Goal: Task Accomplishment & Management: Use online tool/utility

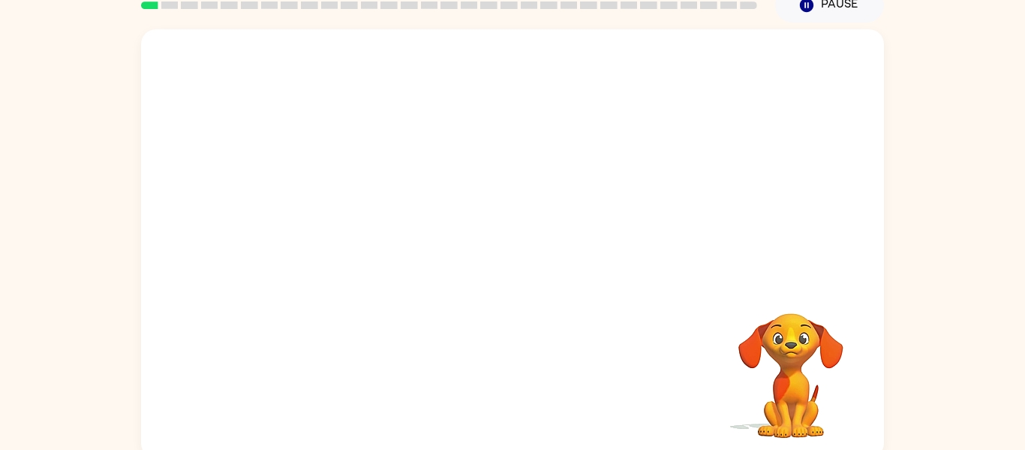
scroll to position [69, 0]
click at [814, 341] on video "Your browser must support playing .mp4 files to use Literably. Please try using…" at bounding box center [791, 366] width 150 height 150
click at [794, 383] on video "Your browser must support playing .mp4 files to use Literably. Please try using…" at bounding box center [791, 366] width 150 height 150
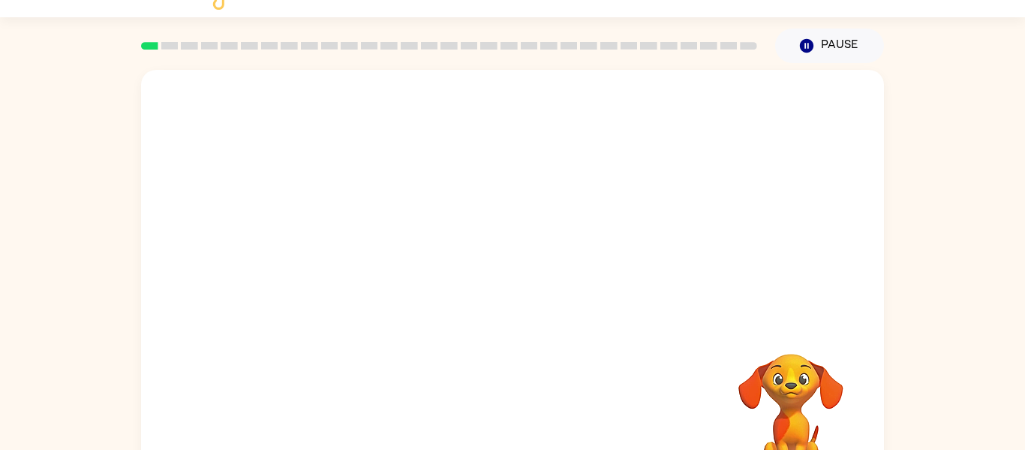
scroll to position [78, 0]
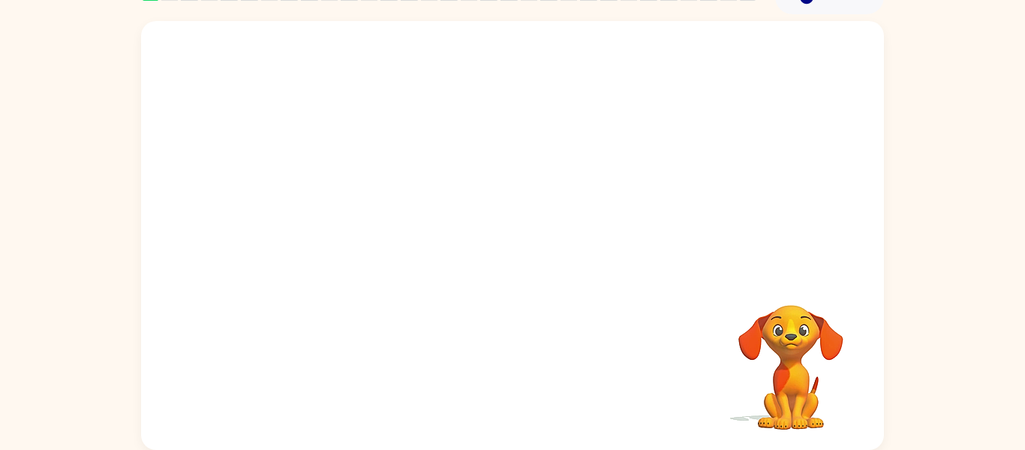
click at [431, 269] on div at bounding box center [512, 147] width 743 height 252
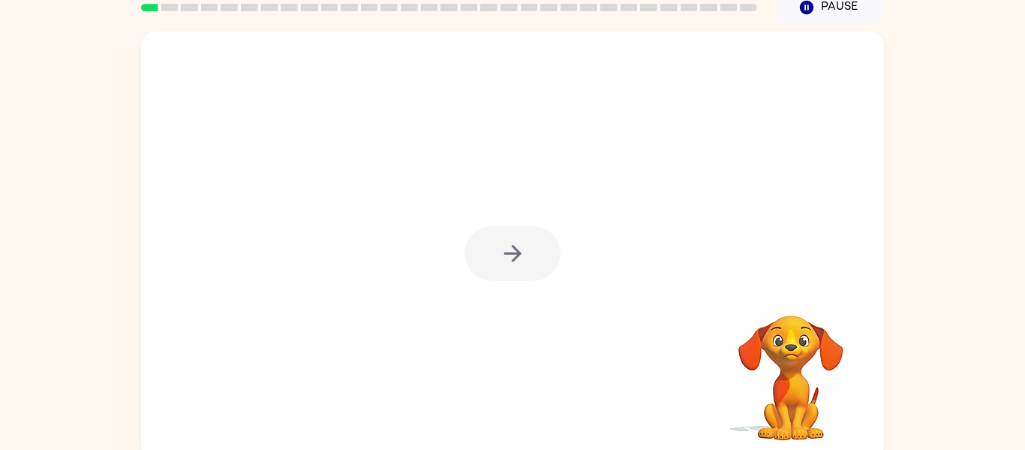
scroll to position [78, 0]
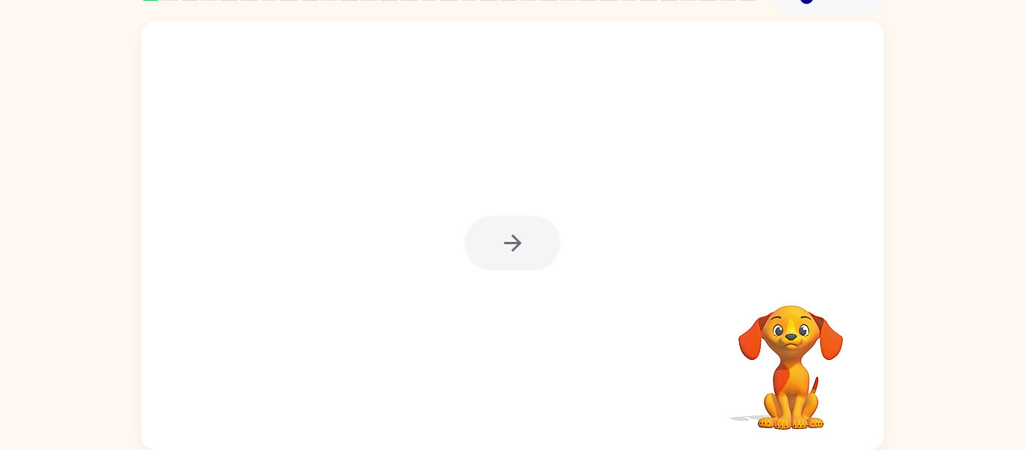
click at [436, 257] on div at bounding box center [512, 235] width 743 height 429
click at [542, 249] on div at bounding box center [513, 242] width 96 height 55
click at [550, 252] on div at bounding box center [513, 242] width 96 height 55
click at [525, 248] on div at bounding box center [513, 242] width 96 height 55
click at [517, 248] on div at bounding box center [513, 242] width 96 height 55
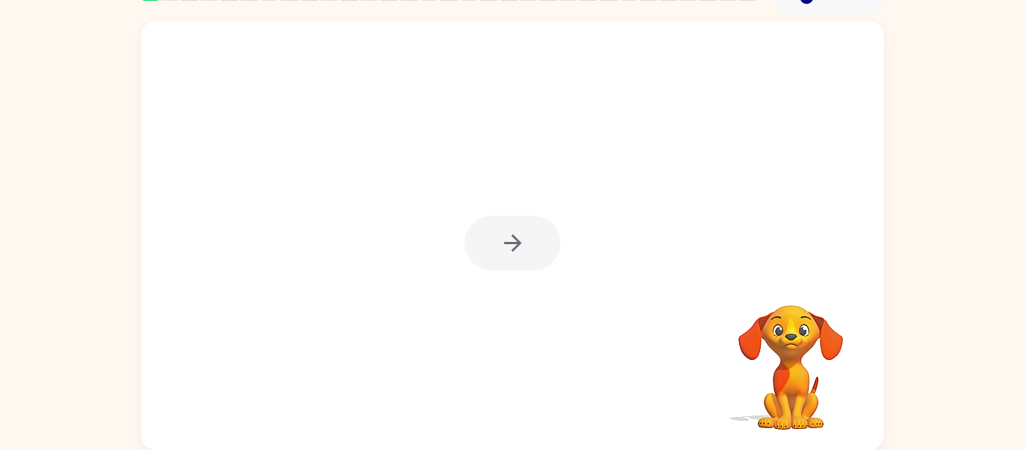
click at [523, 248] on div at bounding box center [513, 242] width 96 height 55
click at [540, 248] on div at bounding box center [513, 242] width 96 height 55
click at [526, 260] on div at bounding box center [513, 242] width 96 height 55
click at [546, 238] on div at bounding box center [513, 242] width 96 height 55
click at [556, 234] on div at bounding box center [513, 242] width 96 height 55
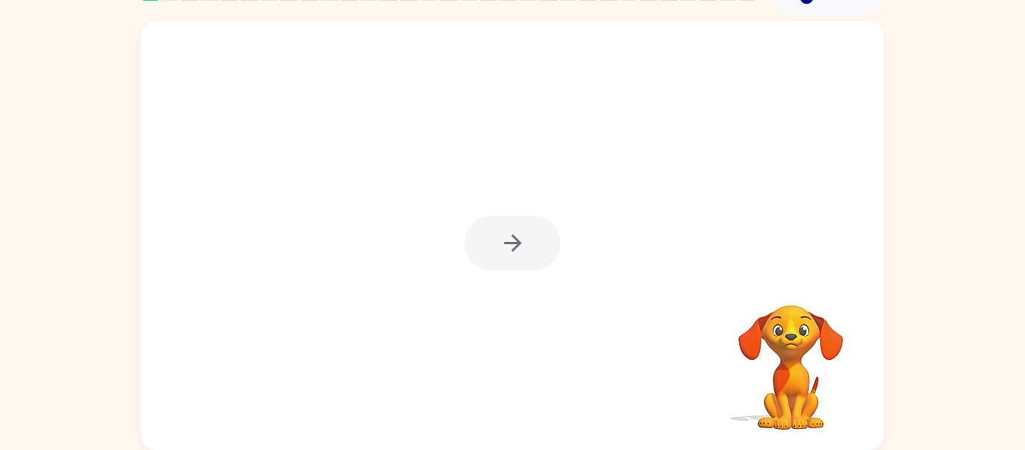
click at [524, 252] on div at bounding box center [513, 242] width 96 height 55
click at [475, 248] on button "button" at bounding box center [513, 242] width 96 height 55
click at [537, 248] on div at bounding box center [512, 235] width 743 height 429
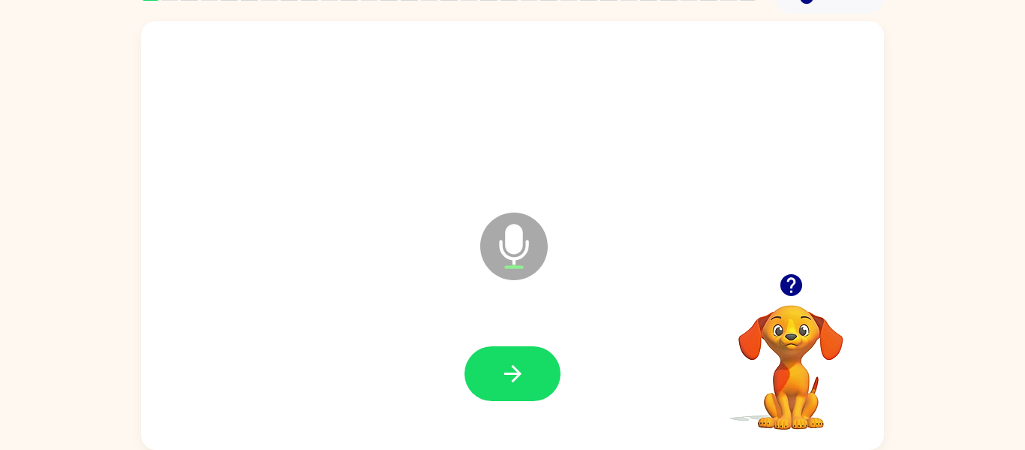
click at [522, 257] on icon "Microphone The Microphone is here when it is your turn to talk" at bounding box center [589, 265] width 225 height 113
click at [537, 361] on button "button" at bounding box center [513, 373] width 96 height 55
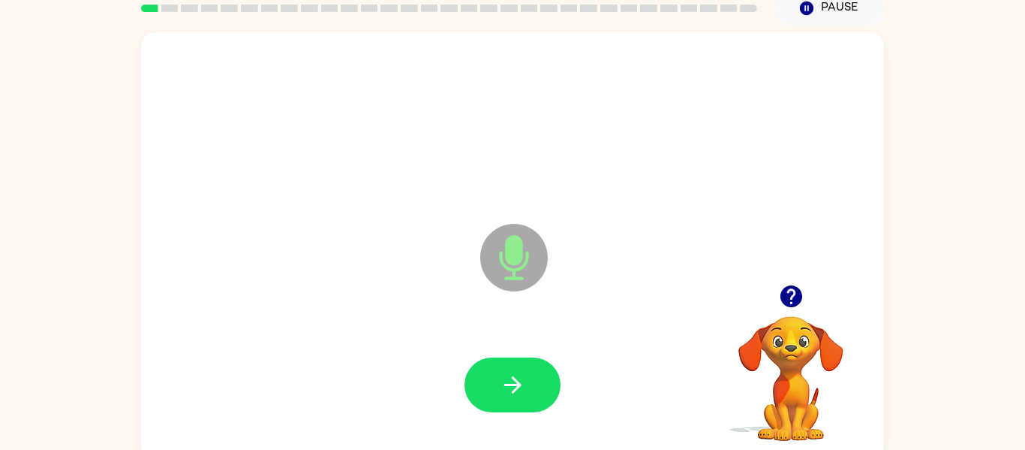
scroll to position [65, 0]
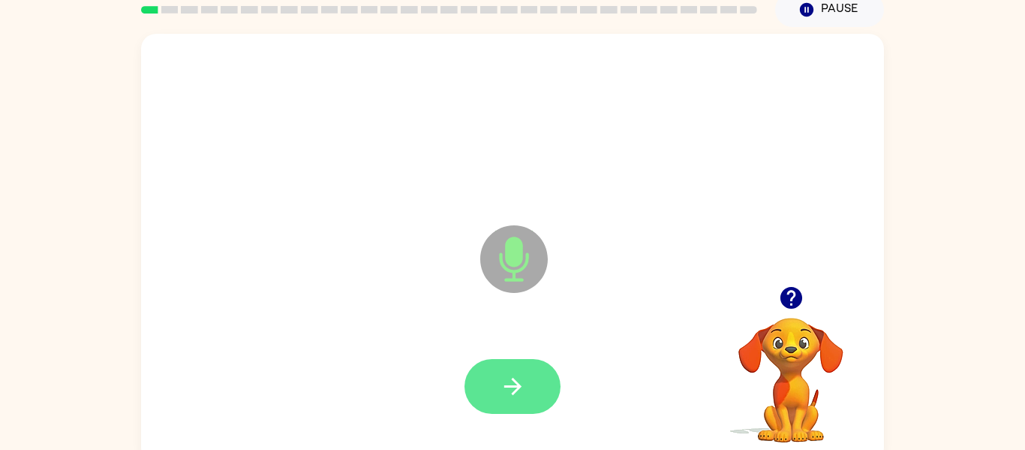
click at [525, 380] on icon "button" at bounding box center [513, 386] width 26 height 26
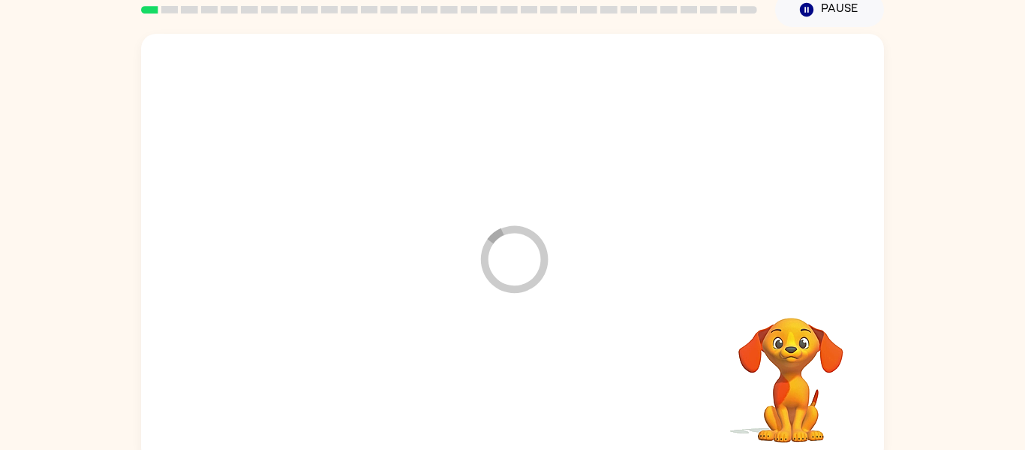
click at [532, 374] on div at bounding box center [512, 386] width 713 height 123
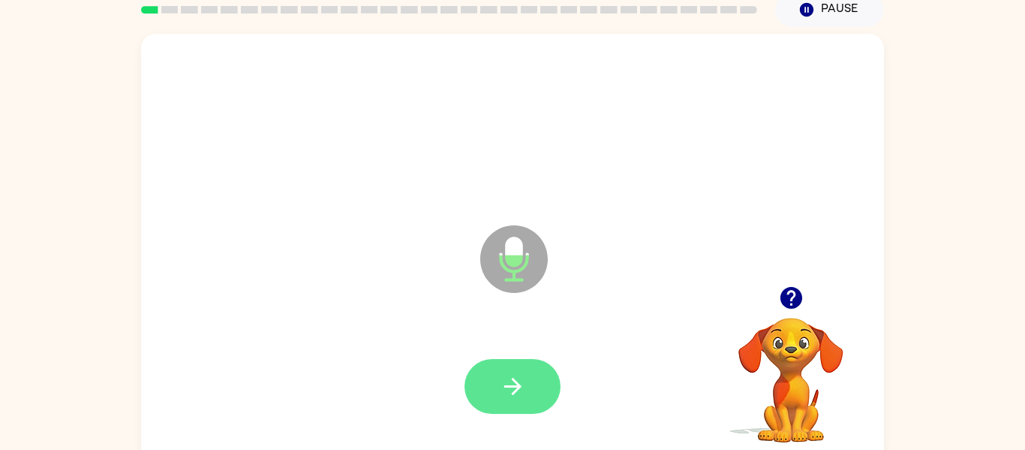
click at [539, 372] on button "button" at bounding box center [513, 386] width 96 height 55
click at [526, 398] on button "button" at bounding box center [513, 386] width 96 height 55
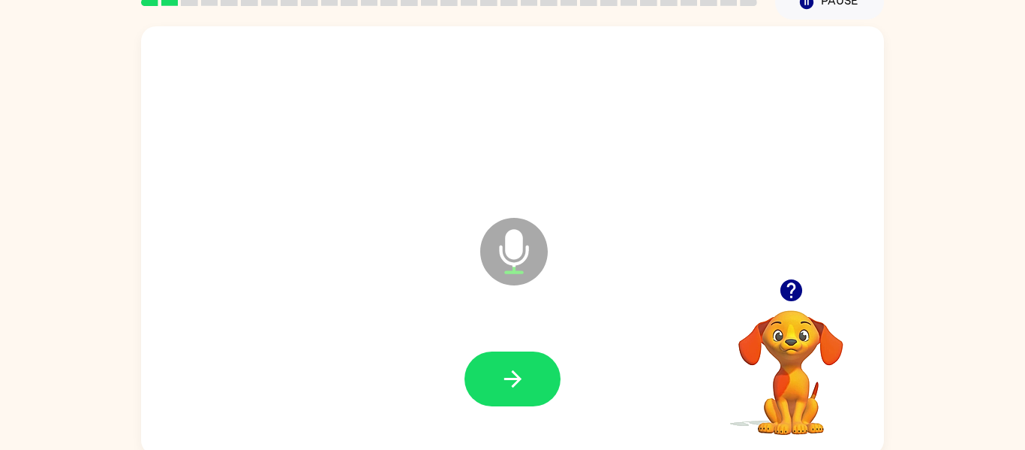
scroll to position [71, 0]
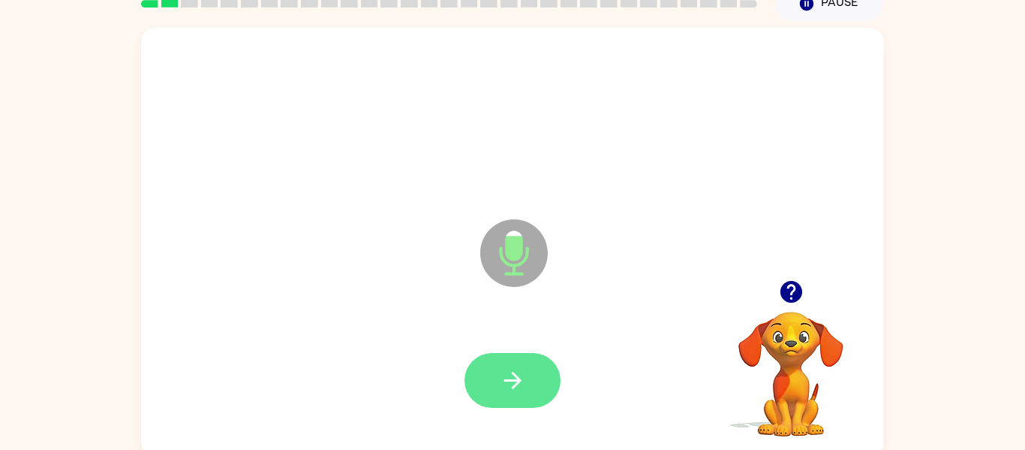
click at [525, 398] on button "button" at bounding box center [513, 380] width 96 height 55
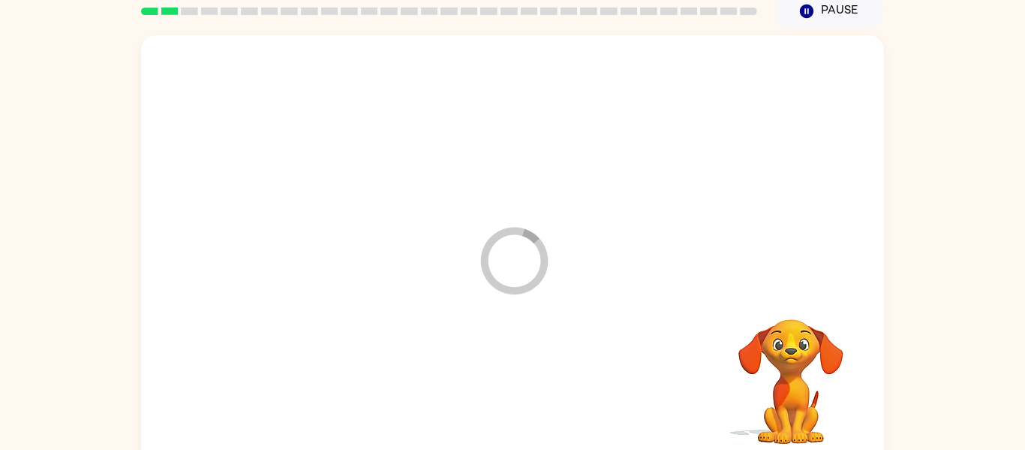
scroll to position [78, 0]
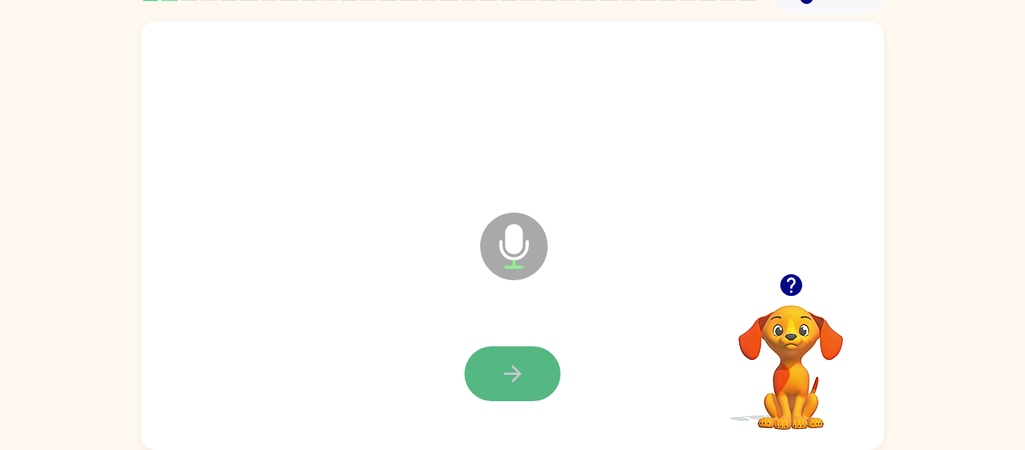
click at [526, 383] on button "button" at bounding box center [513, 373] width 96 height 55
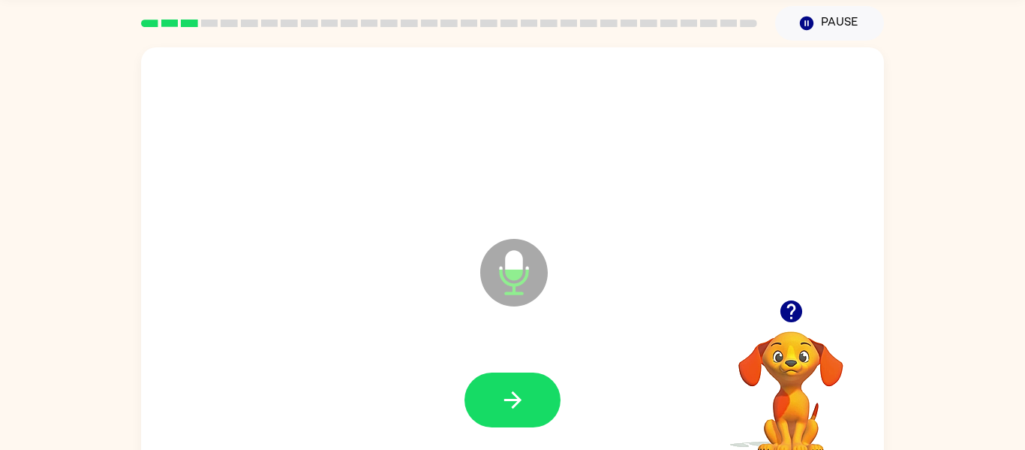
scroll to position [51, 0]
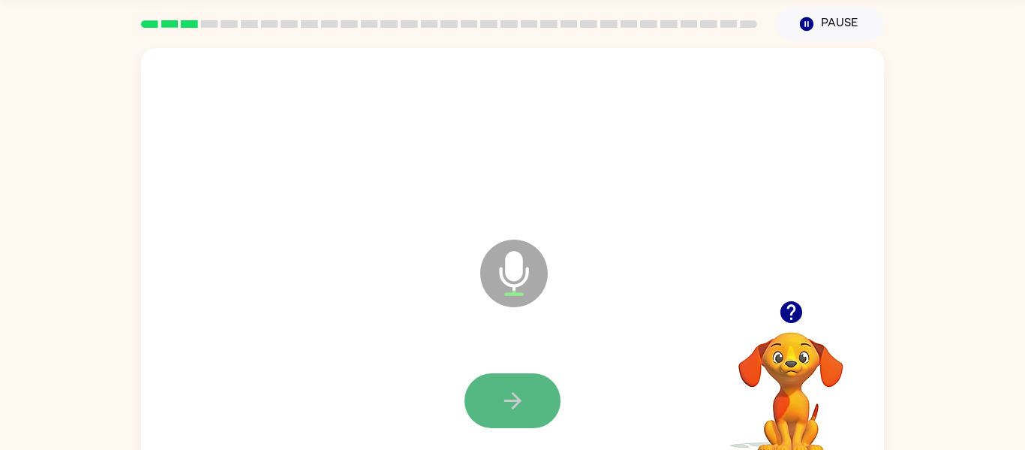
click at [504, 413] on icon "button" at bounding box center [513, 400] width 26 height 26
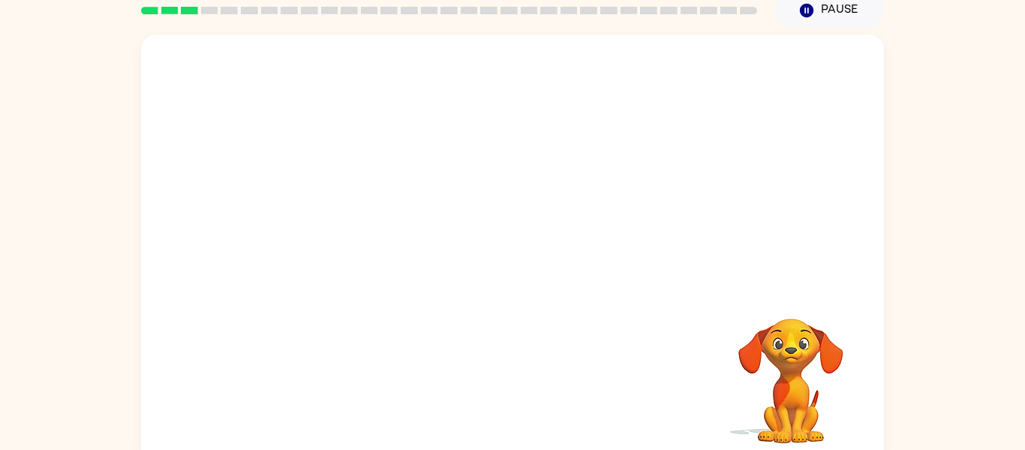
scroll to position [65, 0]
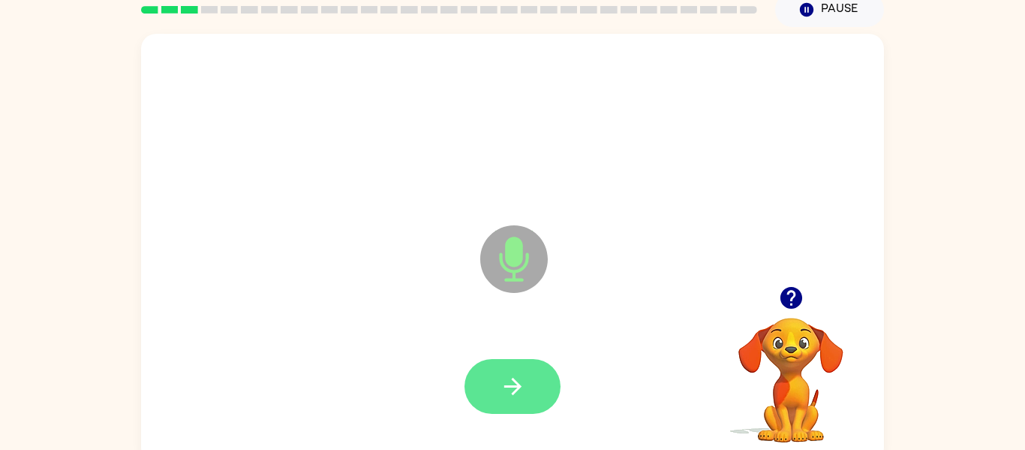
click at [517, 398] on icon "button" at bounding box center [513, 386] width 26 height 26
click at [504, 384] on icon "button" at bounding box center [513, 386] width 26 height 26
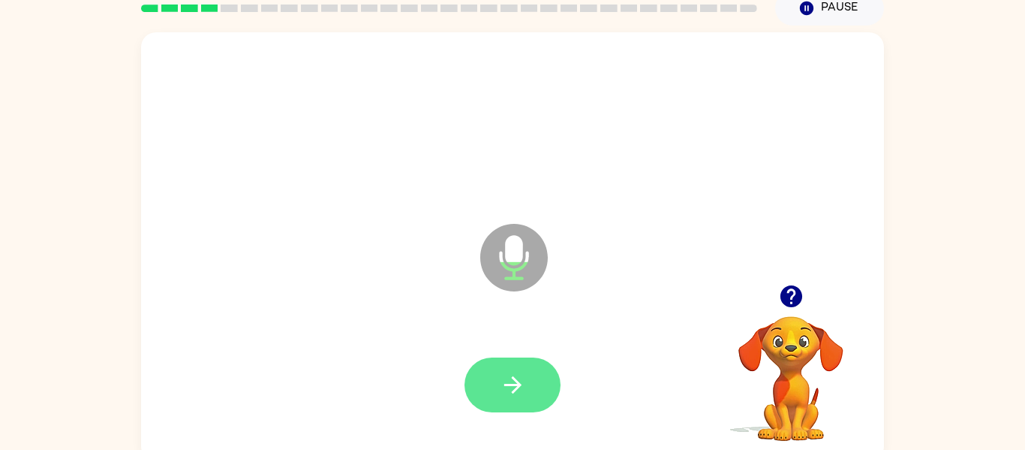
click at [527, 389] on button "button" at bounding box center [513, 384] width 96 height 55
click at [511, 382] on icon "button" at bounding box center [513, 385] width 26 height 26
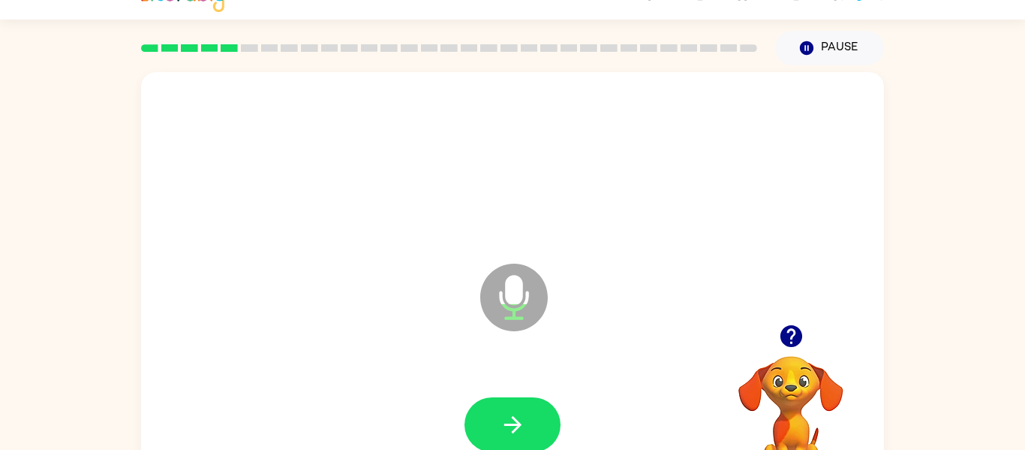
scroll to position [23, 0]
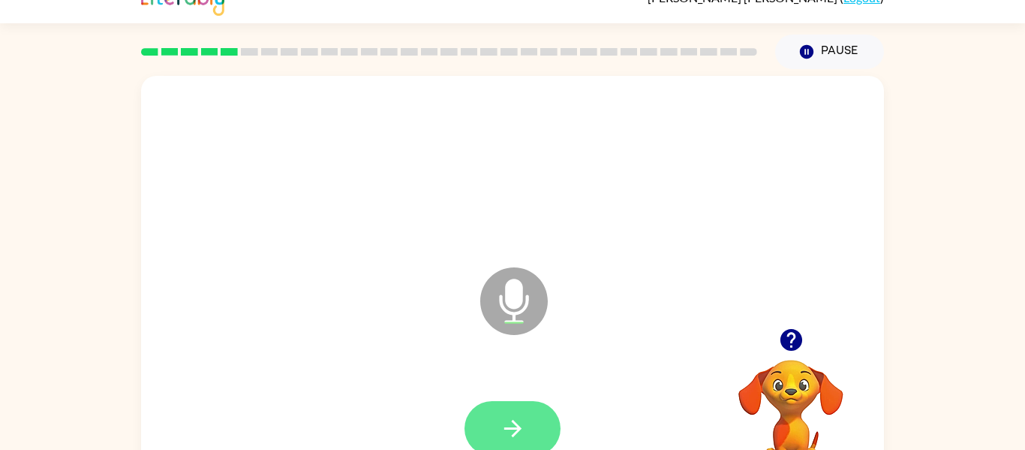
click at [545, 408] on button "button" at bounding box center [513, 428] width 96 height 55
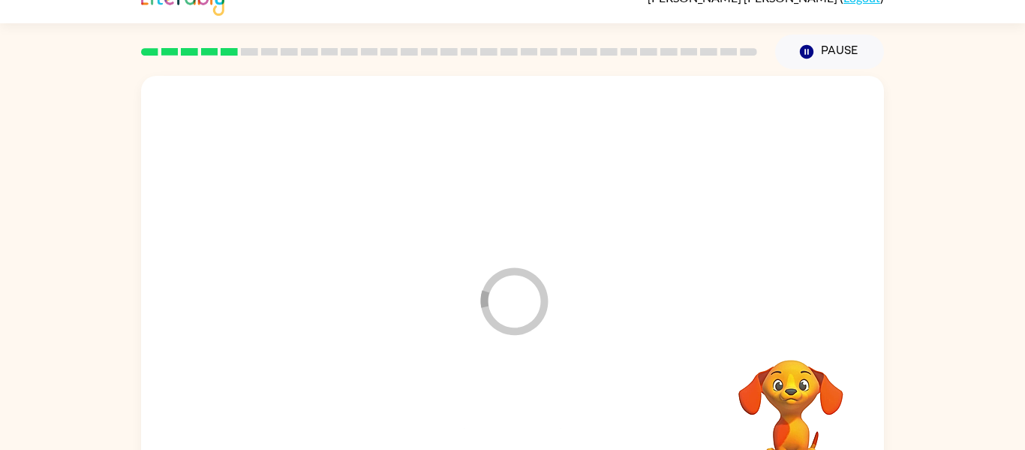
click at [541, 429] on div at bounding box center [512, 428] width 713 height 123
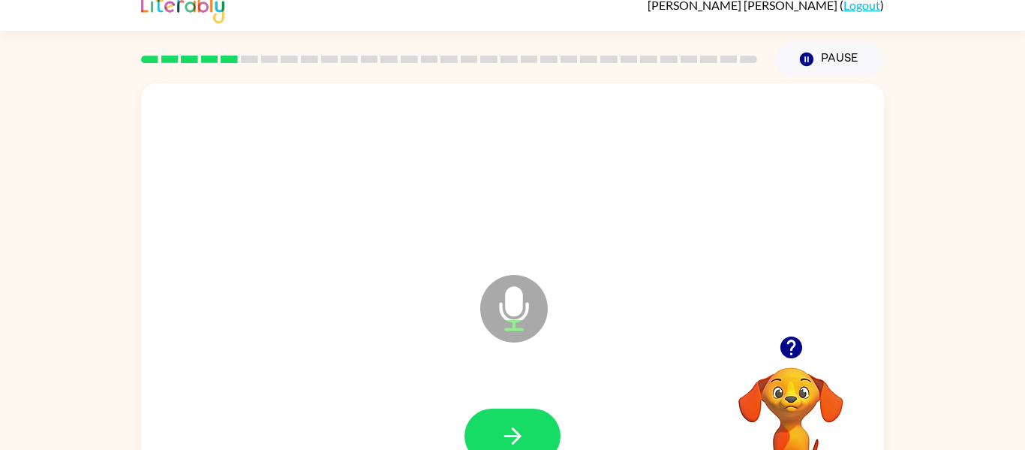
scroll to position [17, 0]
click at [513, 423] on icon "button" at bounding box center [513, 435] width 26 height 26
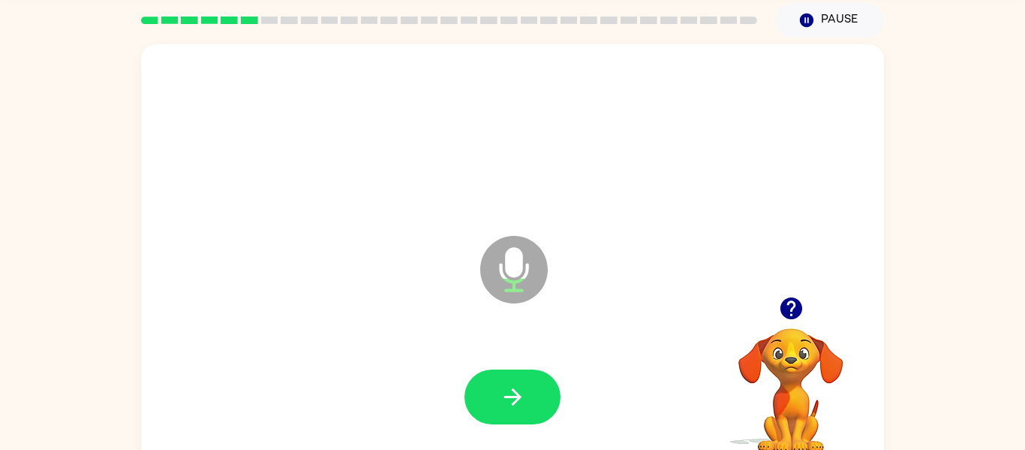
scroll to position [78, 0]
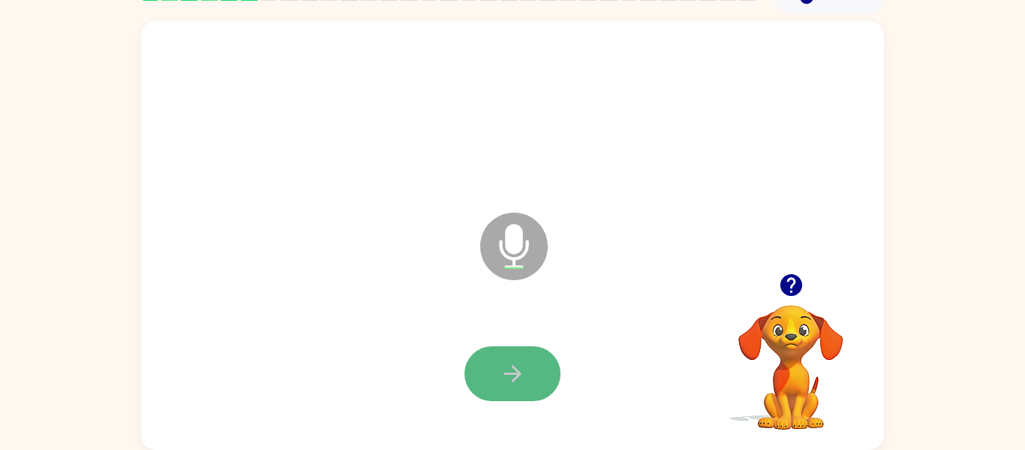
click at [525, 370] on icon "button" at bounding box center [513, 373] width 26 height 26
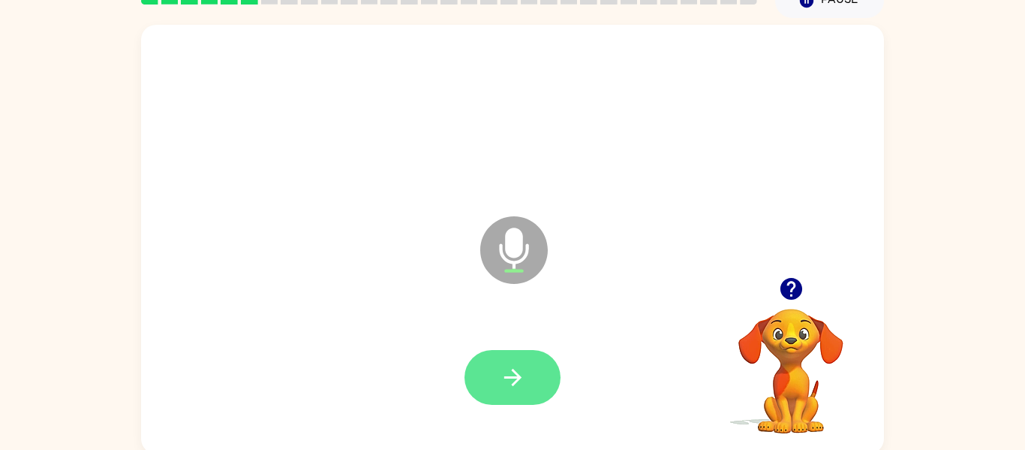
click at [522, 381] on icon "button" at bounding box center [513, 377] width 26 height 26
click at [542, 385] on button "button" at bounding box center [513, 377] width 96 height 55
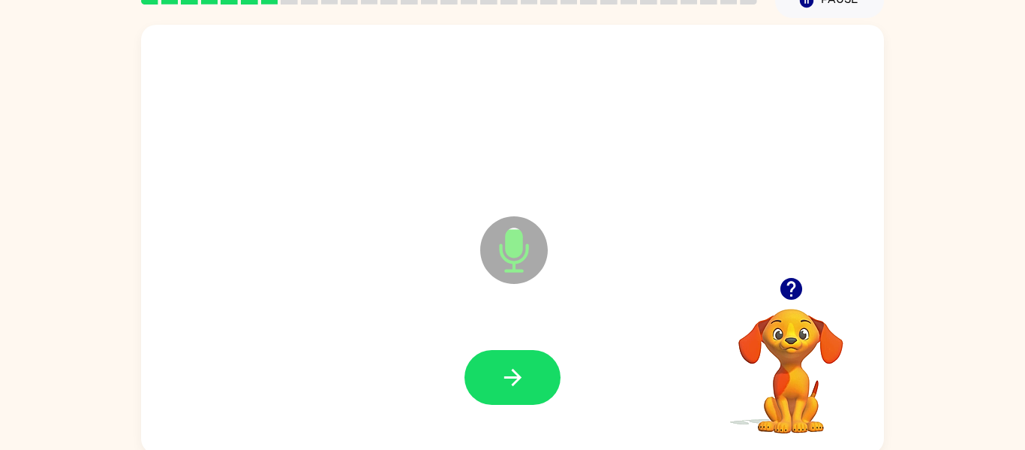
click at [694, 376] on div at bounding box center [512, 377] width 713 height 123
click at [502, 365] on icon "button" at bounding box center [513, 377] width 26 height 26
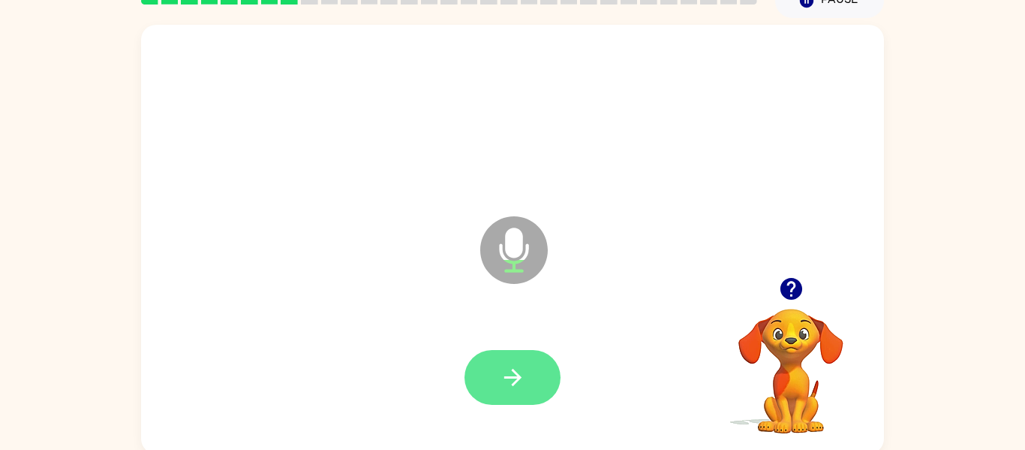
click at [516, 400] on button "button" at bounding box center [513, 377] width 96 height 55
click at [525, 373] on div at bounding box center [513, 377] width 96 height 55
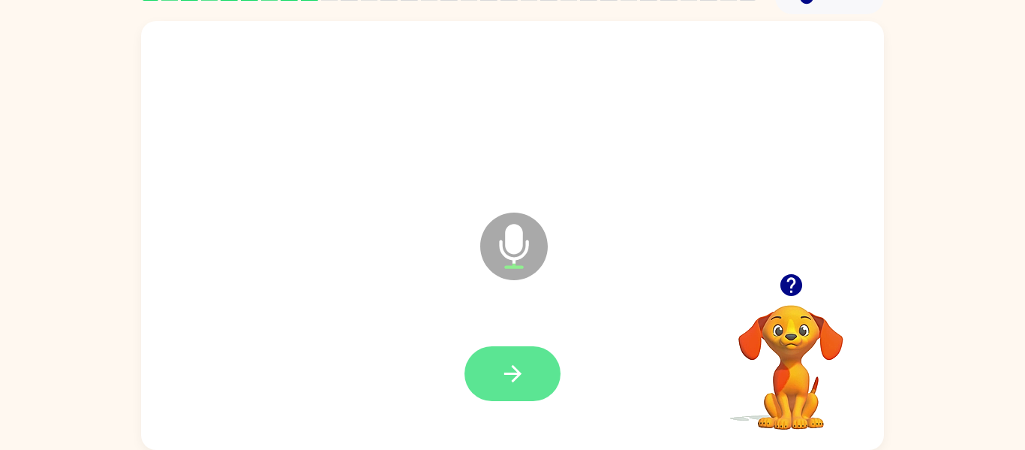
click at [479, 382] on button "button" at bounding box center [513, 373] width 96 height 55
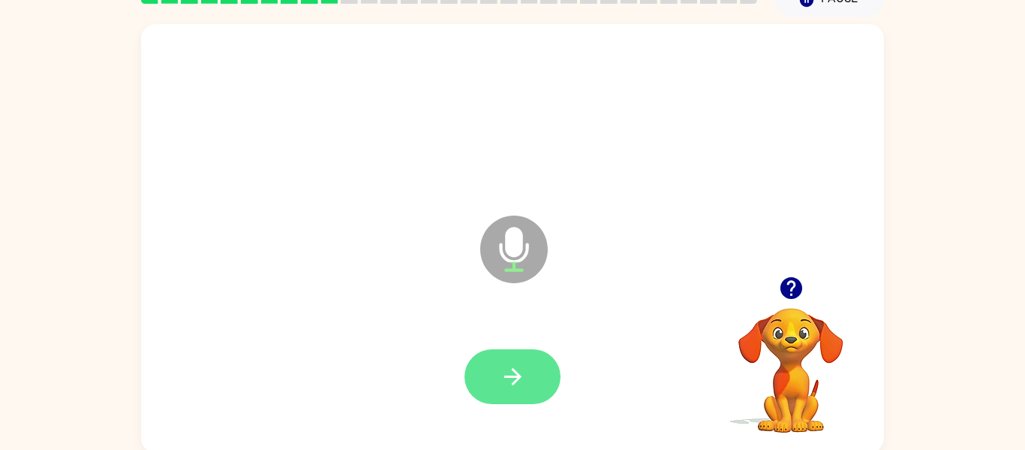
click at [511, 396] on button "button" at bounding box center [513, 376] width 96 height 55
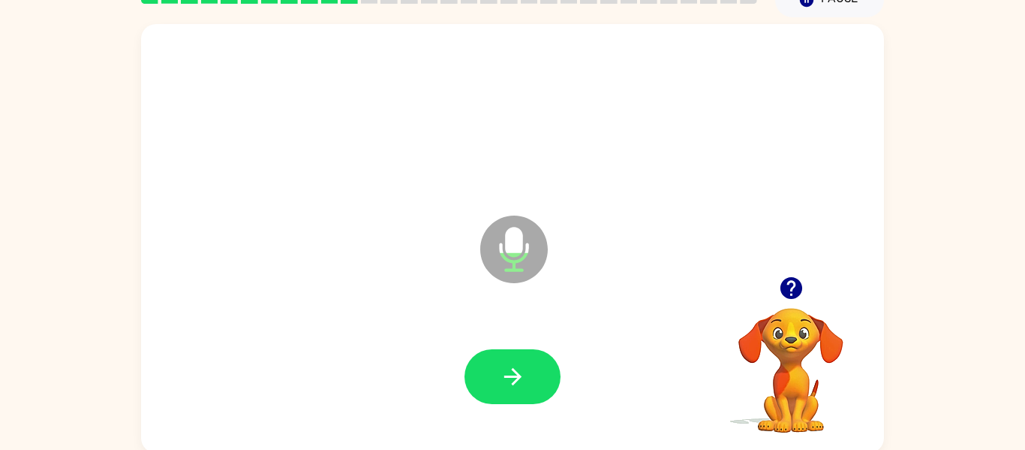
click at [454, 381] on div at bounding box center [512, 376] width 713 height 123
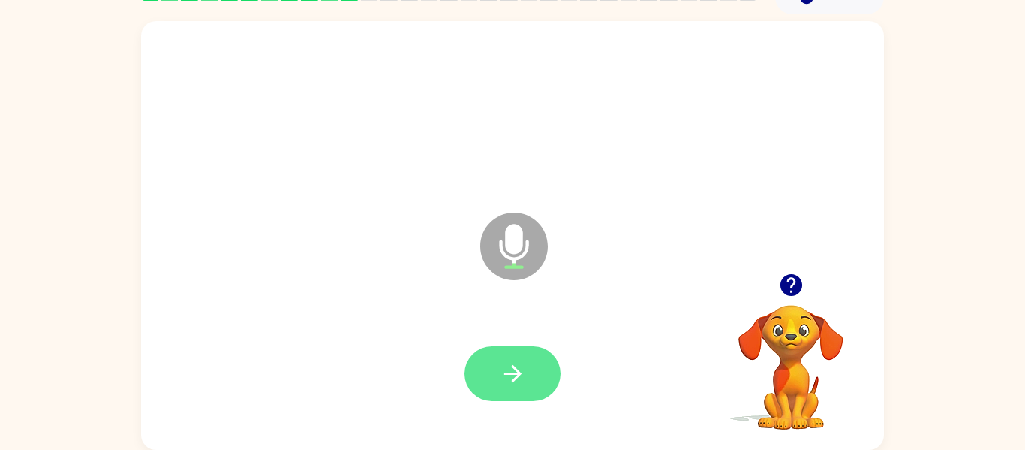
click at [486, 368] on button "button" at bounding box center [513, 373] width 96 height 55
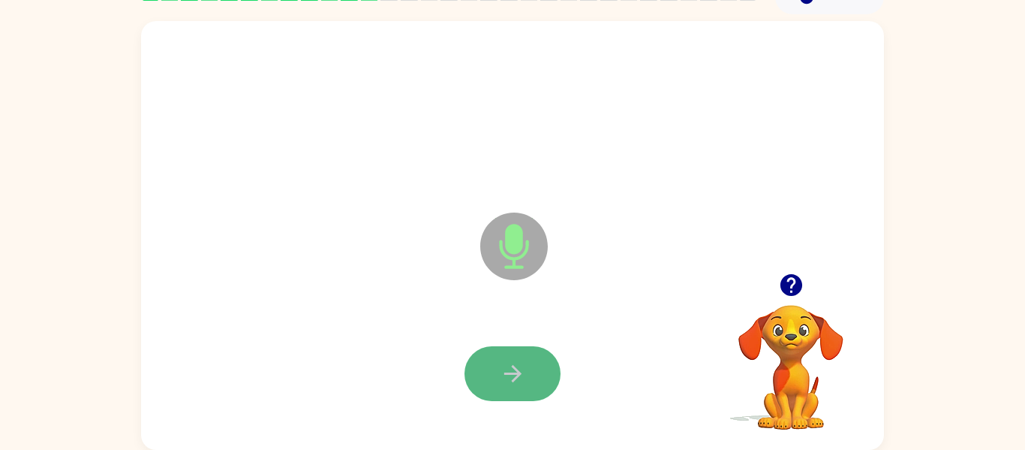
click at [496, 350] on button "button" at bounding box center [513, 373] width 96 height 55
click at [513, 377] on icon "button" at bounding box center [513, 373] width 26 height 26
click at [499, 357] on button "button" at bounding box center [513, 373] width 96 height 55
click at [519, 389] on button "button" at bounding box center [513, 373] width 96 height 55
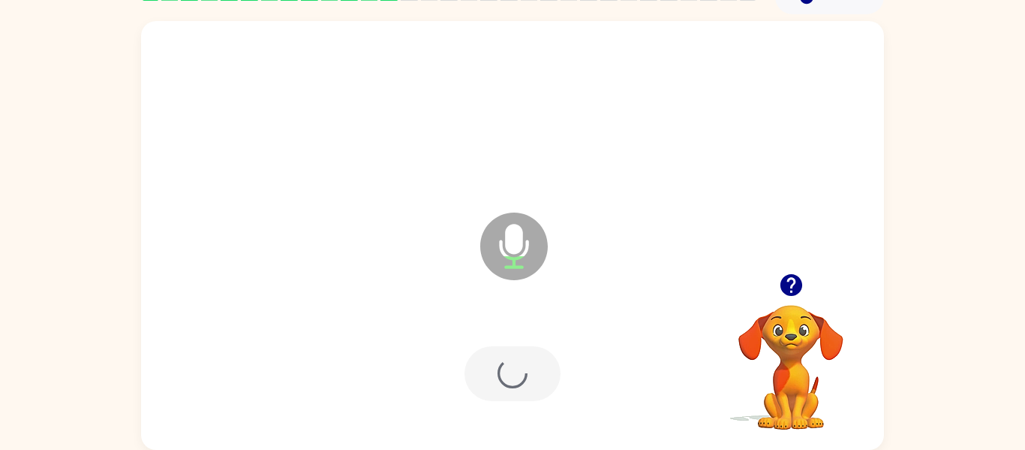
click at [541, 384] on div at bounding box center [513, 373] width 96 height 55
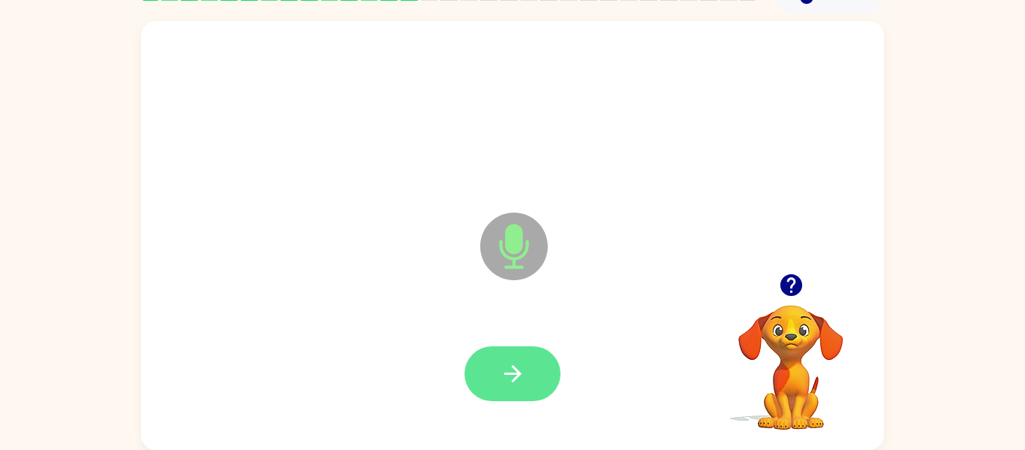
click at [521, 398] on button "button" at bounding box center [513, 373] width 96 height 55
click at [510, 348] on button "button" at bounding box center [513, 373] width 96 height 55
click at [532, 372] on button "button" at bounding box center [513, 373] width 96 height 55
click at [534, 393] on button "button" at bounding box center [513, 373] width 96 height 55
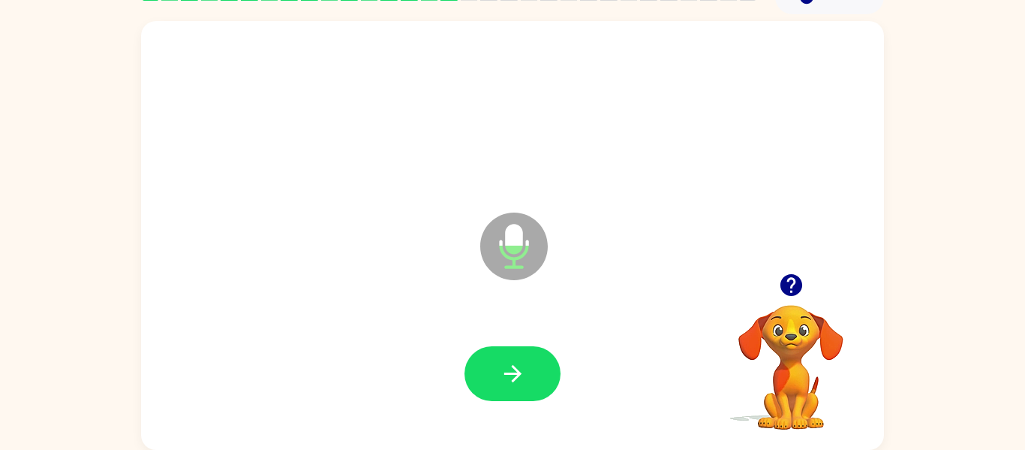
click at [559, 390] on div at bounding box center [513, 373] width 96 height 55
click at [549, 387] on button "button" at bounding box center [513, 373] width 96 height 55
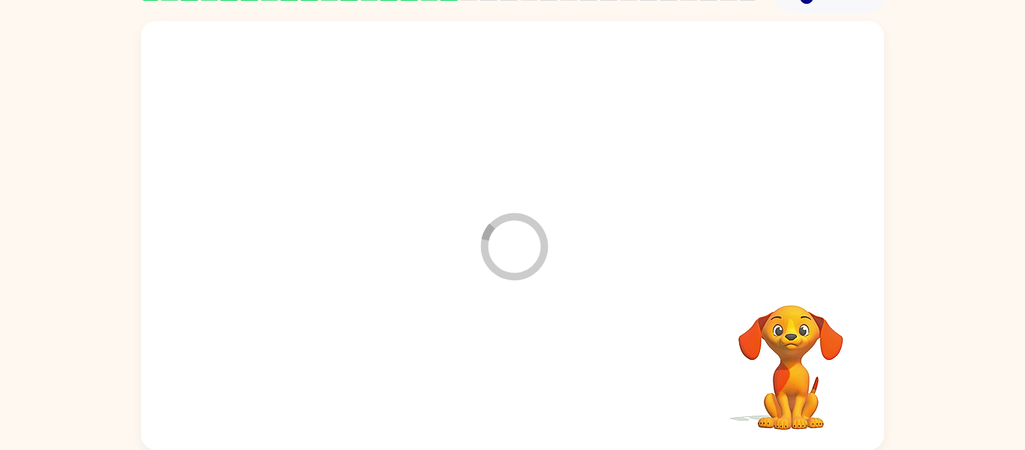
click at [535, 381] on div at bounding box center [512, 373] width 713 height 123
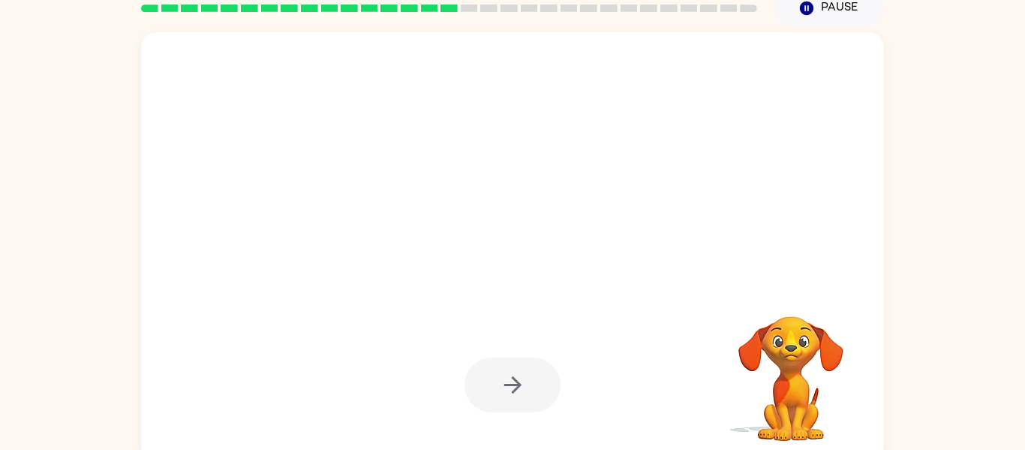
scroll to position [70, 0]
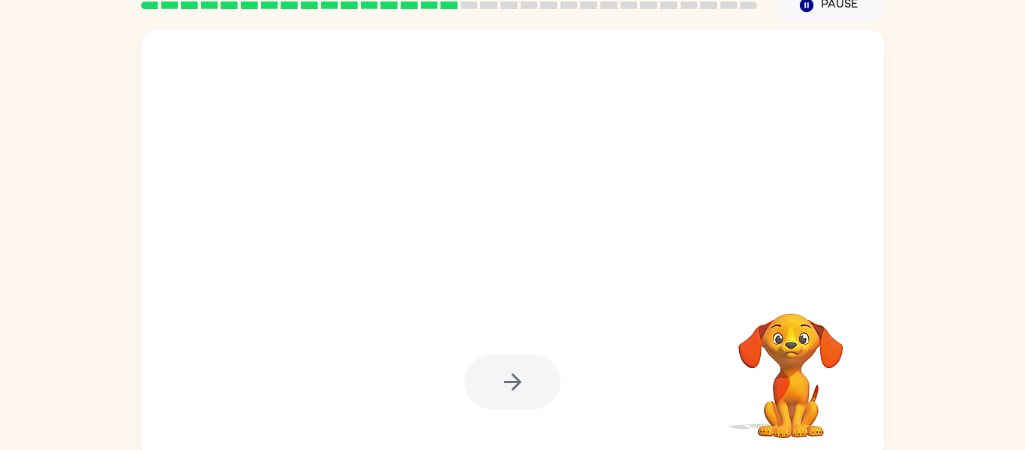
click at [791, 375] on video "Your browser must support playing .mp4 files to use Literably. Please try using…" at bounding box center [791, 365] width 150 height 150
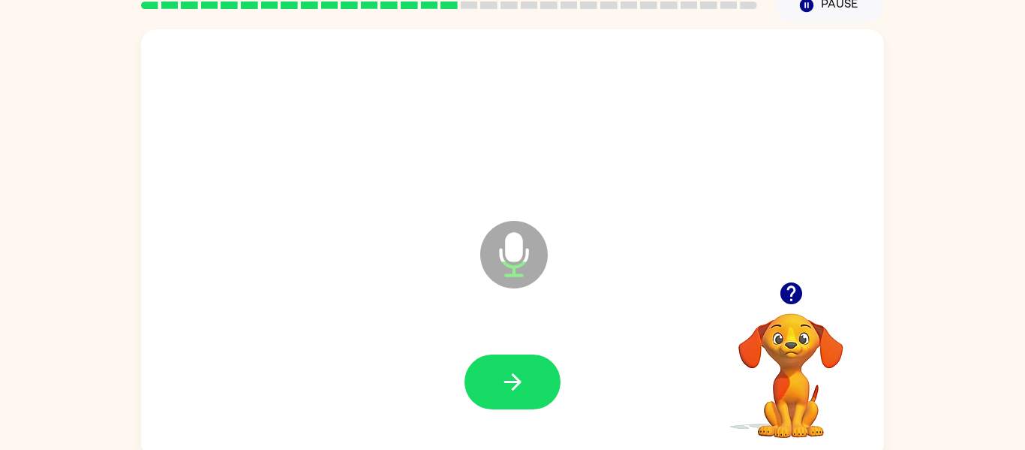
click at [778, 384] on video "Your browser must support playing .mp4 files to use Literably. Please try using…" at bounding box center [791, 365] width 150 height 150
click at [454, 400] on div at bounding box center [512, 382] width 713 height 123
click at [516, 417] on div at bounding box center [512, 382] width 713 height 123
click at [543, 393] on button "button" at bounding box center [513, 381] width 96 height 55
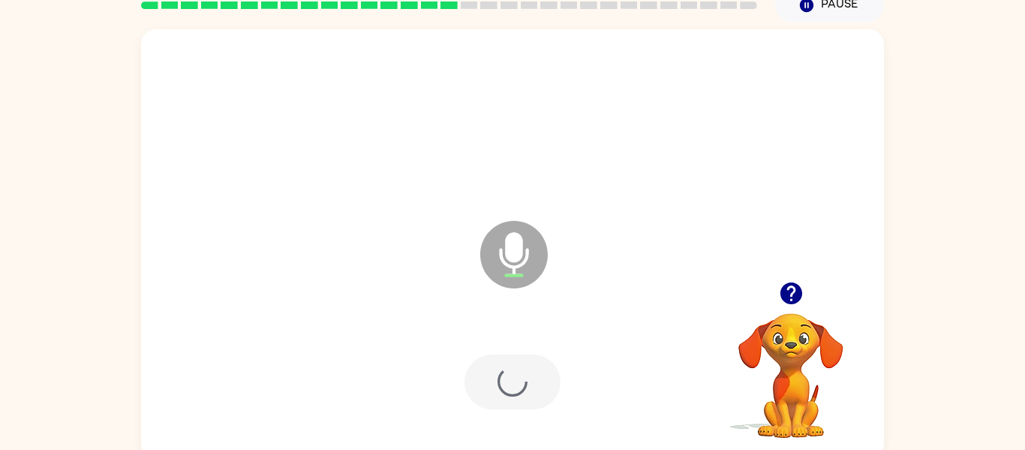
click at [535, 401] on div at bounding box center [513, 381] width 96 height 55
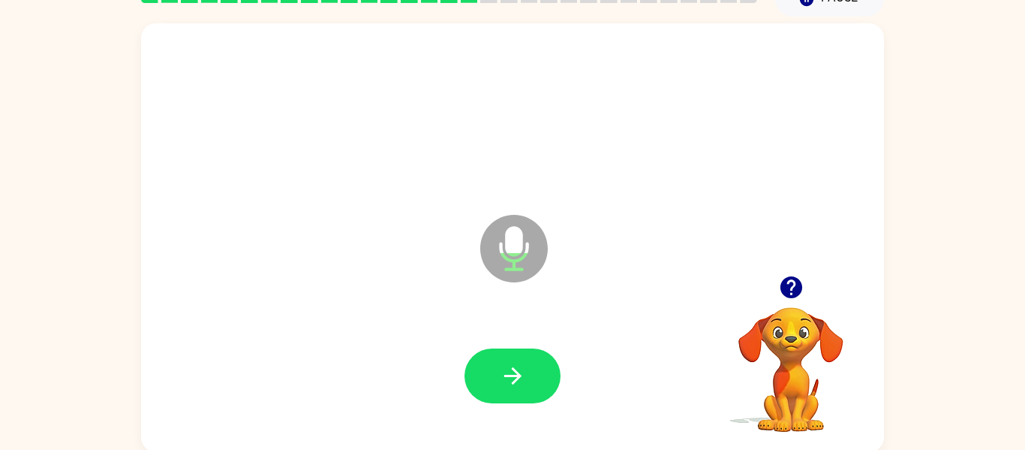
scroll to position [77, 0]
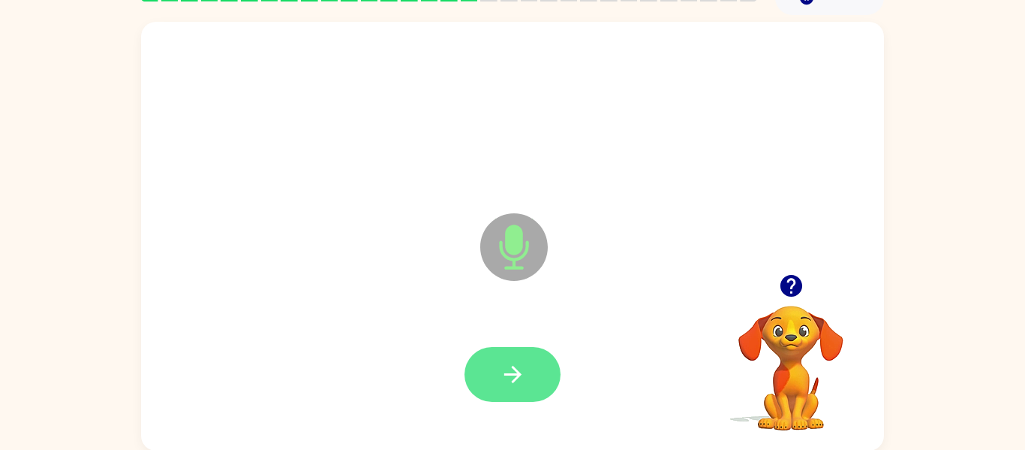
click at [538, 375] on button "button" at bounding box center [513, 374] width 96 height 55
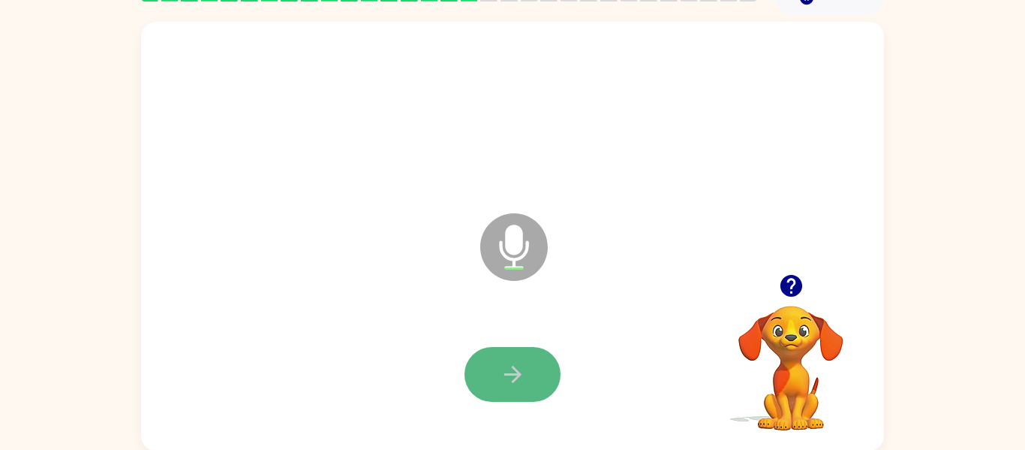
click at [536, 390] on button "button" at bounding box center [513, 374] width 96 height 55
click at [483, 356] on button "button" at bounding box center [513, 374] width 96 height 55
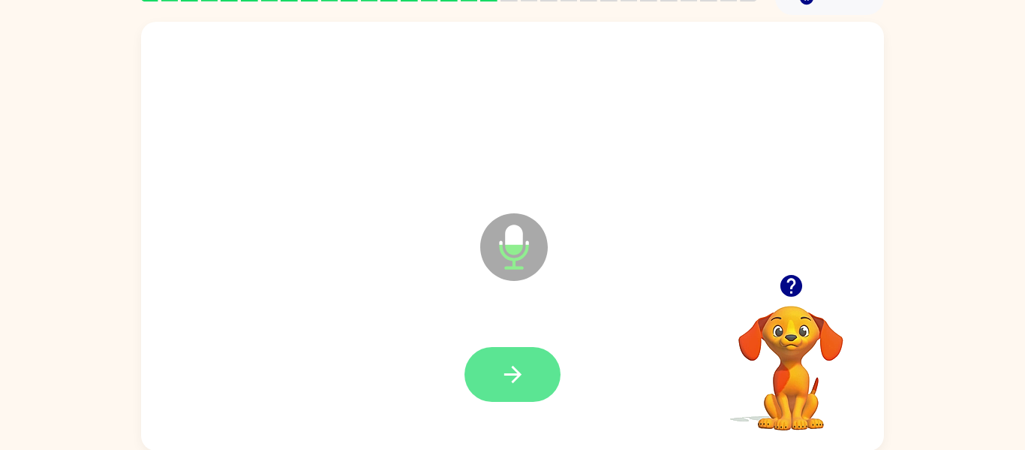
click at [513, 382] on icon "button" at bounding box center [512, 374] width 17 height 17
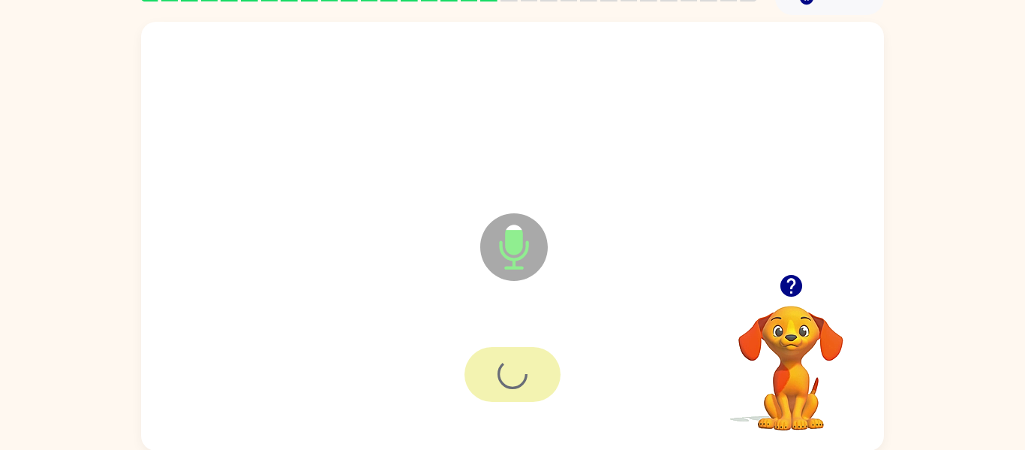
click at [524, 402] on div at bounding box center [512, 374] width 713 height 123
click at [516, 367] on icon "button" at bounding box center [513, 374] width 26 height 26
click at [510, 396] on button "button" at bounding box center [513, 374] width 96 height 55
click at [516, 378] on icon "button" at bounding box center [512, 374] width 17 height 17
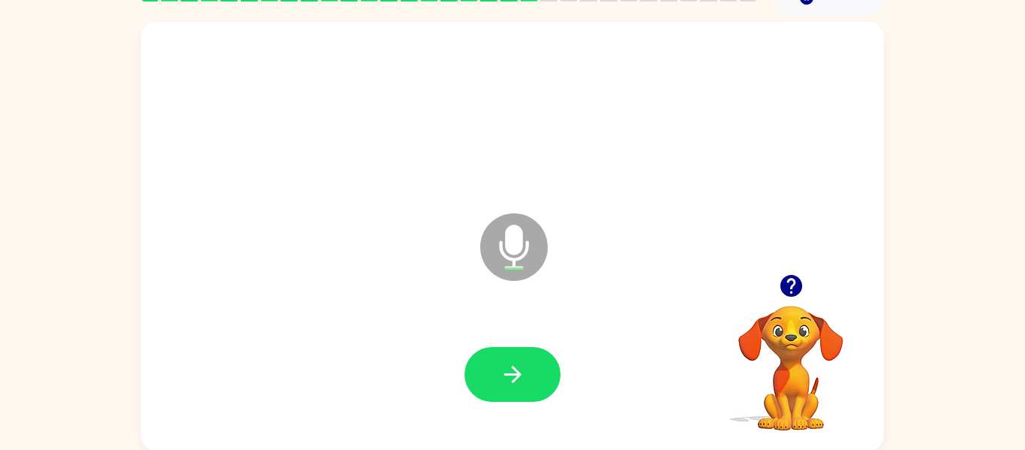
click at [567, 355] on div at bounding box center [512, 374] width 713 height 123
click at [532, 365] on button "button" at bounding box center [513, 374] width 96 height 55
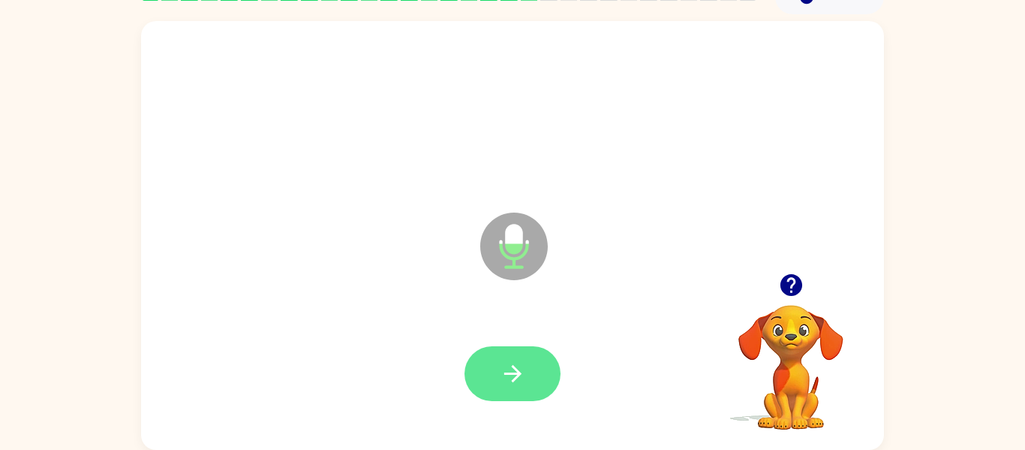
click at [477, 382] on button "button" at bounding box center [513, 373] width 96 height 55
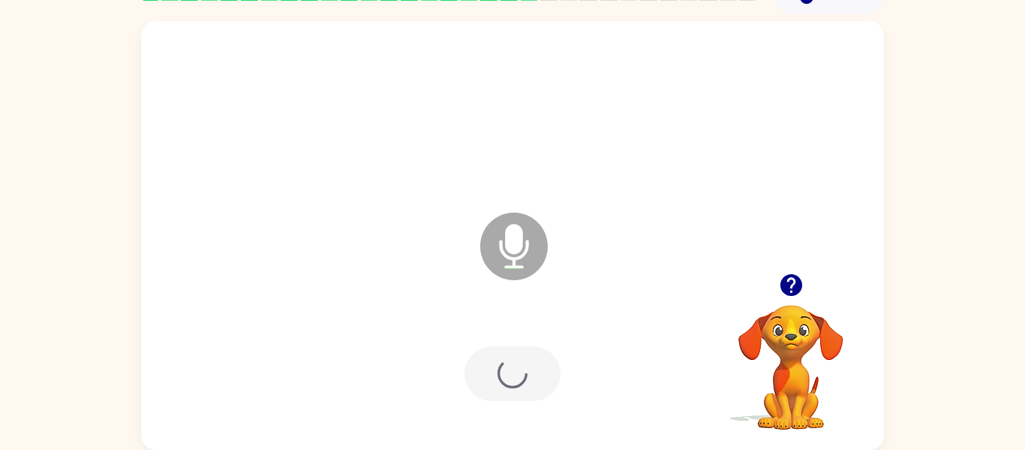
click at [468, 362] on div at bounding box center [513, 373] width 96 height 55
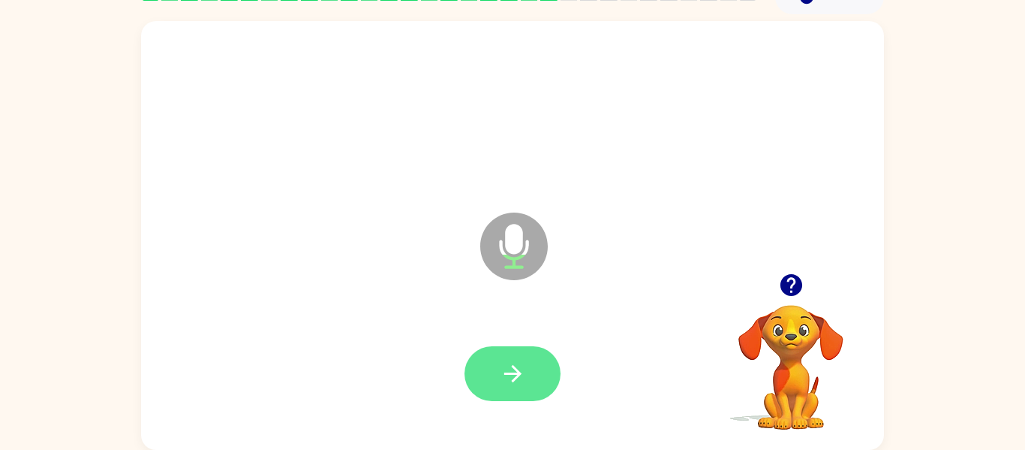
click at [534, 373] on button "button" at bounding box center [513, 373] width 96 height 55
click at [486, 368] on button "button" at bounding box center [513, 373] width 96 height 55
click at [509, 399] on div at bounding box center [513, 373] width 96 height 55
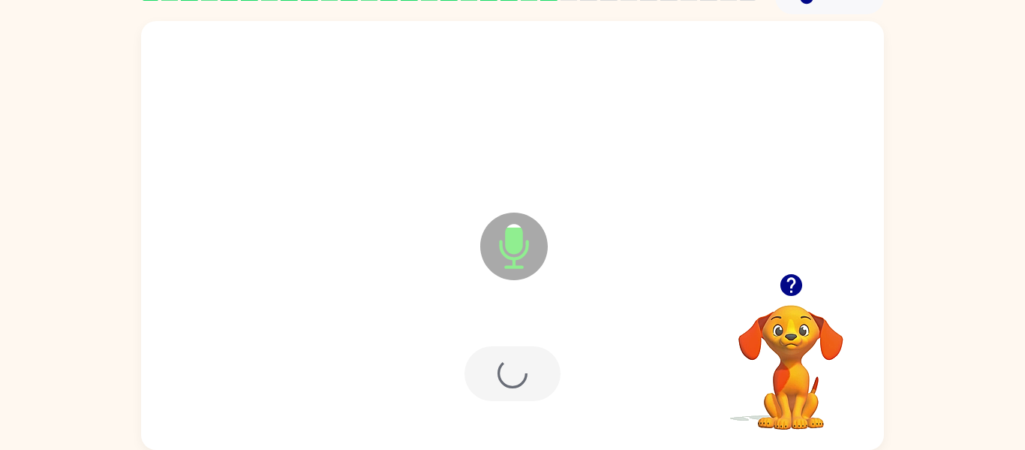
click at [491, 384] on div at bounding box center [513, 373] width 96 height 55
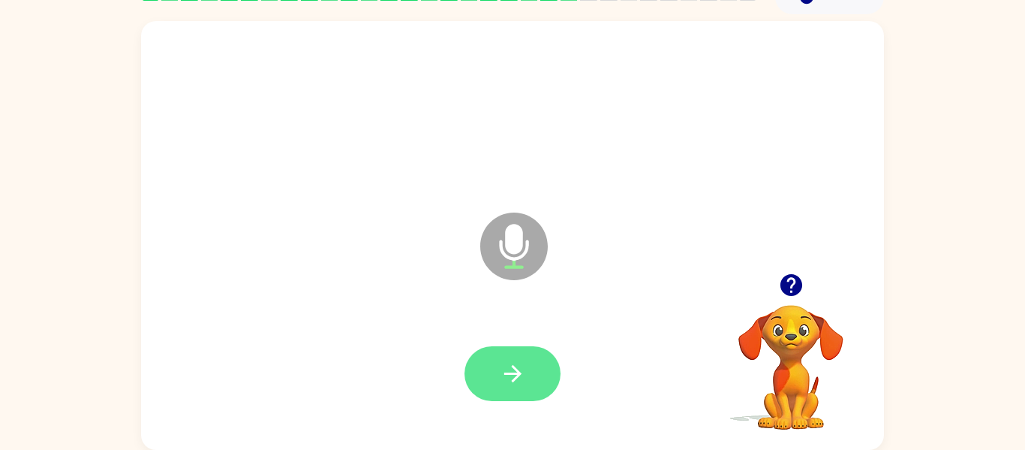
click at [502, 378] on icon "button" at bounding box center [513, 373] width 26 height 26
click at [529, 355] on button "button" at bounding box center [513, 373] width 96 height 55
click at [515, 398] on button "button" at bounding box center [513, 373] width 96 height 55
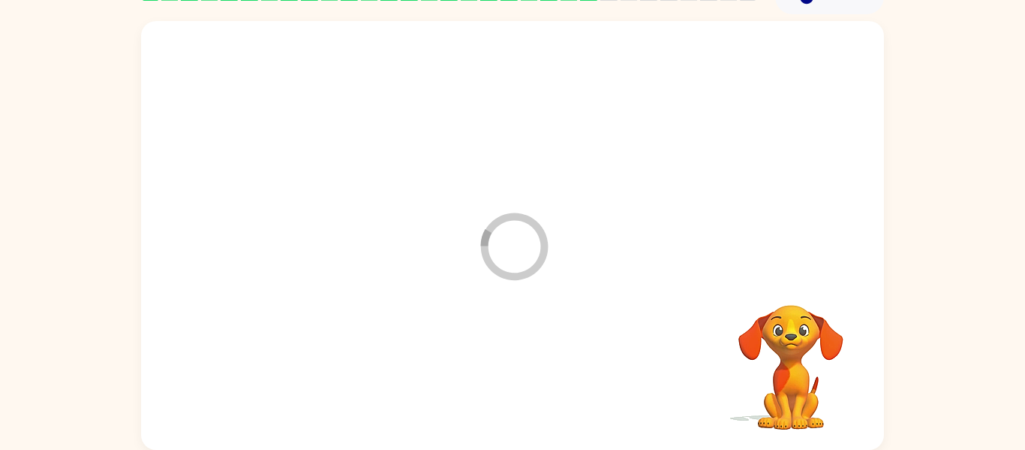
click at [526, 390] on div at bounding box center [512, 373] width 713 height 123
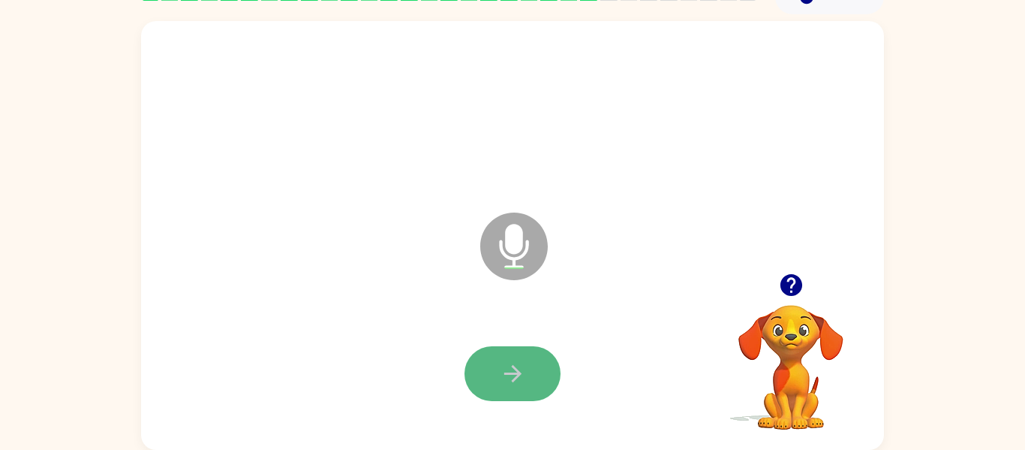
click at [519, 381] on icon "button" at bounding box center [513, 373] width 26 height 26
click at [468, 355] on div at bounding box center [513, 373] width 96 height 55
click at [511, 386] on icon "button" at bounding box center [513, 373] width 26 height 26
click at [503, 399] on button "button" at bounding box center [513, 373] width 96 height 55
click at [522, 369] on div at bounding box center [513, 373] width 96 height 55
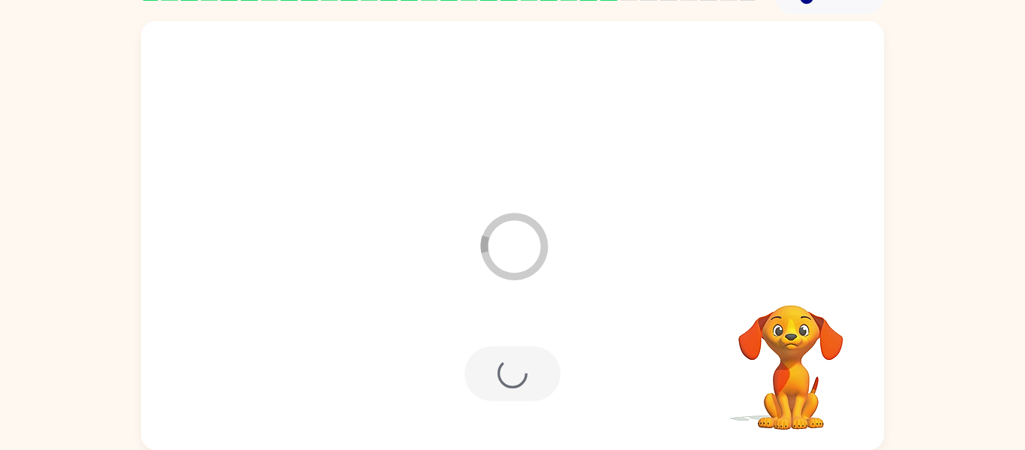
click at [523, 381] on div at bounding box center [513, 373] width 96 height 55
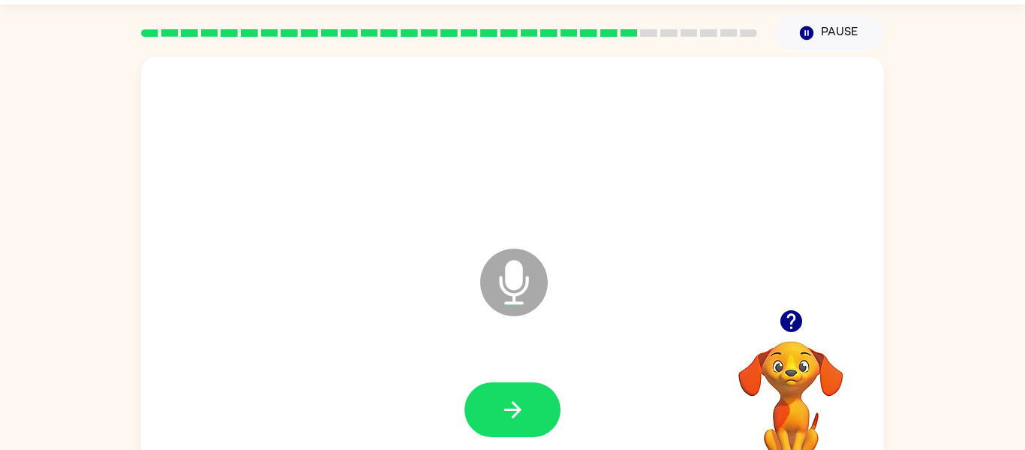
scroll to position [35, 0]
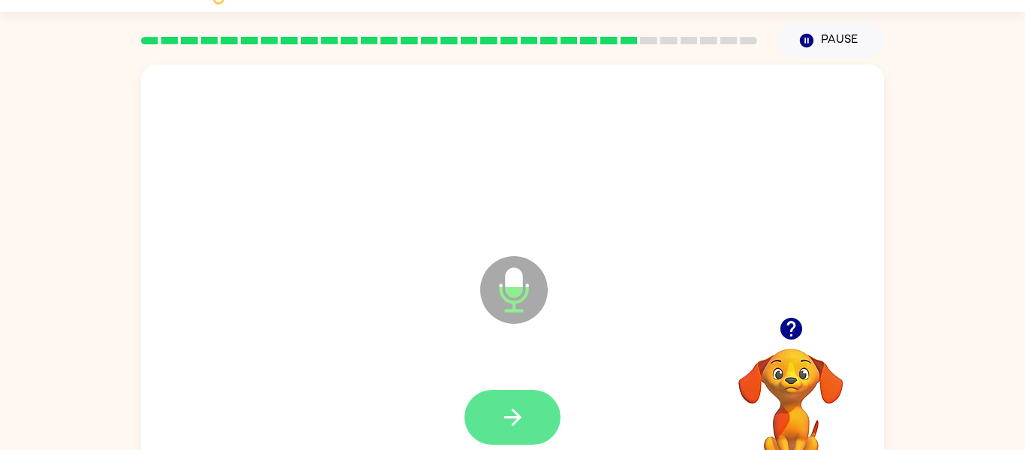
click at [532, 406] on button "button" at bounding box center [513, 417] width 96 height 55
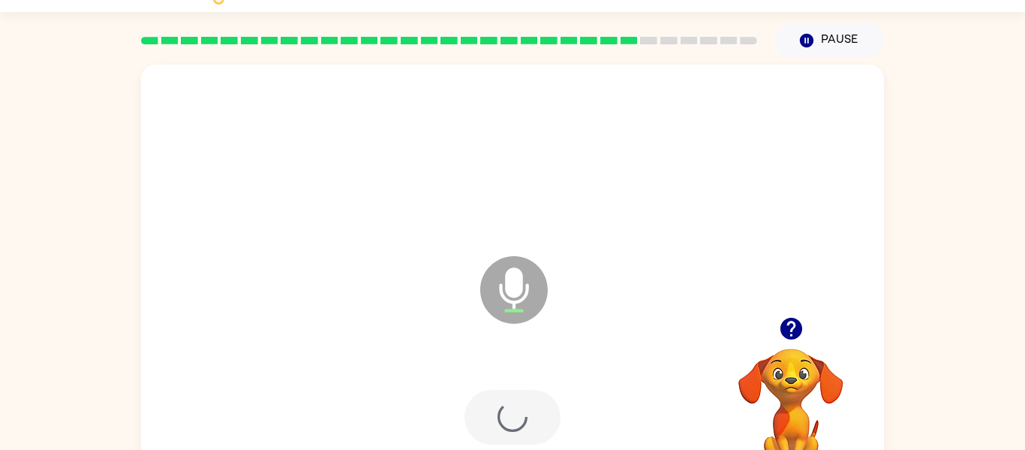
click at [526, 416] on div at bounding box center [512, 417] width 713 height 123
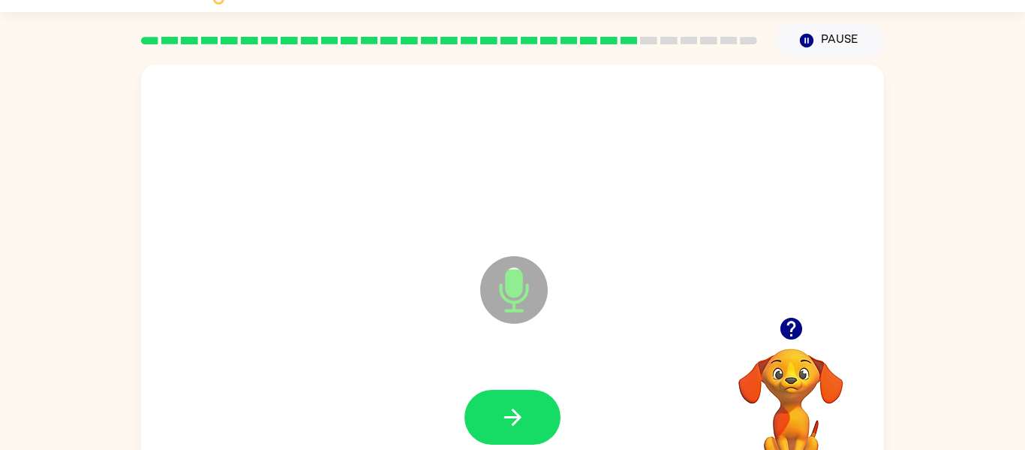
click at [548, 408] on button "button" at bounding box center [513, 417] width 96 height 55
click at [526, 423] on div at bounding box center [513, 417] width 96 height 55
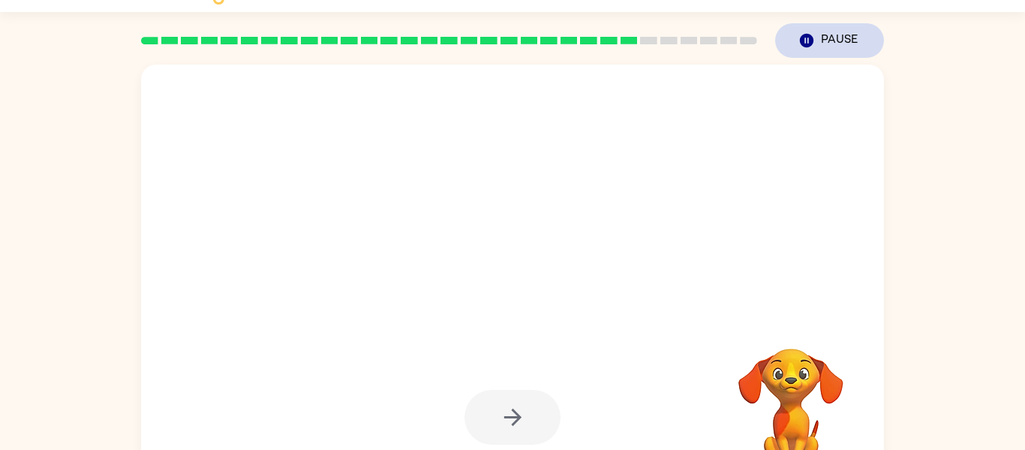
click at [851, 48] on button "Pause Pause" at bounding box center [829, 40] width 109 height 35
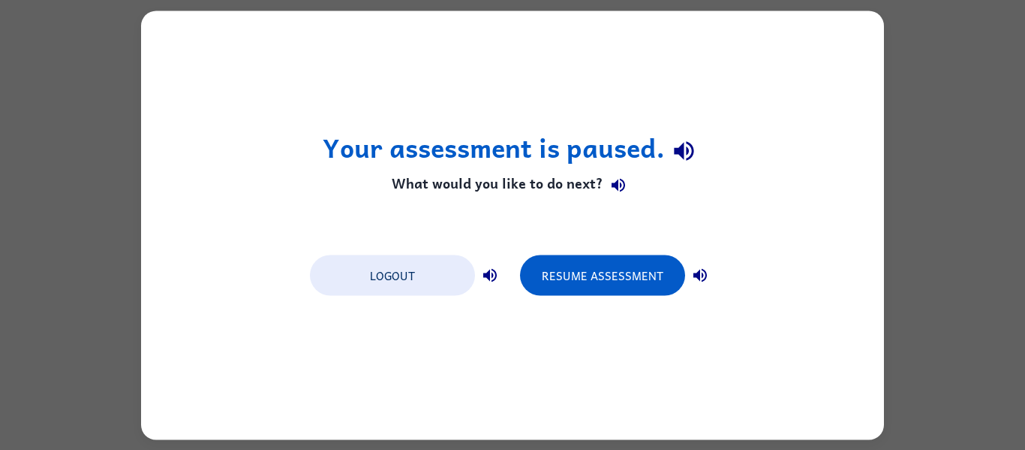
scroll to position [0, 0]
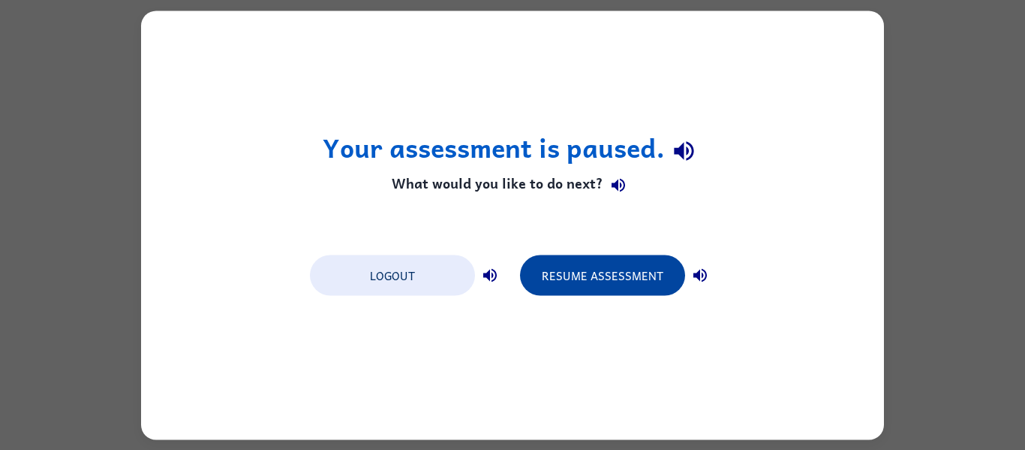
click at [606, 276] on button "Resume Assessment" at bounding box center [602, 274] width 165 height 41
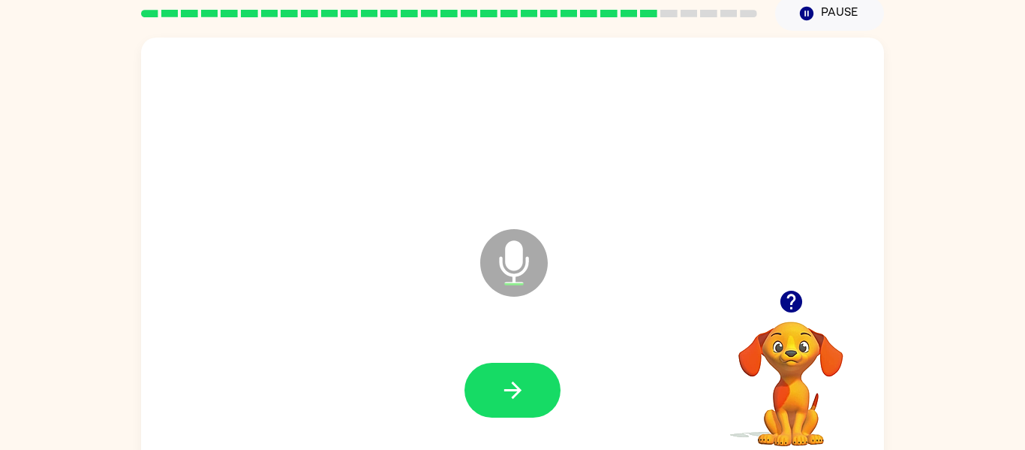
scroll to position [78, 0]
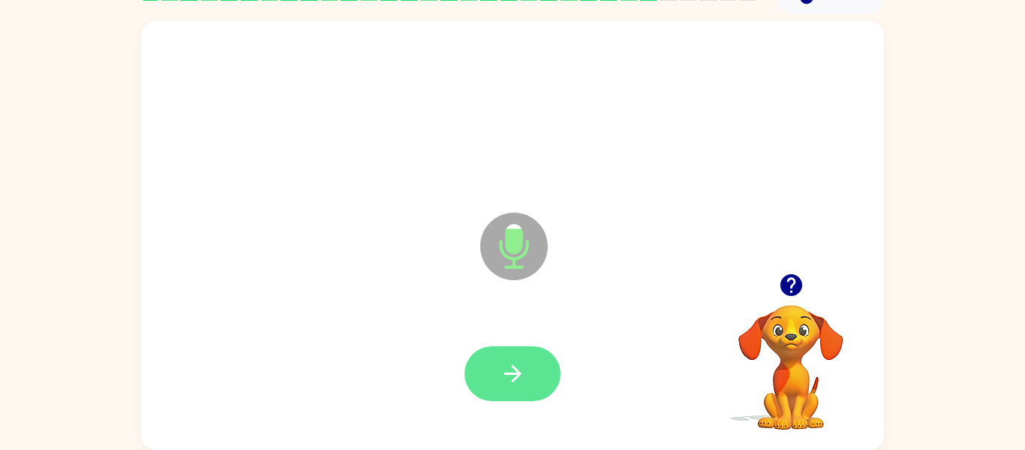
click at [518, 387] on button "button" at bounding box center [513, 373] width 96 height 55
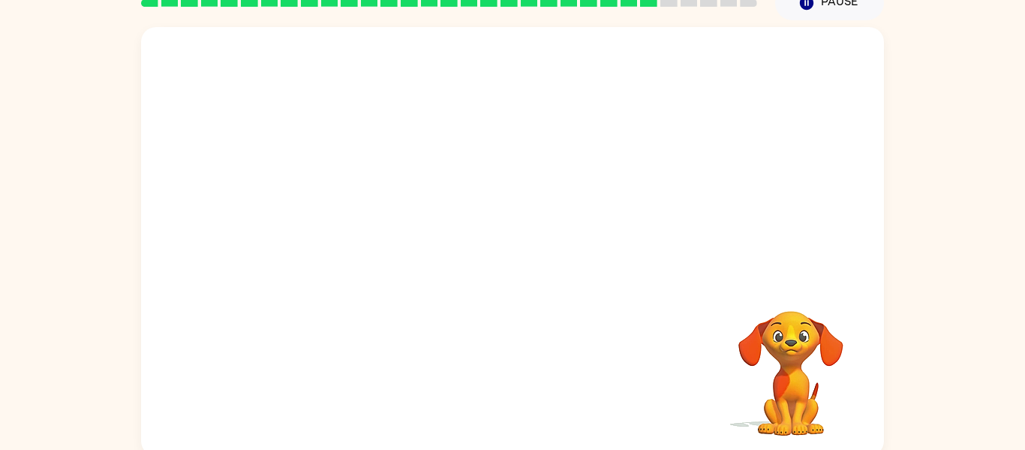
scroll to position [70, 0]
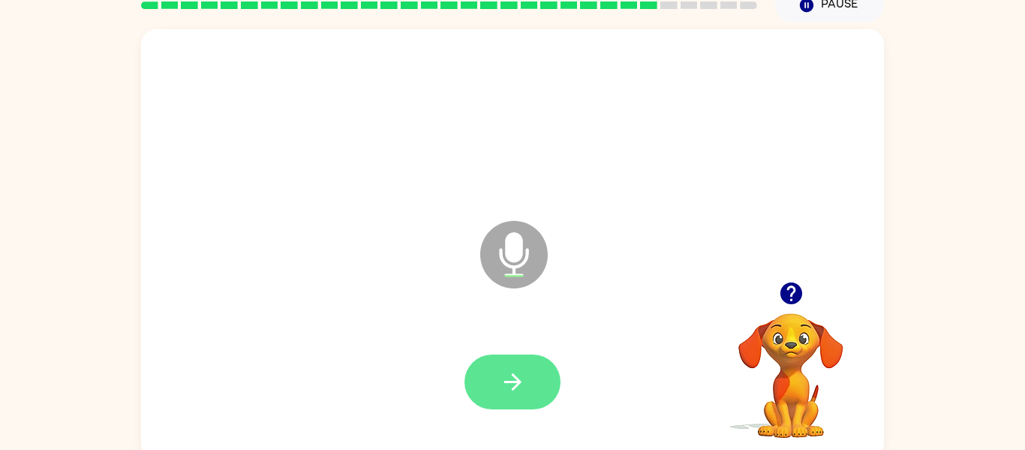
click at [526, 387] on button "button" at bounding box center [513, 381] width 96 height 55
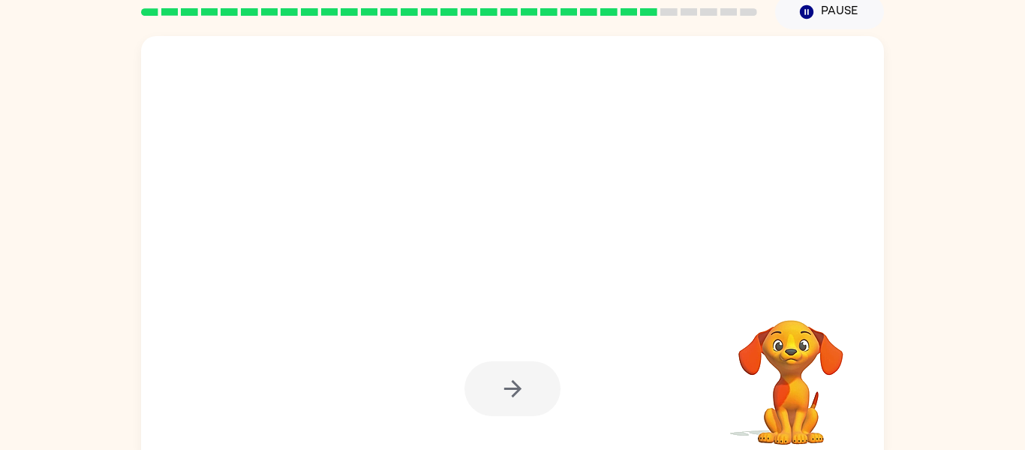
scroll to position [78, 0]
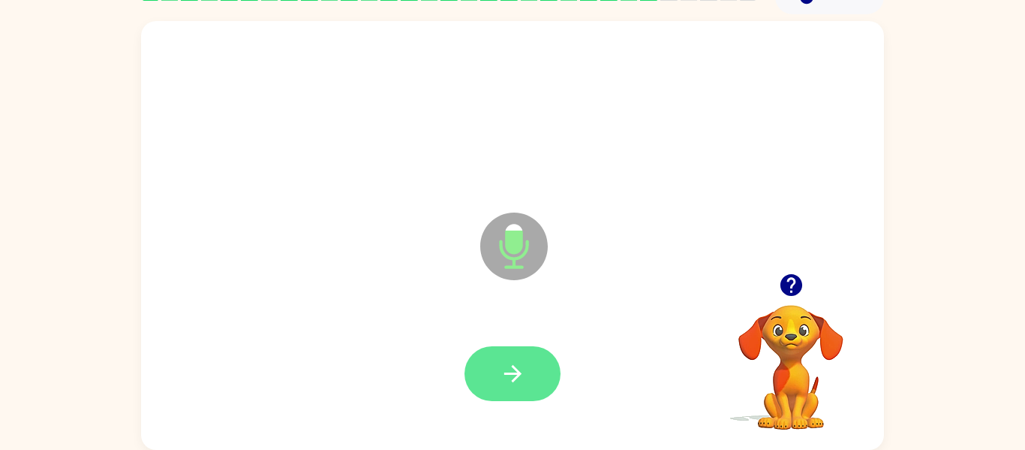
click at [519, 383] on icon "button" at bounding box center [513, 373] width 26 height 26
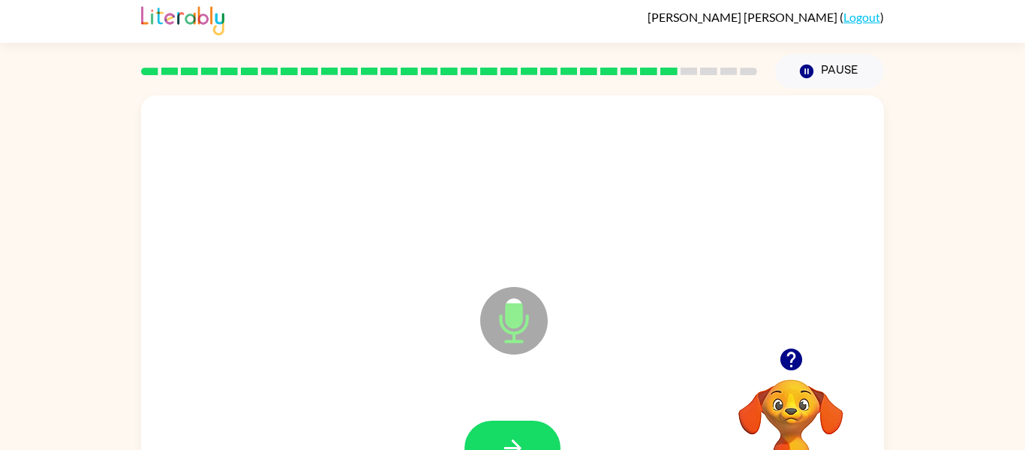
scroll to position [0, 0]
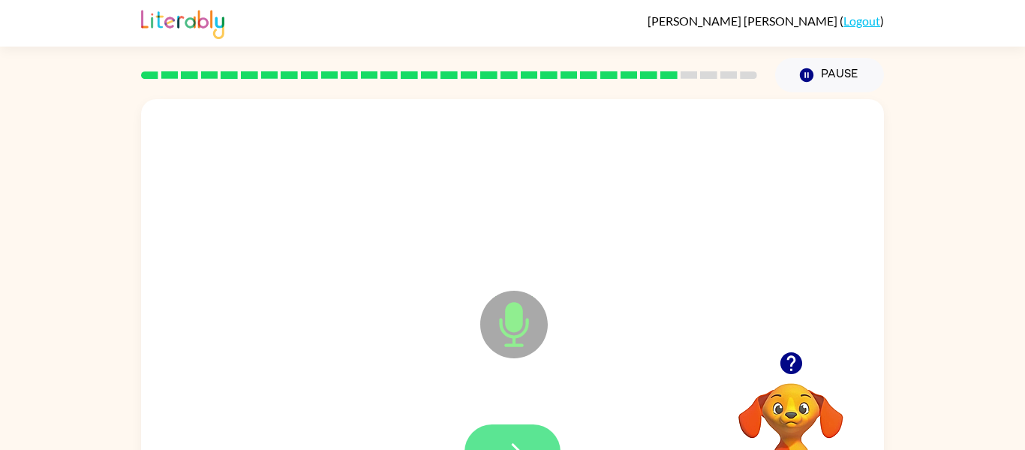
click at [519, 443] on icon "button" at bounding box center [513, 451] width 26 height 26
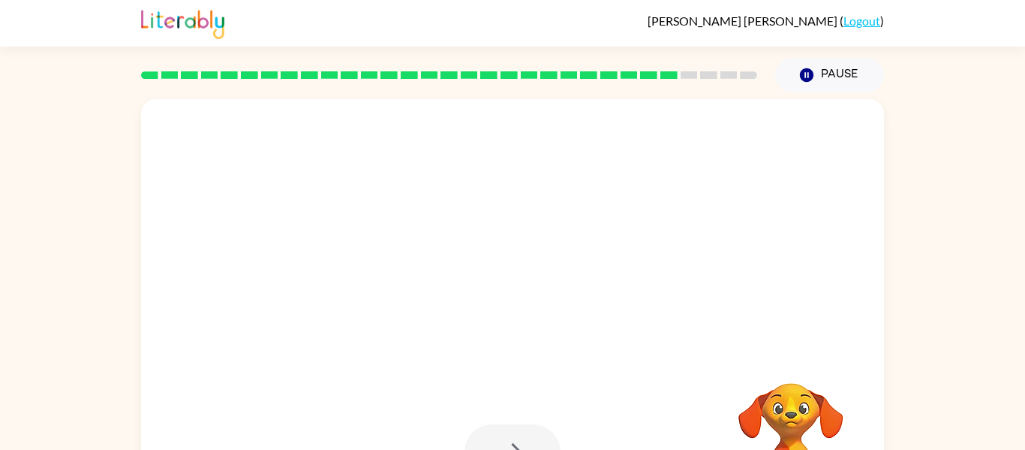
scroll to position [78, 0]
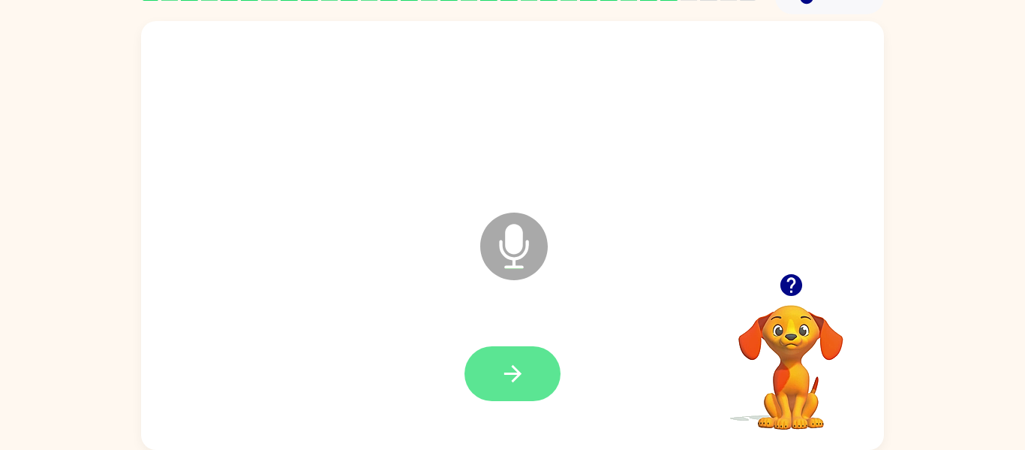
click at [532, 385] on button "button" at bounding box center [513, 373] width 96 height 55
click at [516, 384] on div at bounding box center [513, 373] width 96 height 55
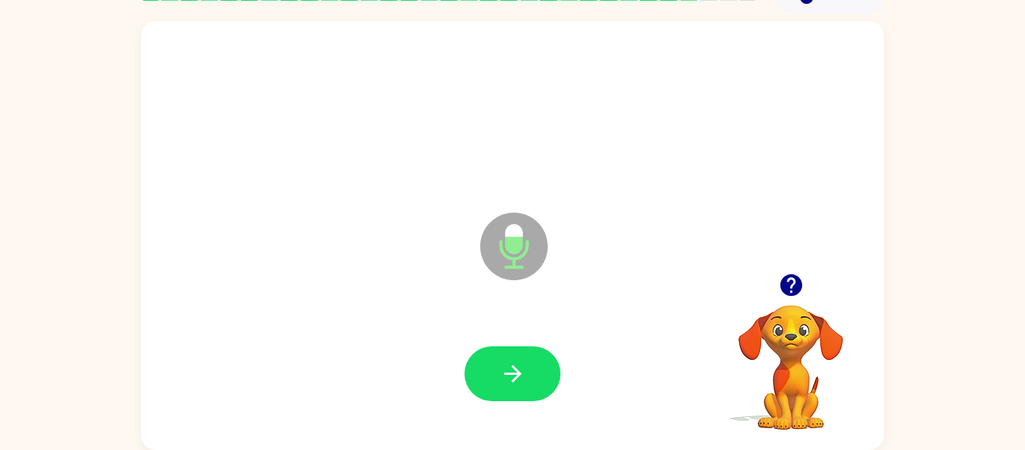
click at [532, 372] on button "button" at bounding box center [513, 373] width 96 height 55
click at [516, 366] on div at bounding box center [513, 373] width 96 height 55
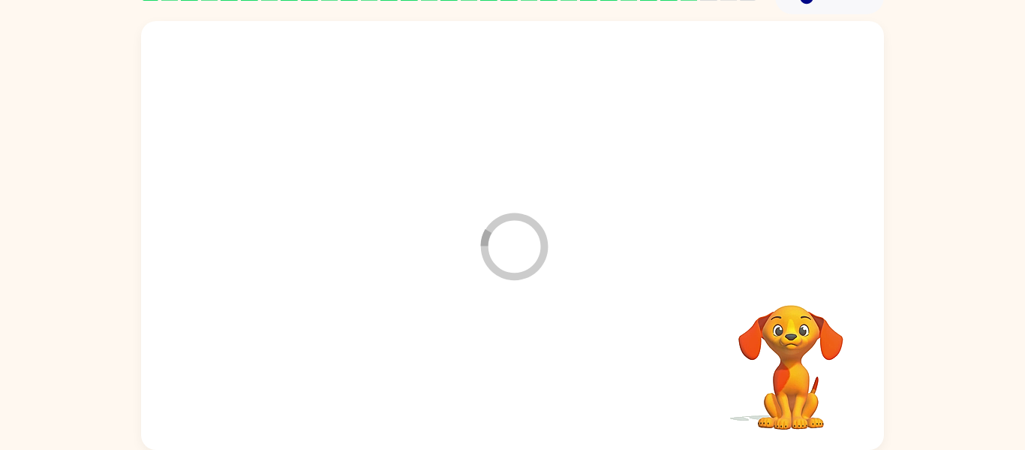
click at [510, 392] on div at bounding box center [512, 373] width 713 height 123
click at [517, 381] on div at bounding box center [512, 373] width 713 height 123
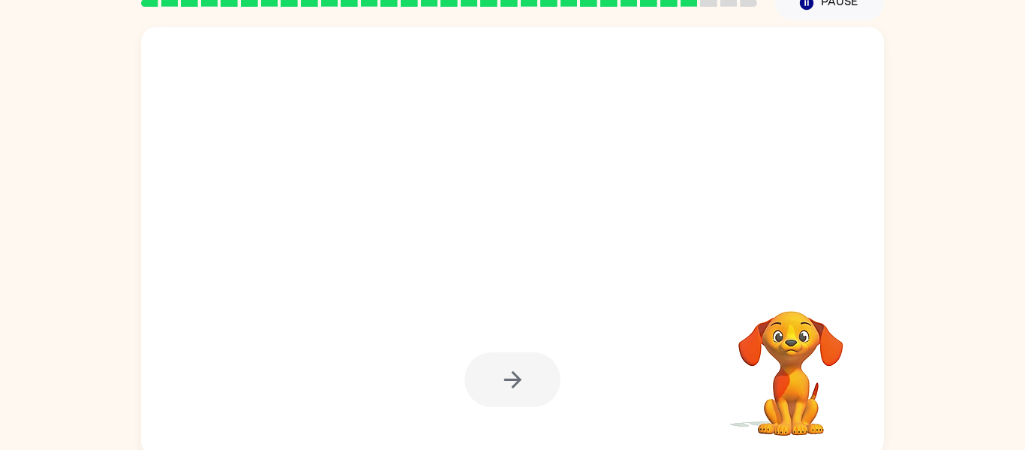
scroll to position [76, 0]
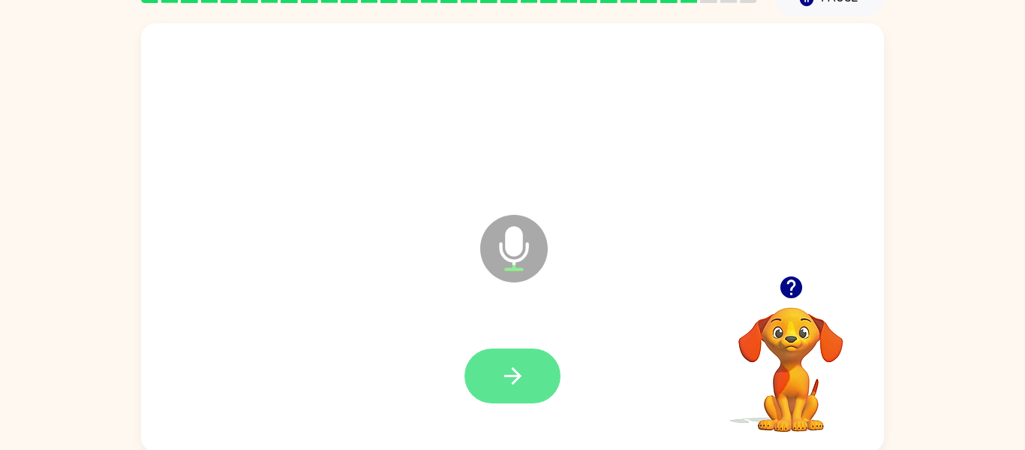
click at [511, 377] on icon "button" at bounding box center [513, 376] width 26 height 26
click at [532, 372] on button "button" at bounding box center [513, 375] width 96 height 55
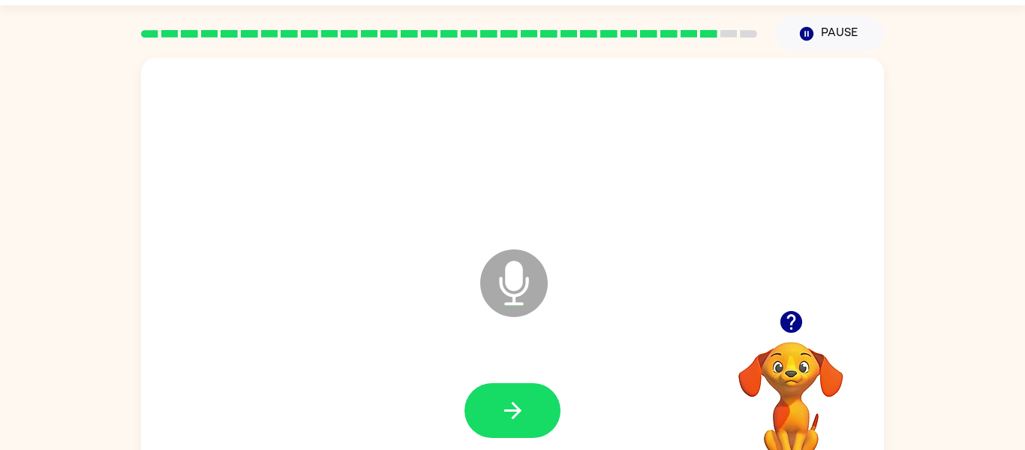
scroll to position [11, 0]
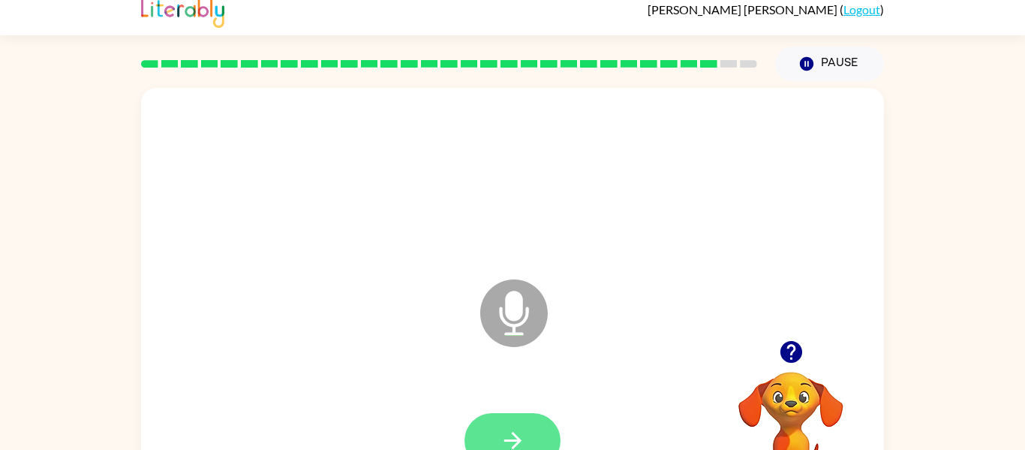
click at [532, 416] on button "button" at bounding box center [513, 440] width 96 height 55
click at [539, 435] on div at bounding box center [513, 440] width 96 height 55
click at [529, 426] on button "button" at bounding box center [513, 440] width 96 height 55
click at [529, 435] on div at bounding box center [512, 440] width 713 height 123
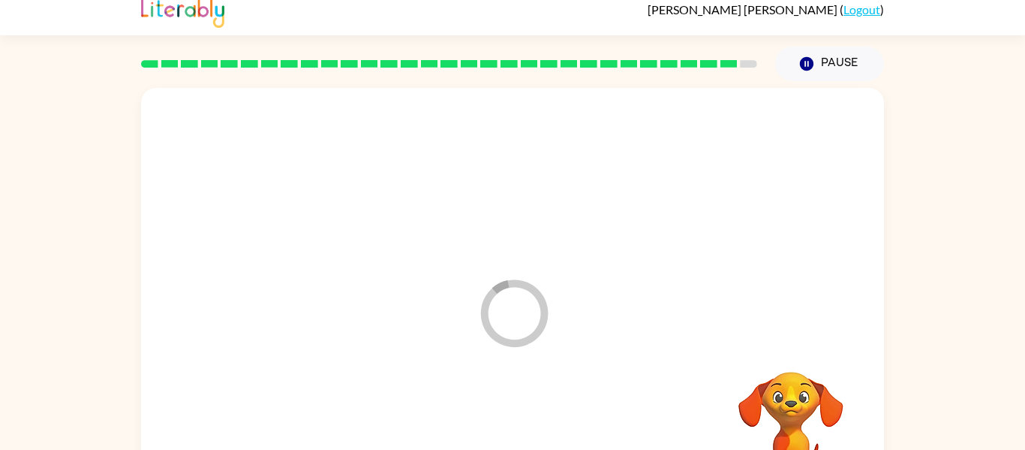
click at [541, 432] on div at bounding box center [512, 440] width 713 height 123
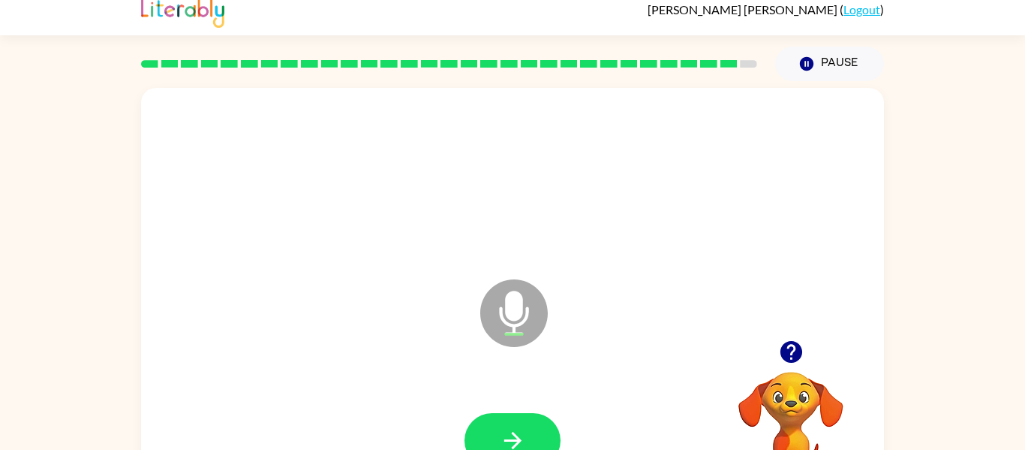
scroll to position [78, 0]
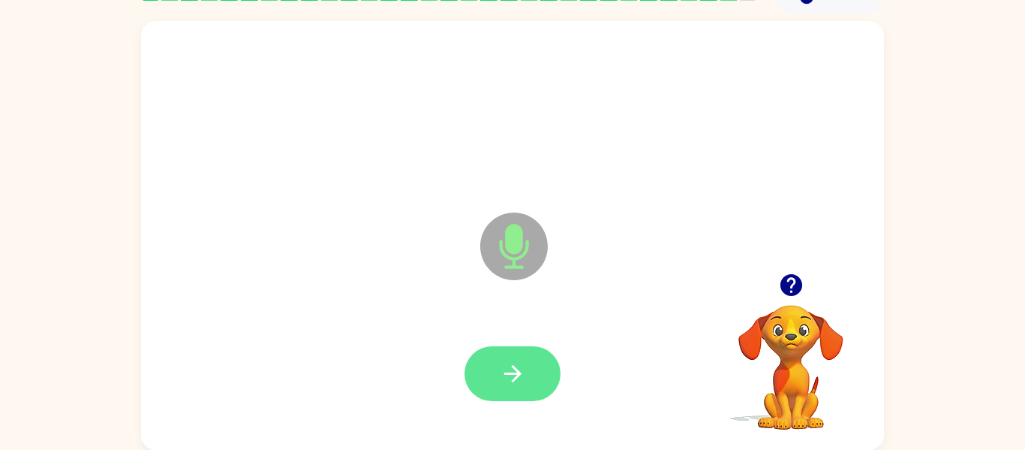
click at [539, 370] on button "button" at bounding box center [513, 373] width 96 height 55
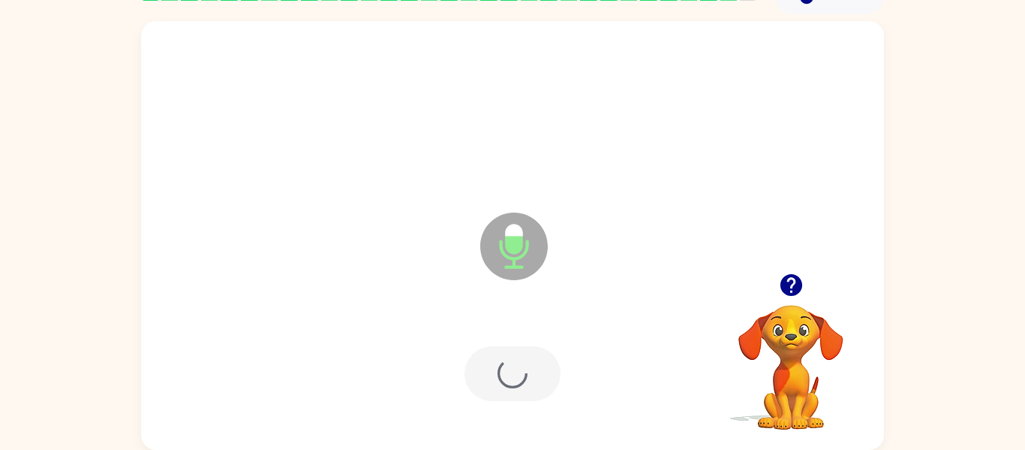
click at [516, 383] on div at bounding box center [513, 373] width 96 height 55
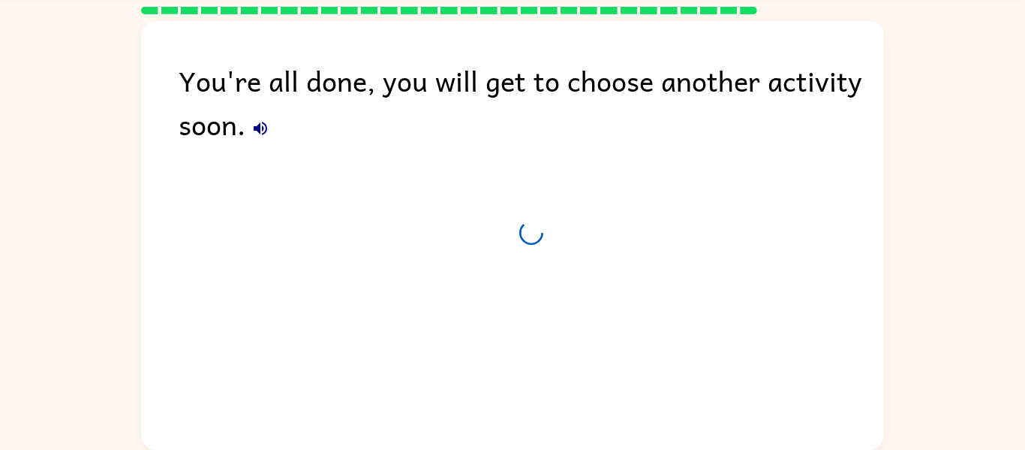
scroll to position [51, 0]
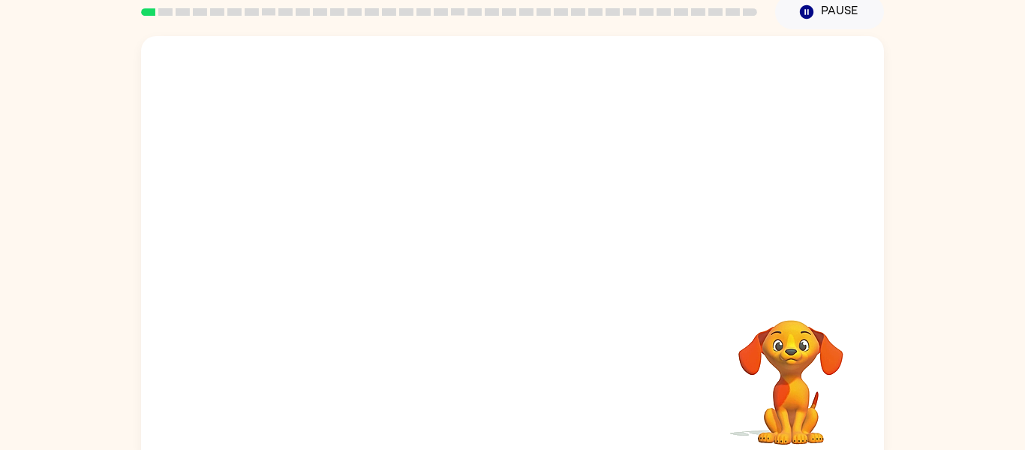
scroll to position [78, 0]
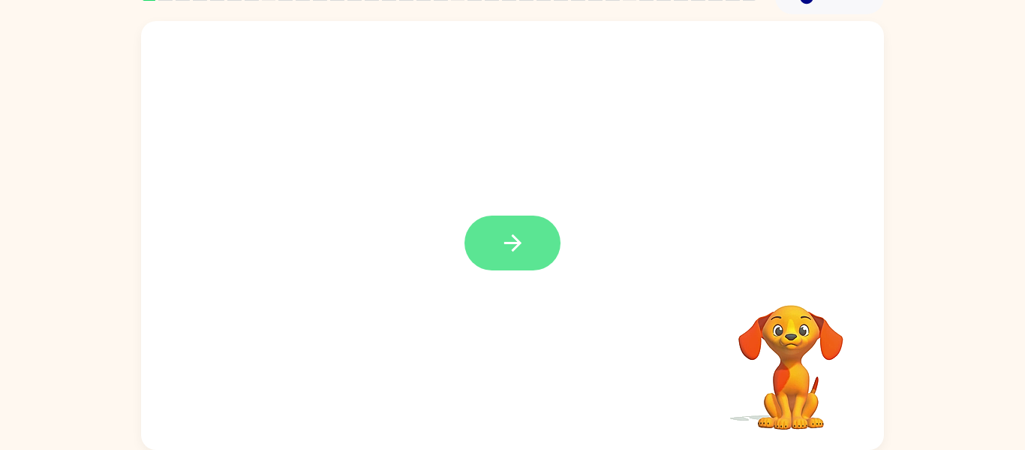
click at [500, 237] on icon "button" at bounding box center [513, 243] width 26 height 26
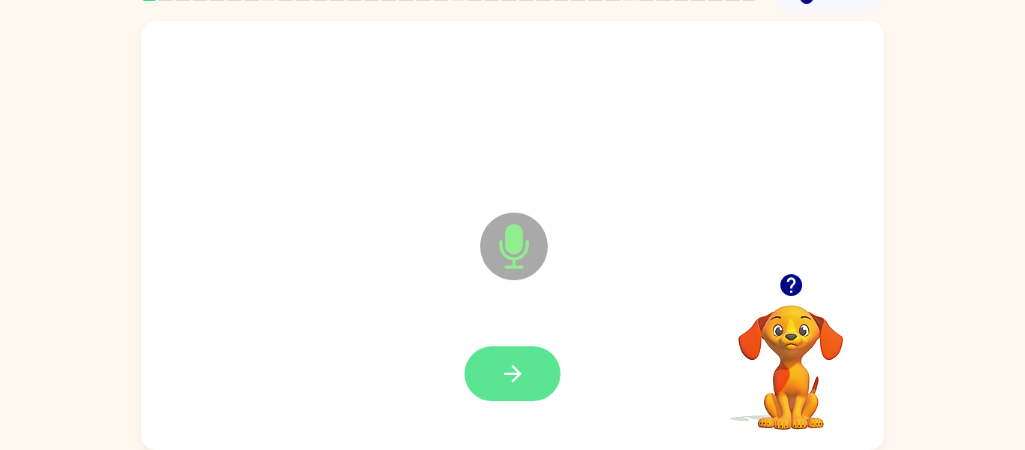
click at [513, 372] on icon "button" at bounding box center [513, 373] width 26 height 26
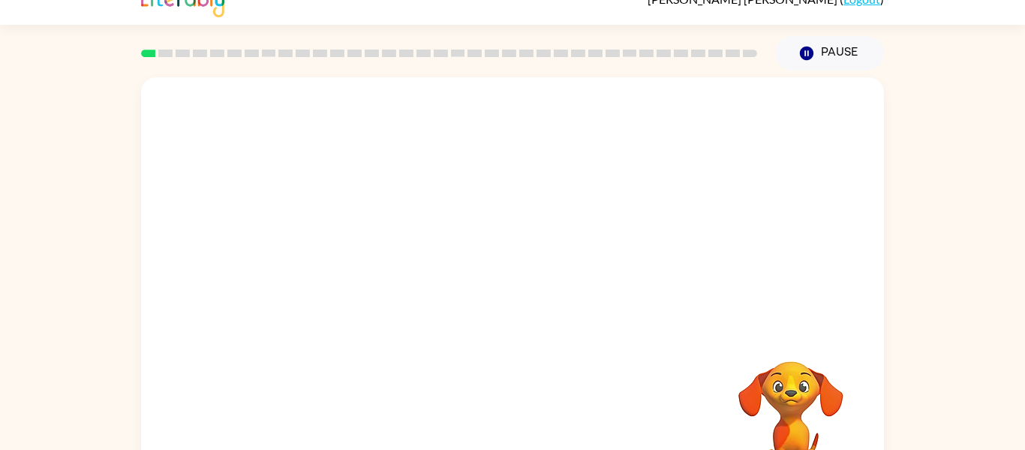
scroll to position [23, 0]
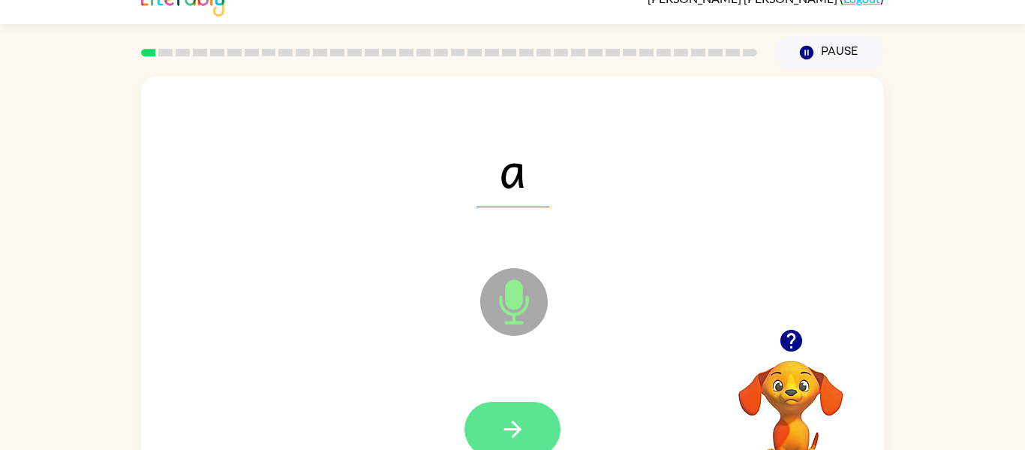
click at [534, 420] on button "button" at bounding box center [513, 429] width 96 height 55
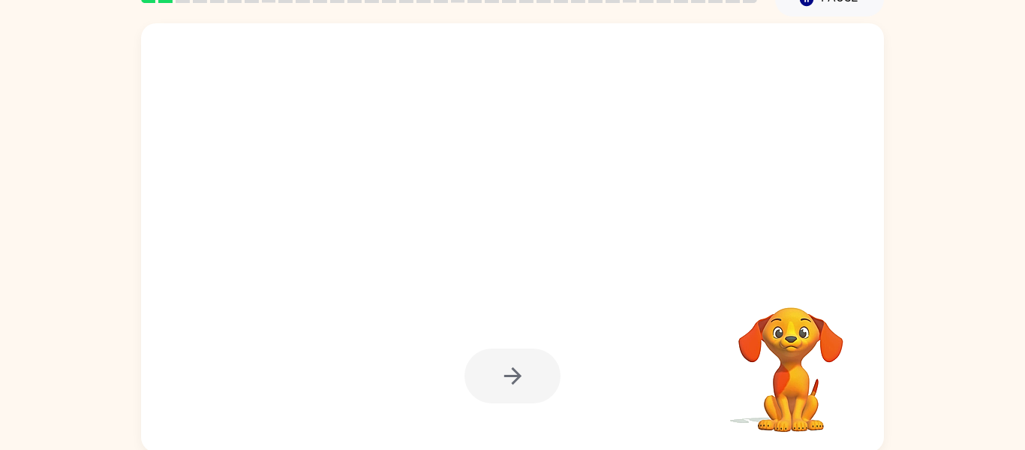
scroll to position [75, 0]
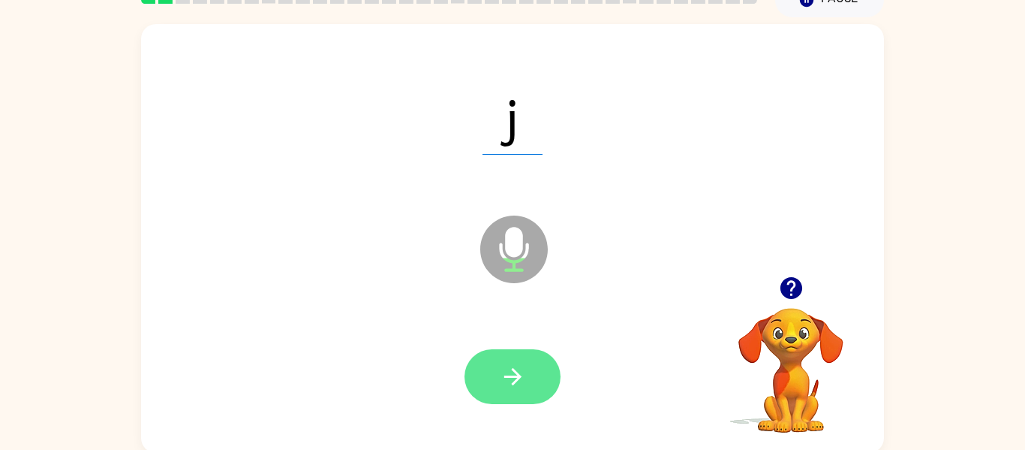
click at [492, 368] on button "button" at bounding box center [513, 376] width 96 height 55
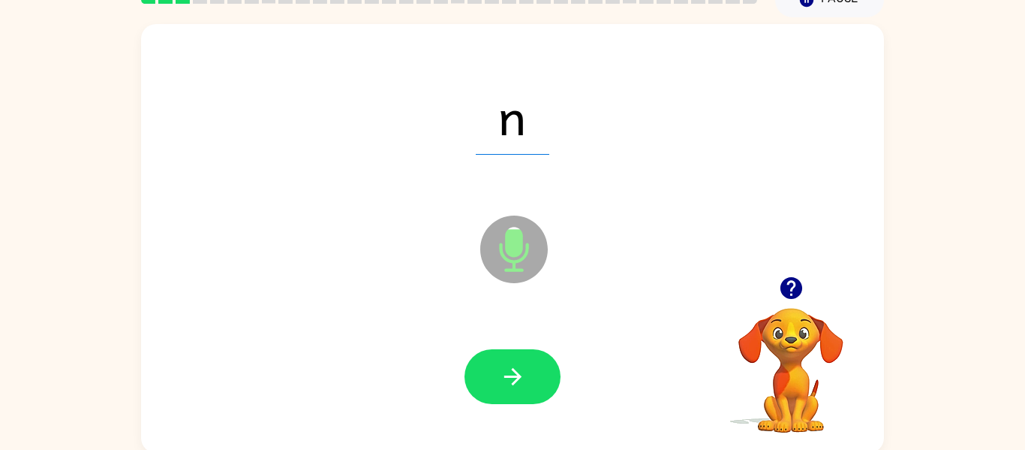
click at [460, 340] on div at bounding box center [512, 376] width 713 height 123
click at [502, 381] on icon "button" at bounding box center [513, 376] width 26 height 26
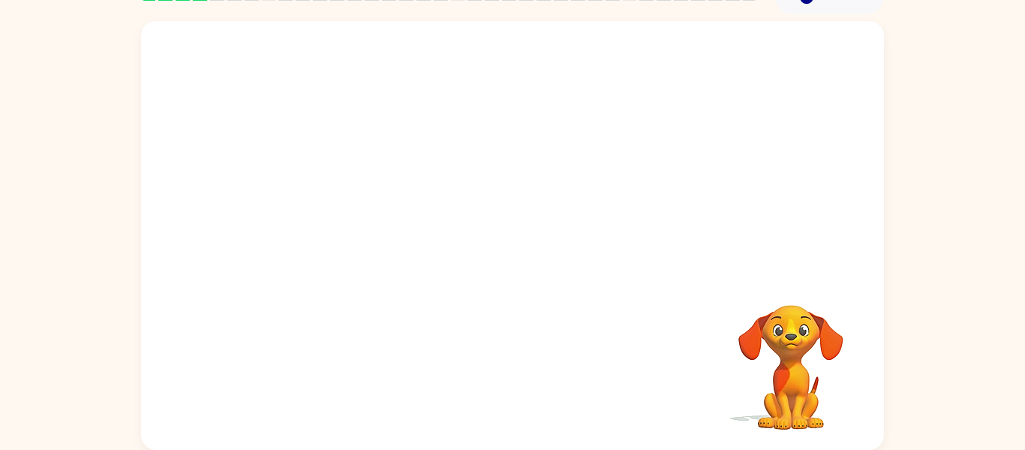
scroll to position [77, 0]
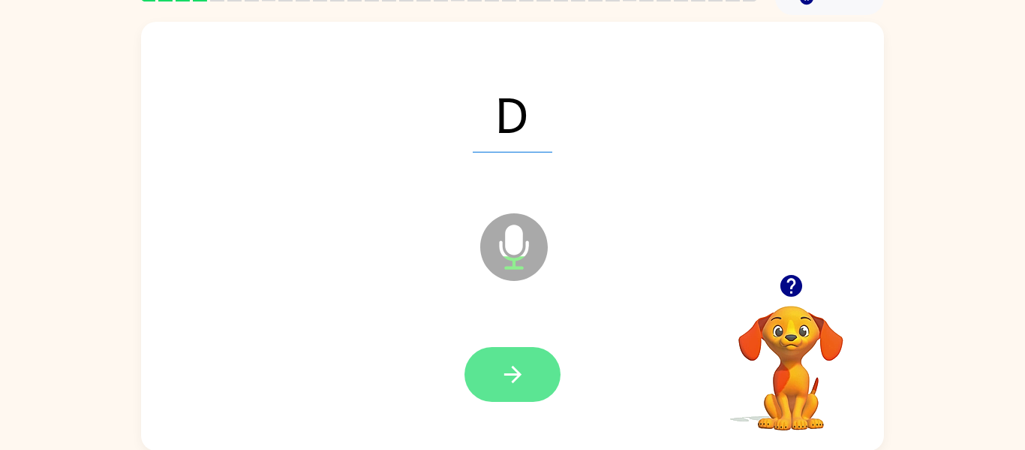
click at [510, 357] on button "button" at bounding box center [513, 374] width 96 height 55
click at [504, 385] on icon "button" at bounding box center [513, 374] width 26 height 26
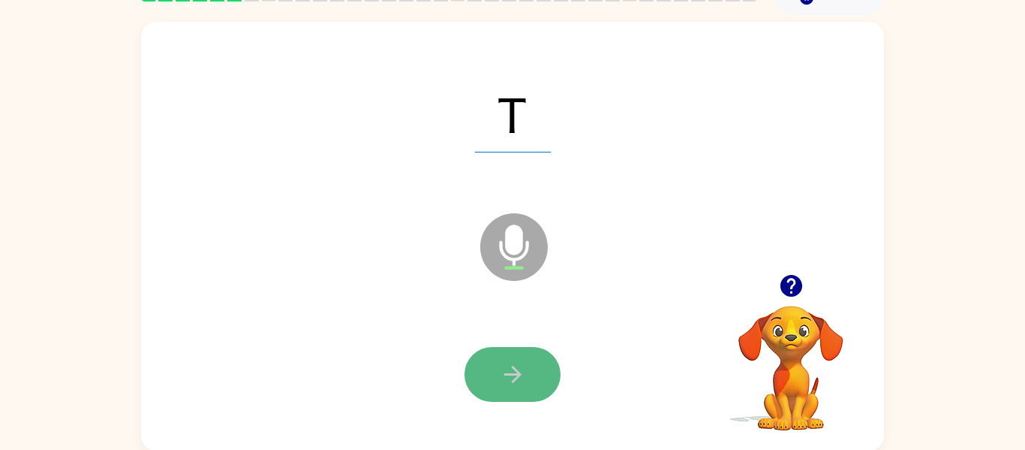
click at [489, 370] on button "button" at bounding box center [513, 374] width 96 height 55
click at [487, 369] on div at bounding box center [513, 374] width 96 height 55
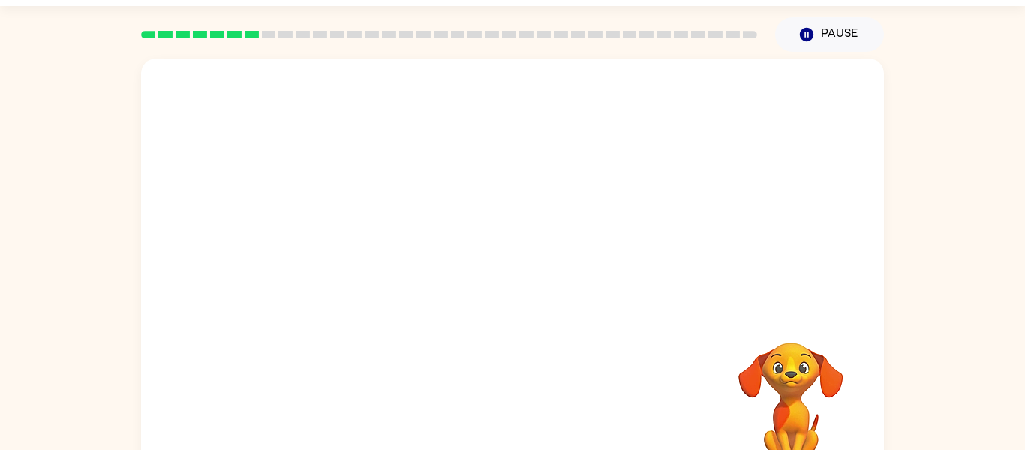
scroll to position [78, 0]
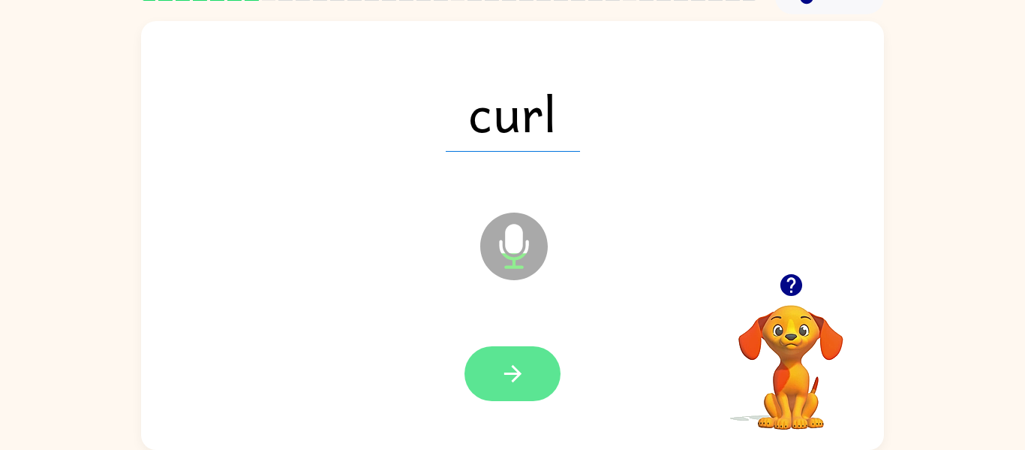
click at [513, 375] on icon "button" at bounding box center [513, 373] width 26 height 26
click at [512, 376] on icon "button" at bounding box center [513, 373] width 26 height 26
click at [512, 379] on icon "button" at bounding box center [513, 373] width 26 height 26
click at [513, 363] on icon "button" at bounding box center [513, 373] width 26 height 26
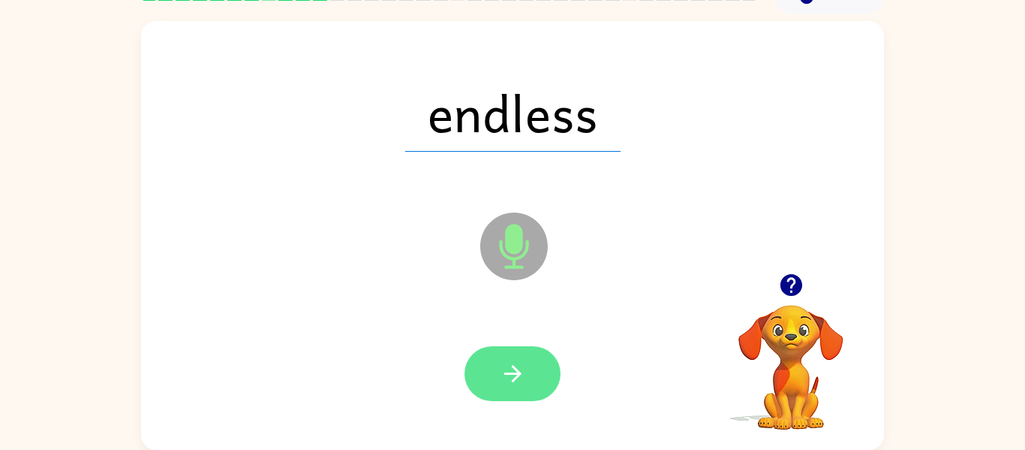
click at [532, 367] on button "button" at bounding box center [513, 373] width 96 height 55
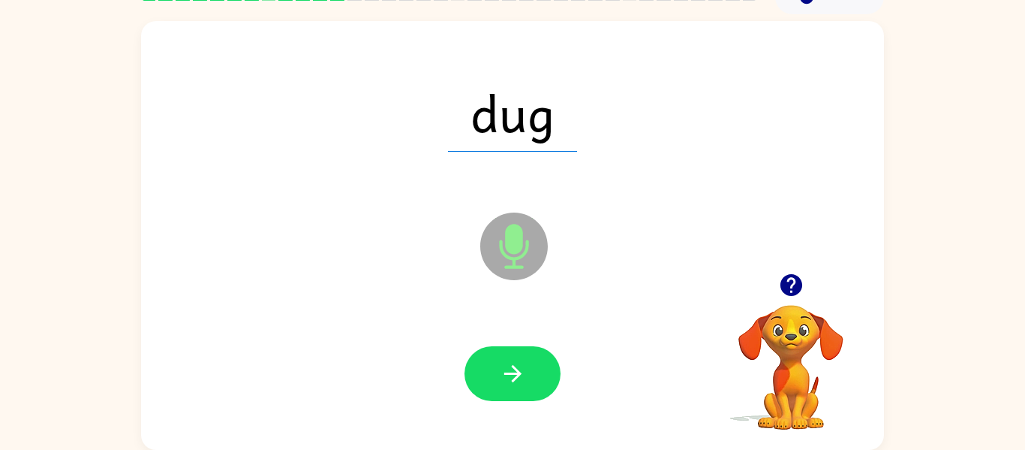
click at [570, 342] on div at bounding box center [512, 373] width 713 height 123
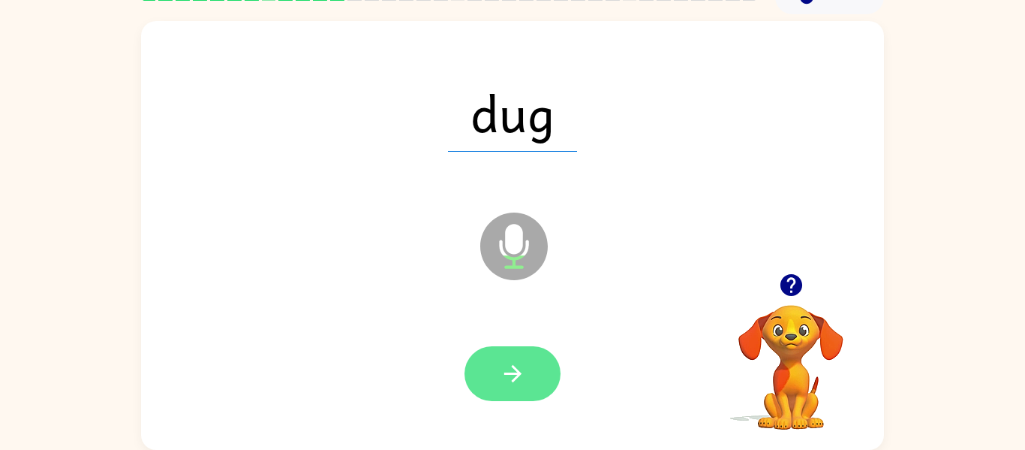
click at [513, 377] on icon "button" at bounding box center [513, 373] width 26 height 26
click at [538, 358] on div at bounding box center [513, 373] width 96 height 55
click at [524, 384] on icon "button" at bounding box center [513, 373] width 26 height 26
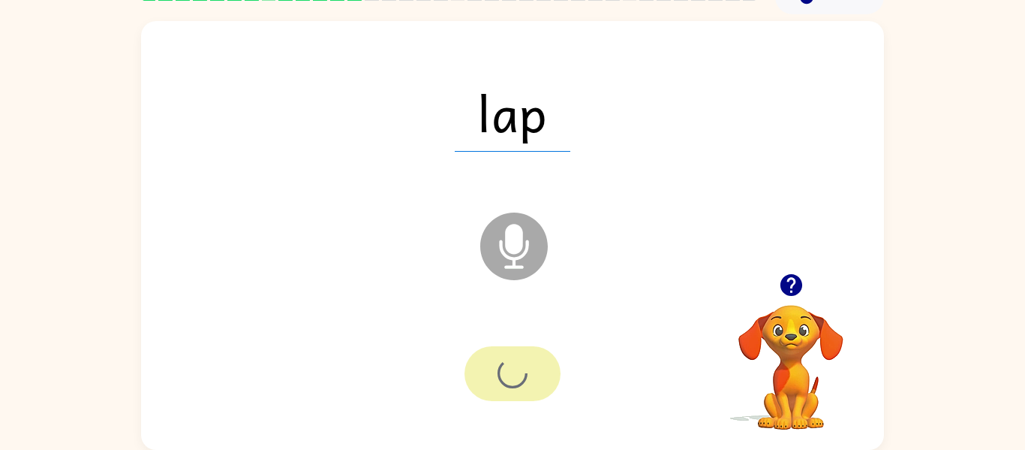
click at [521, 351] on div at bounding box center [513, 373] width 96 height 55
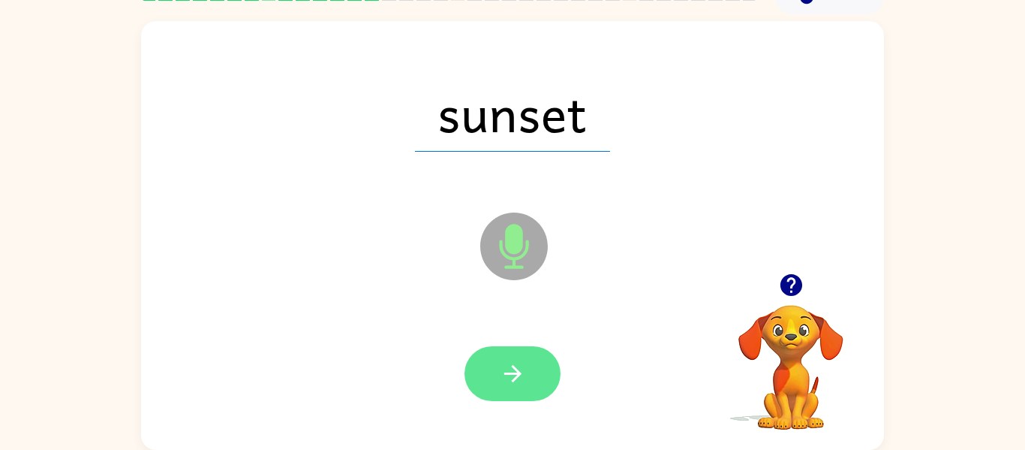
click at [525, 393] on button "button" at bounding box center [513, 373] width 96 height 55
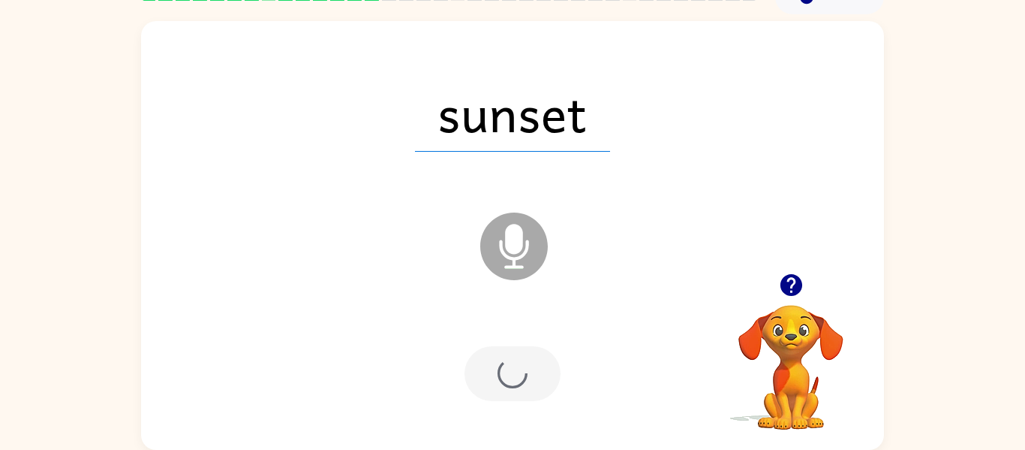
click at [527, 372] on div at bounding box center [513, 373] width 96 height 55
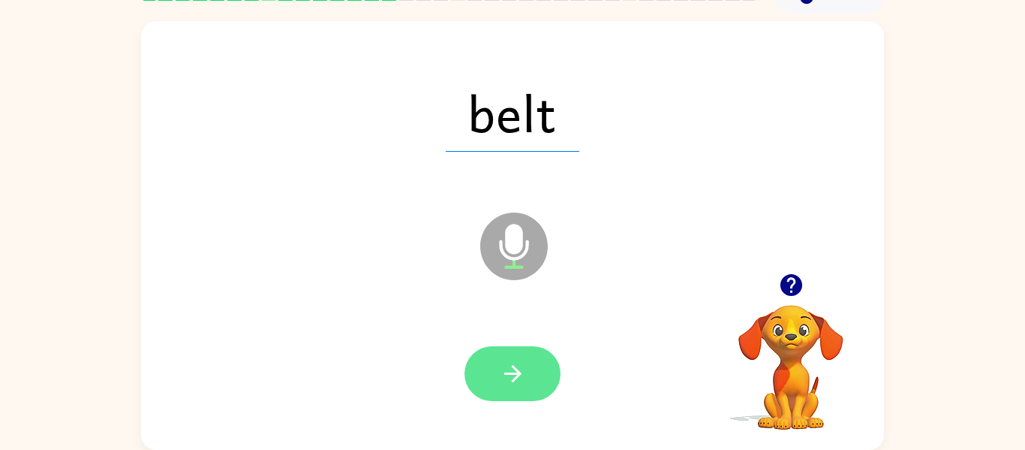
click at [516, 362] on icon "button" at bounding box center [513, 373] width 26 height 26
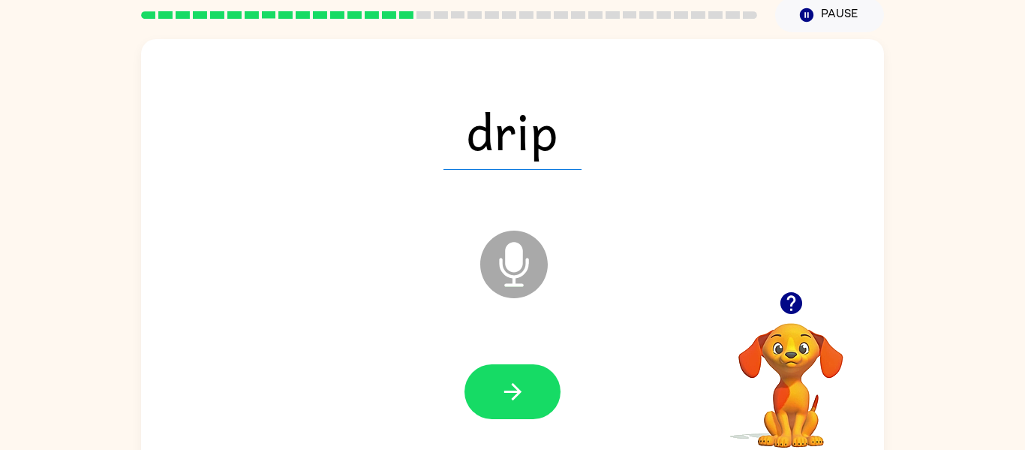
scroll to position [56, 0]
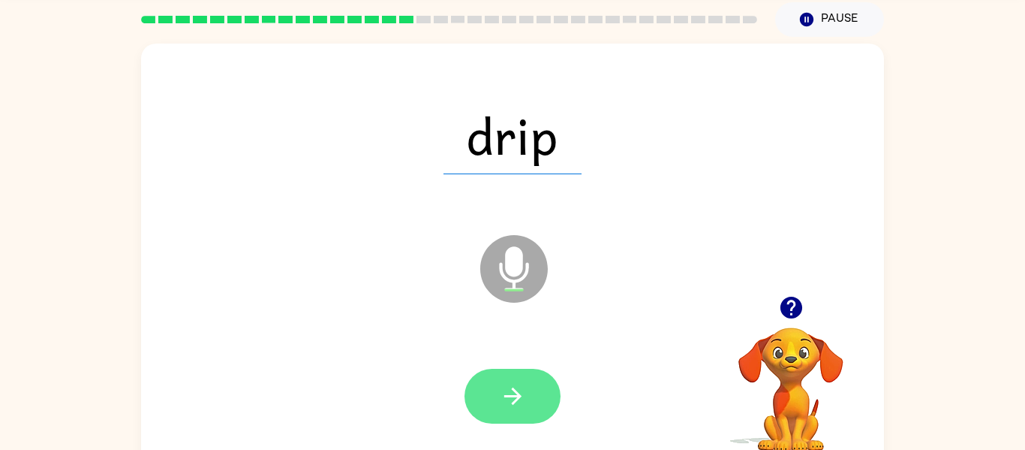
click at [522, 399] on icon "button" at bounding box center [513, 396] width 26 height 26
click at [519, 413] on button "button" at bounding box center [513, 396] width 96 height 55
click at [527, 403] on button "button" at bounding box center [513, 396] width 96 height 55
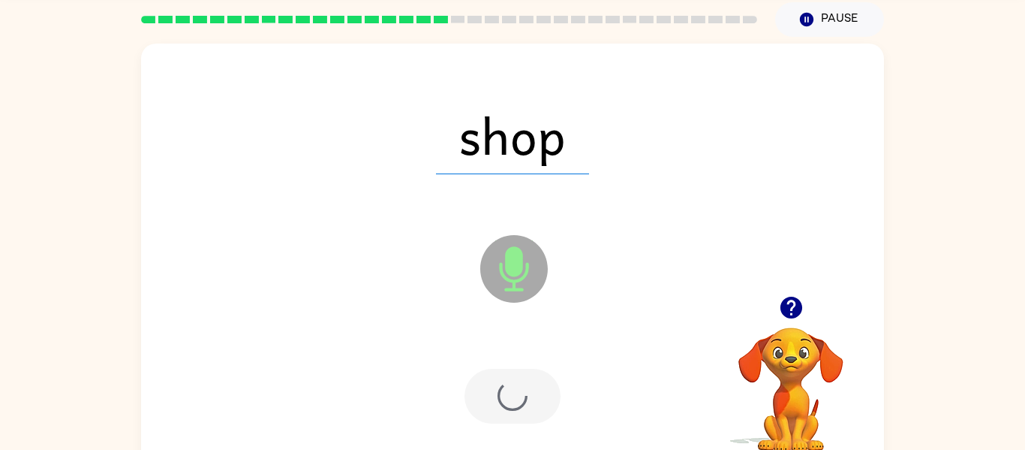
click at [553, 390] on div at bounding box center [513, 396] width 96 height 55
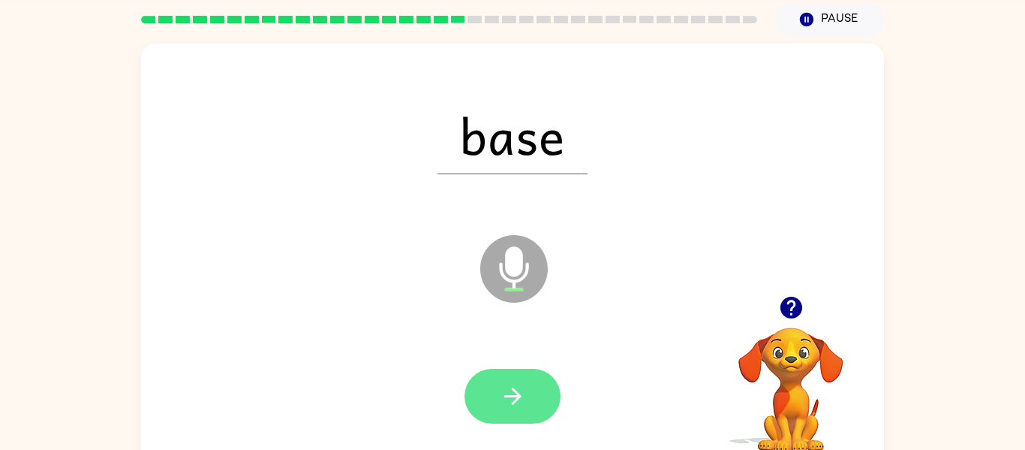
click at [528, 408] on button "button" at bounding box center [513, 396] width 96 height 55
click at [538, 396] on div at bounding box center [513, 396] width 96 height 55
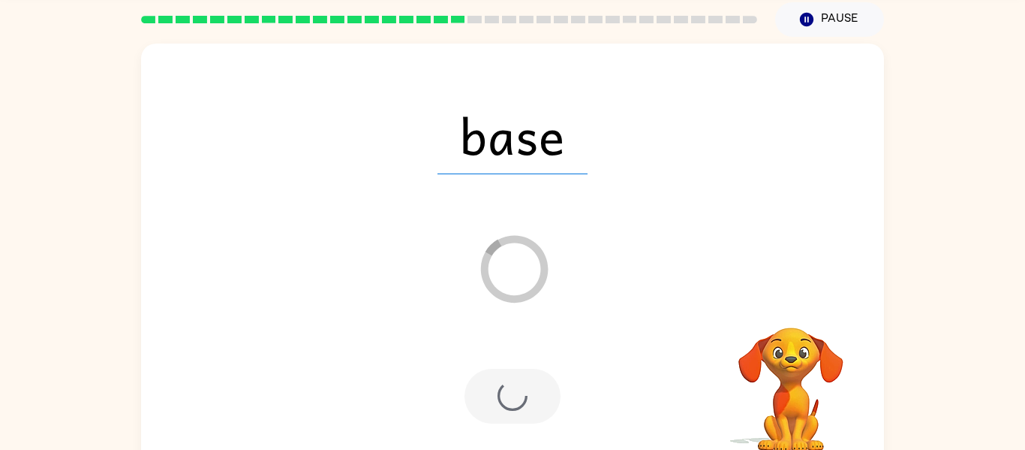
click at [559, 413] on div at bounding box center [513, 396] width 96 height 55
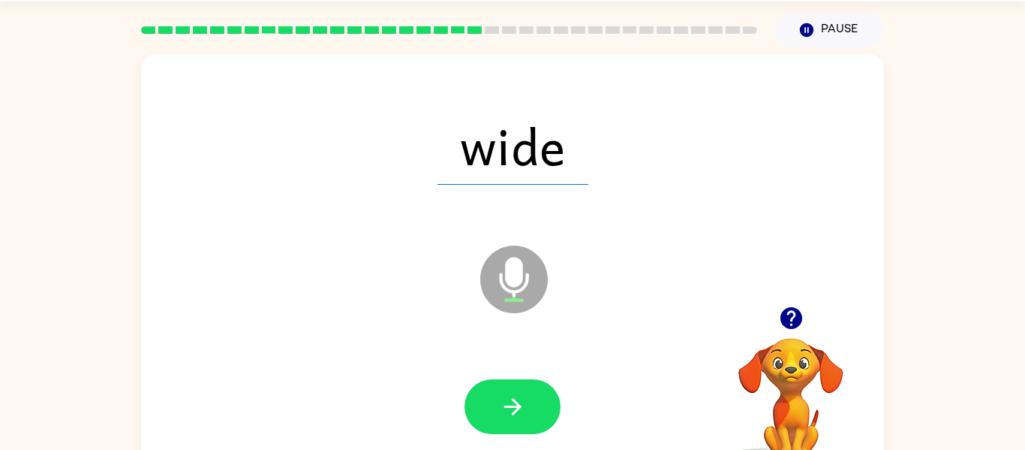
scroll to position [78, 0]
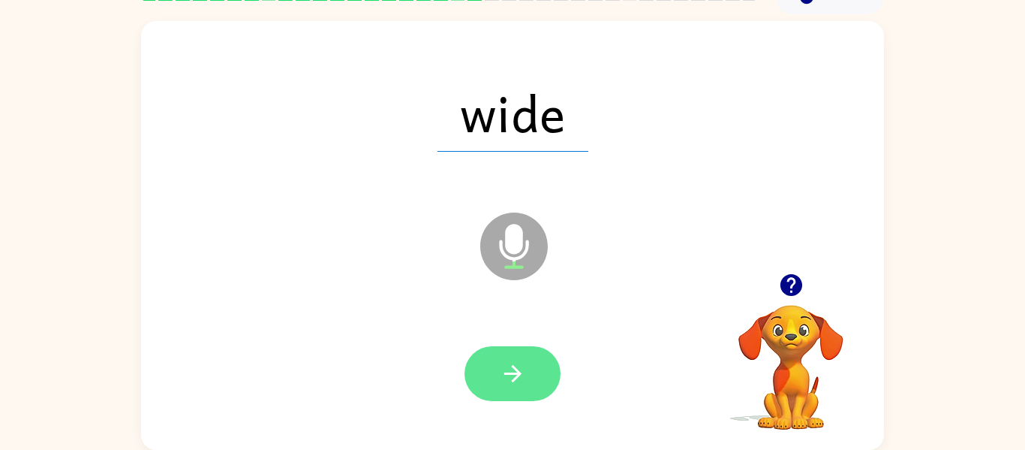
click at [527, 386] on button "button" at bounding box center [513, 373] width 96 height 55
click at [521, 380] on div at bounding box center [513, 373] width 96 height 55
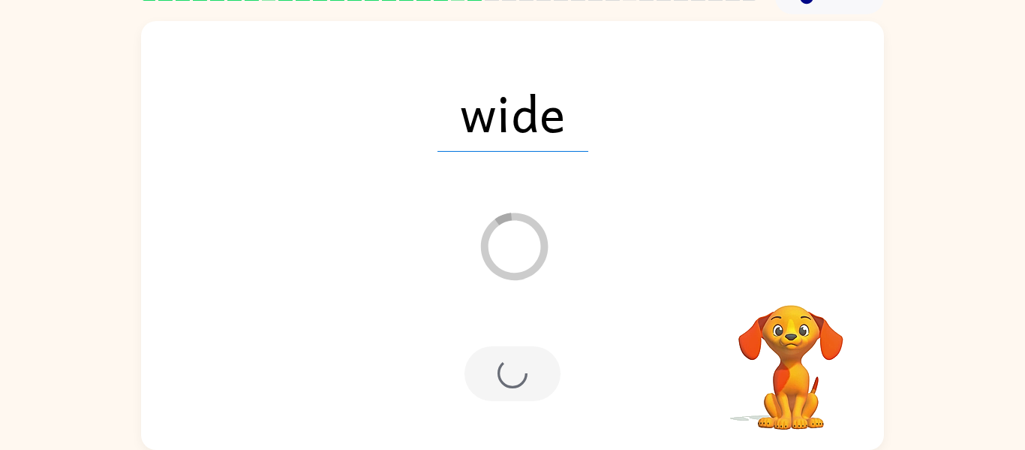
click at [529, 375] on div at bounding box center [513, 373] width 96 height 55
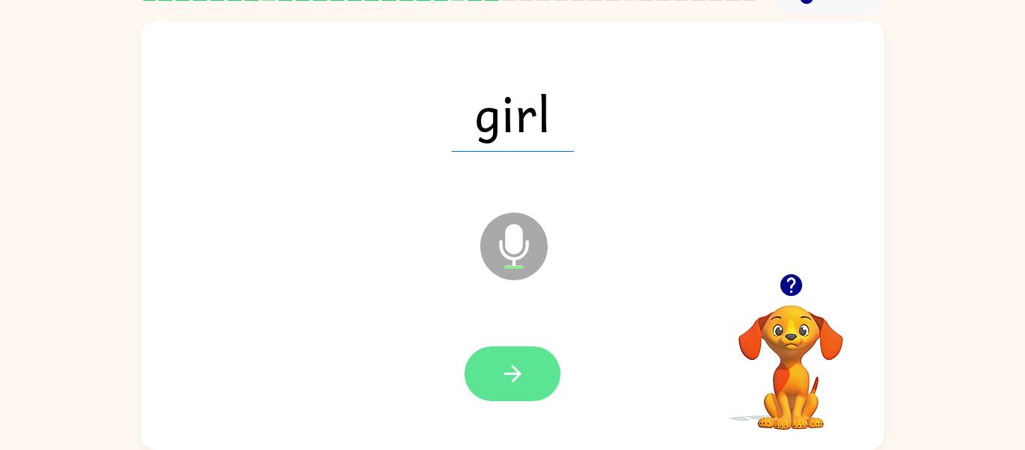
click at [525, 368] on icon "button" at bounding box center [513, 373] width 26 height 26
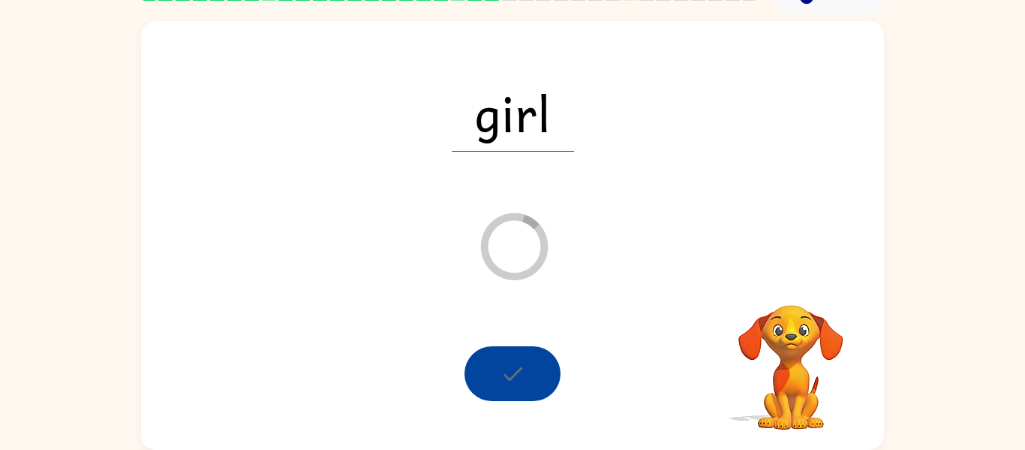
scroll to position [0, 0]
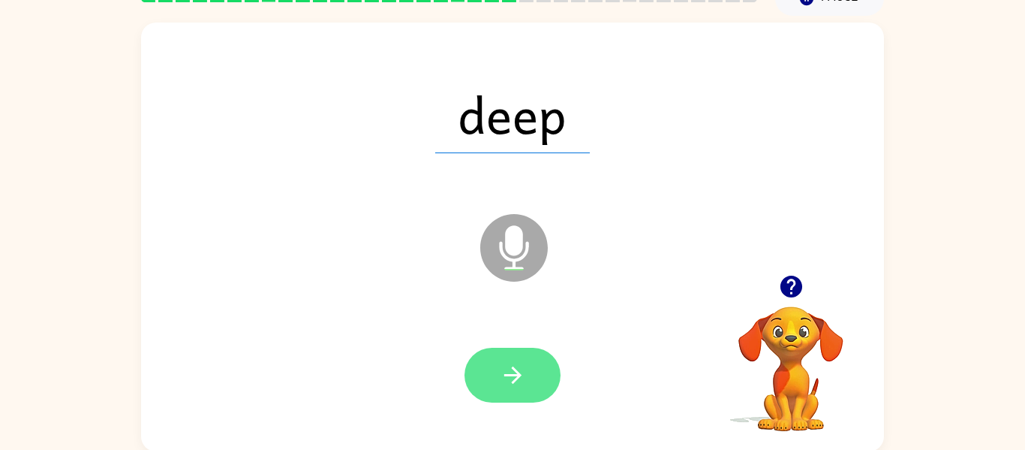
click at [525, 365] on icon "button" at bounding box center [513, 375] width 26 height 26
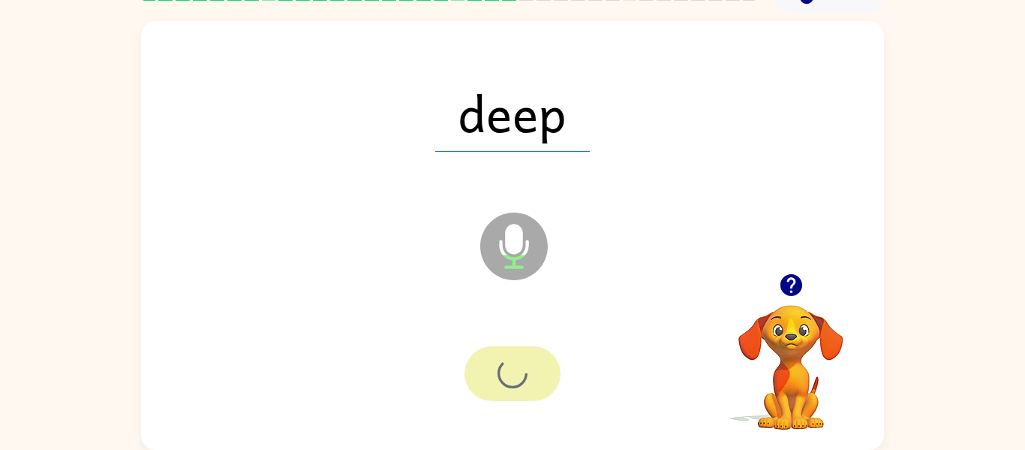
click at [544, 372] on div at bounding box center [513, 373] width 96 height 55
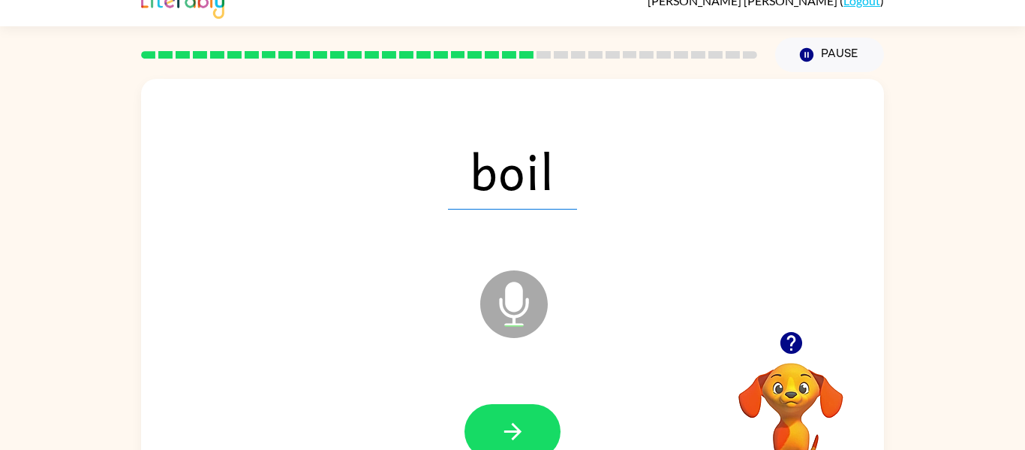
scroll to position [48, 0]
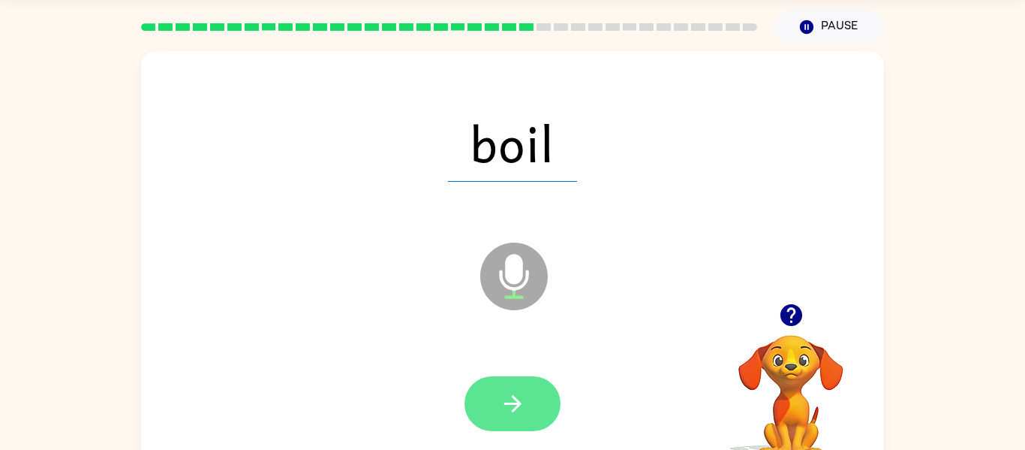
click at [534, 422] on button "button" at bounding box center [513, 403] width 96 height 55
click at [538, 420] on div at bounding box center [513, 403] width 96 height 55
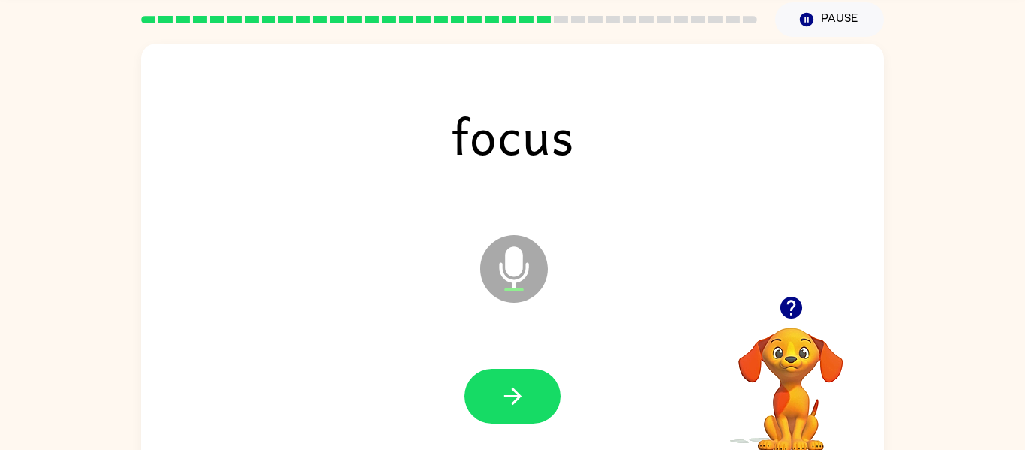
scroll to position [53, 0]
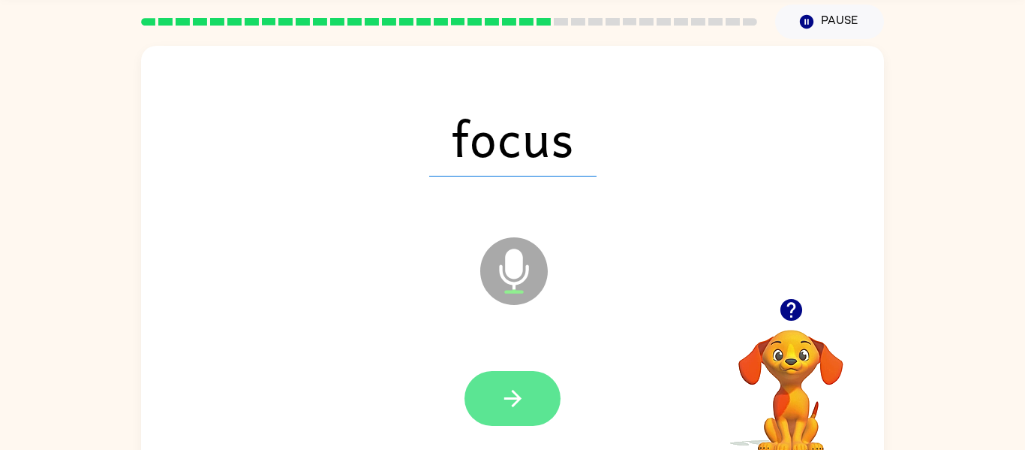
click at [529, 399] on button "button" at bounding box center [513, 398] width 96 height 55
click at [522, 405] on icon "button" at bounding box center [513, 398] width 26 height 26
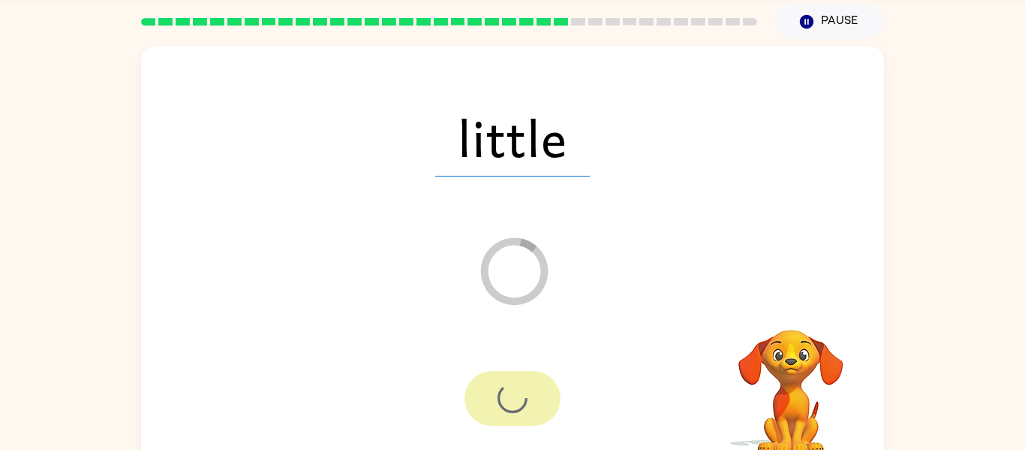
click at [546, 408] on div at bounding box center [513, 398] width 96 height 55
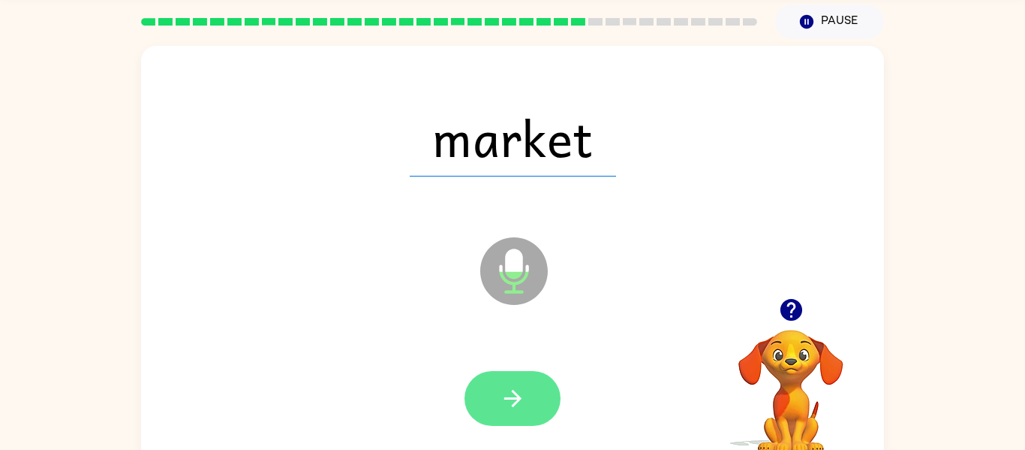
click at [510, 411] on button "button" at bounding box center [513, 398] width 96 height 55
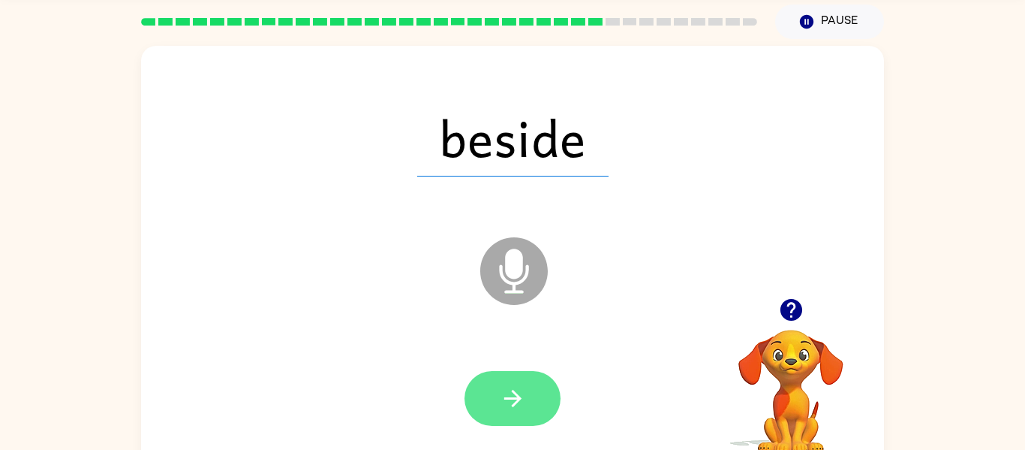
click at [519, 406] on icon "button" at bounding box center [513, 398] width 26 height 26
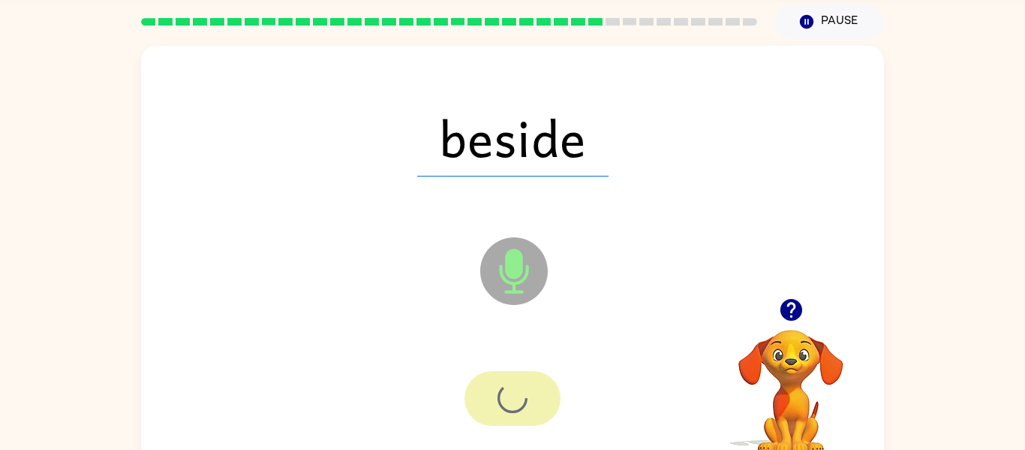
click at [516, 406] on div at bounding box center [513, 398] width 96 height 55
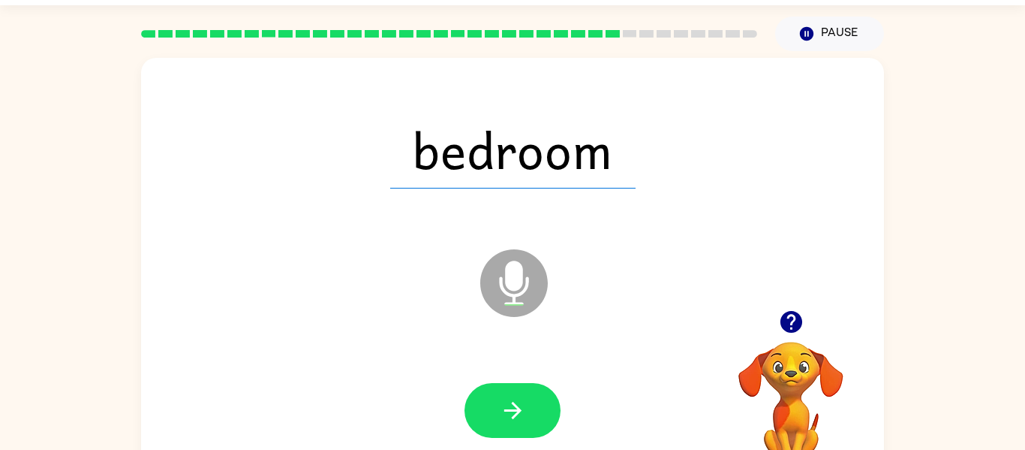
scroll to position [39, 0]
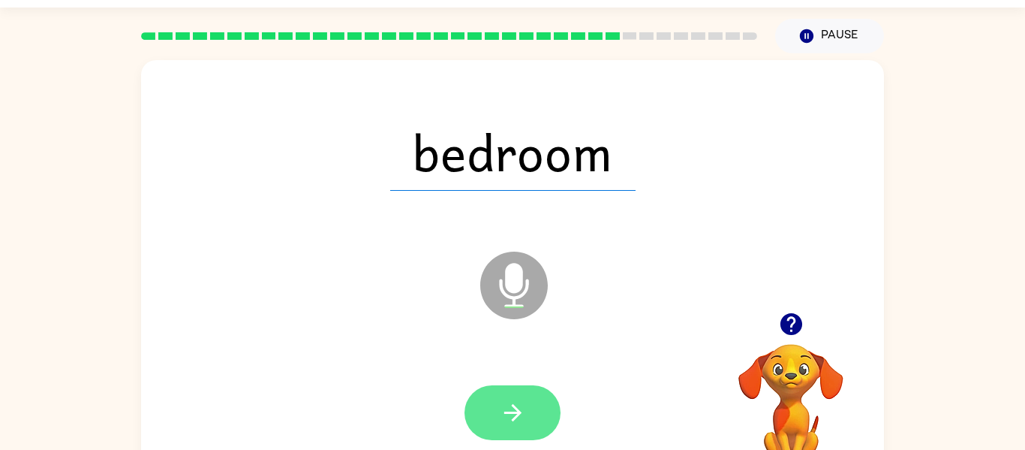
click at [532, 399] on button "button" at bounding box center [513, 412] width 96 height 55
click at [530, 421] on div at bounding box center [513, 412] width 96 height 55
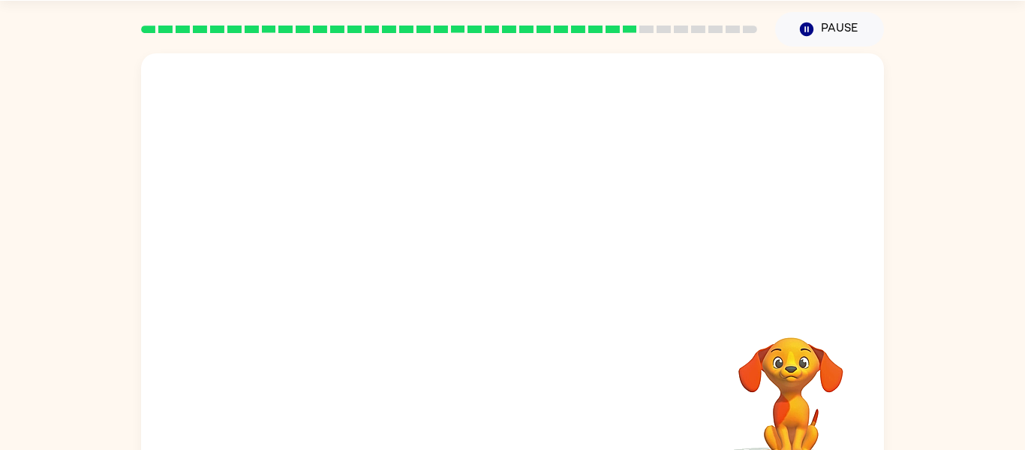
scroll to position [41, 0]
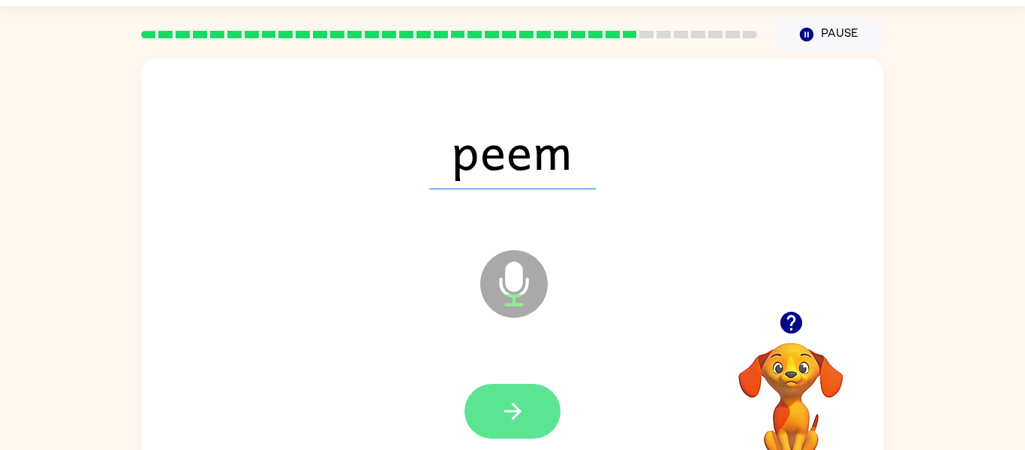
click at [544, 433] on button "button" at bounding box center [513, 411] width 96 height 55
click at [543, 399] on div at bounding box center [513, 411] width 96 height 55
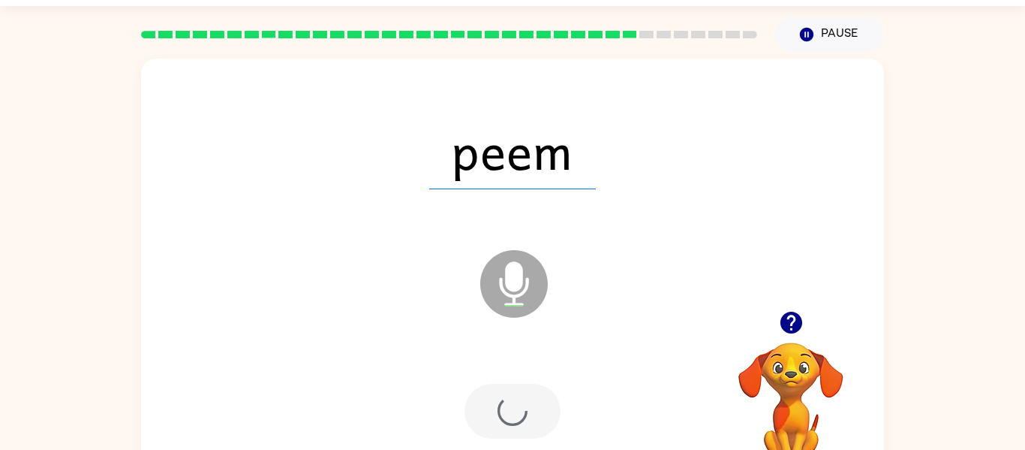
click at [514, 440] on div at bounding box center [512, 411] width 713 height 123
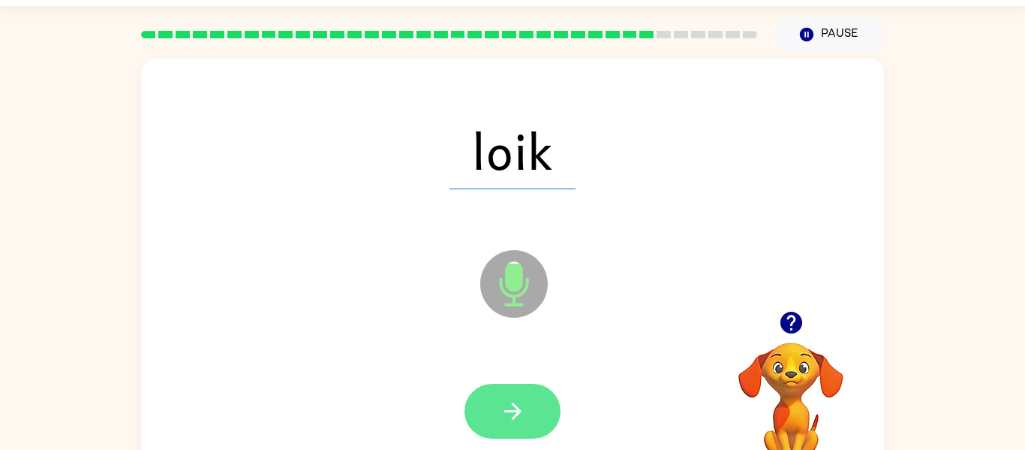
click at [507, 399] on icon "button" at bounding box center [513, 411] width 26 height 26
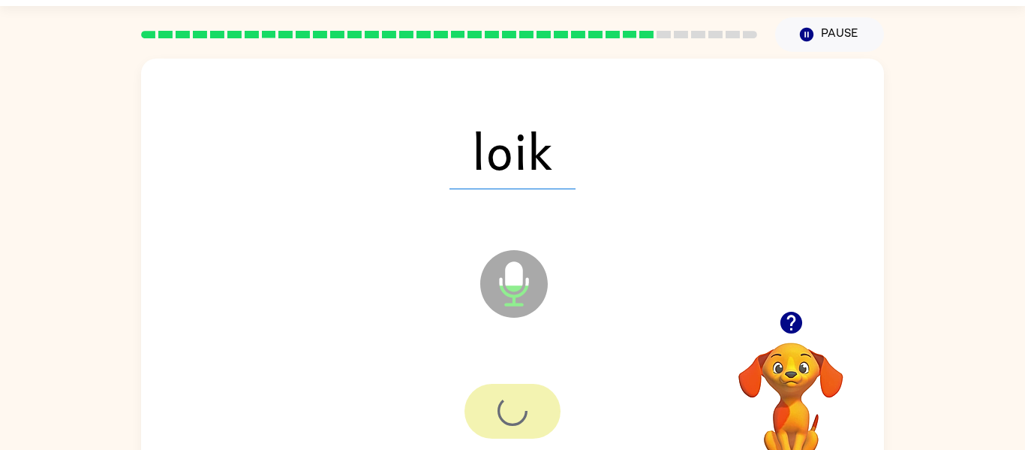
click at [530, 409] on div at bounding box center [513, 411] width 96 height 55
click at [523, 439] on div at bounding box center [512, 411] width 713 height 123
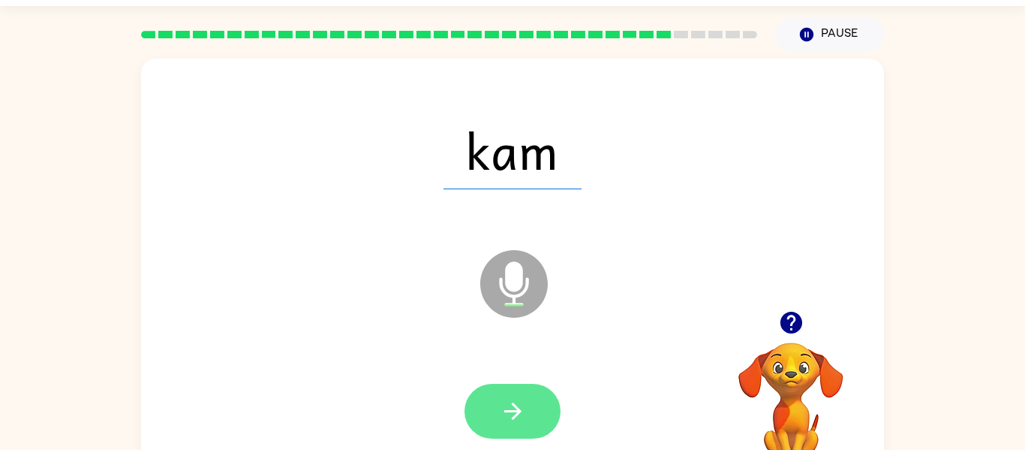
click at [529, 415] on button "button" at bounding box center [513, 411] width 96 height 55
click at [529, 405] on button "button" at bounding box center [513, 411] width 96 height 55
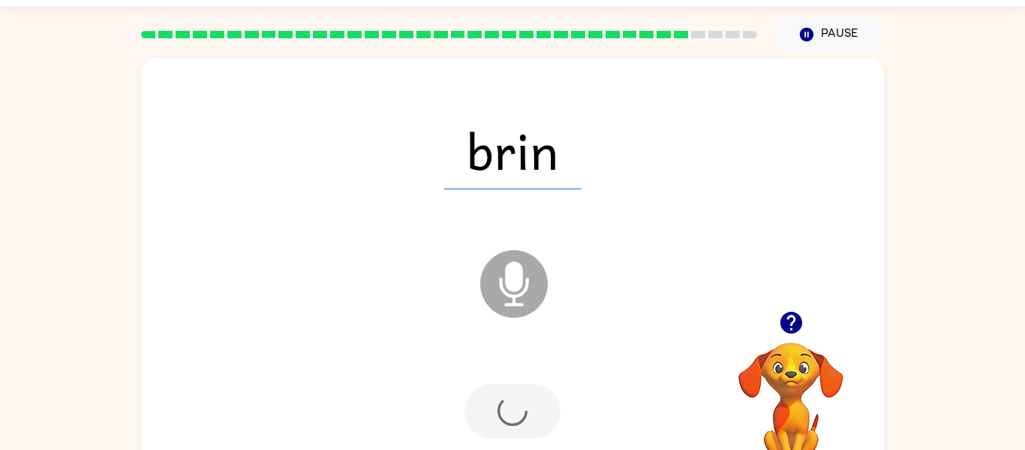
click at [556, 385] on div at bounding box center [513, 411] width 96 height 55
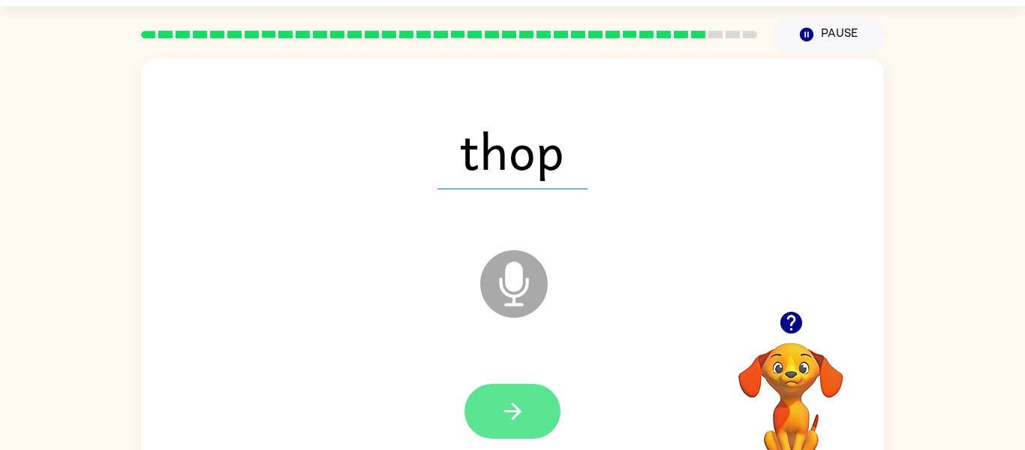
click at [532, 414] on button "button" at bounding box center [513, 411] width 96 height 55
click at [515, 424] on div at bounding box center [513, 411] width 96 height 55
click at [515, 428] on div at bounding box center [513, 411] width 96 height 55
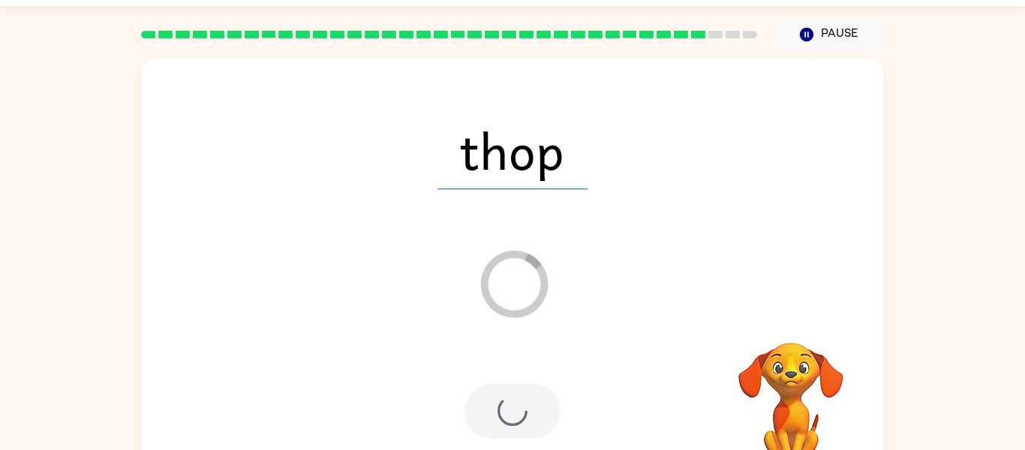
click at [516, 428] on div at bounding box center [513, 411] width 96 height 55
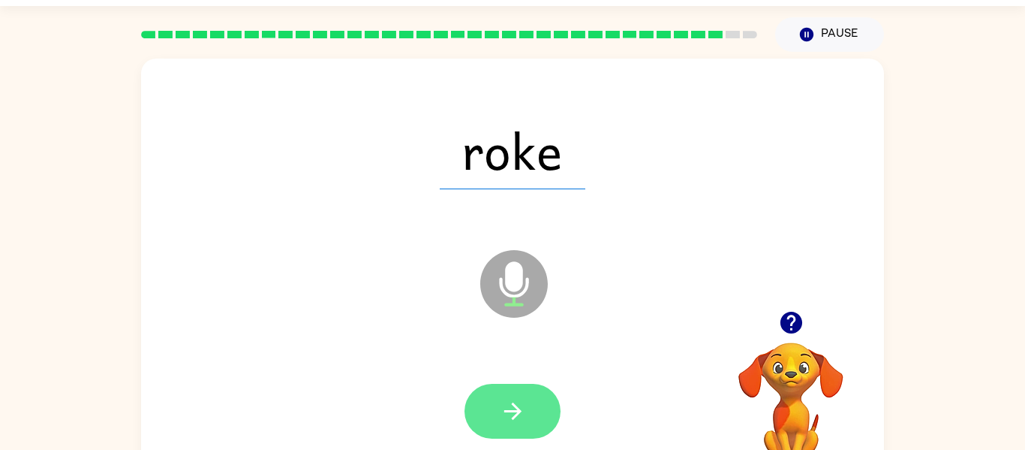
click at [502, 411] on icon "button" at bounding box center [513, 411] width 26 height 26
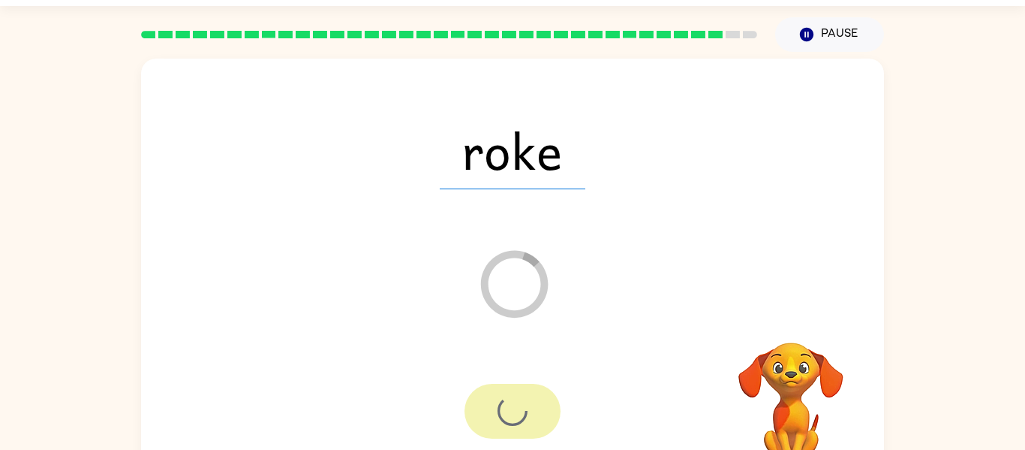
click at [492, 420] on div at bounding box center [513, 411] width 96 height 55
click at [502, 425] on div at bounding box center [513, 411] width 96 height 55
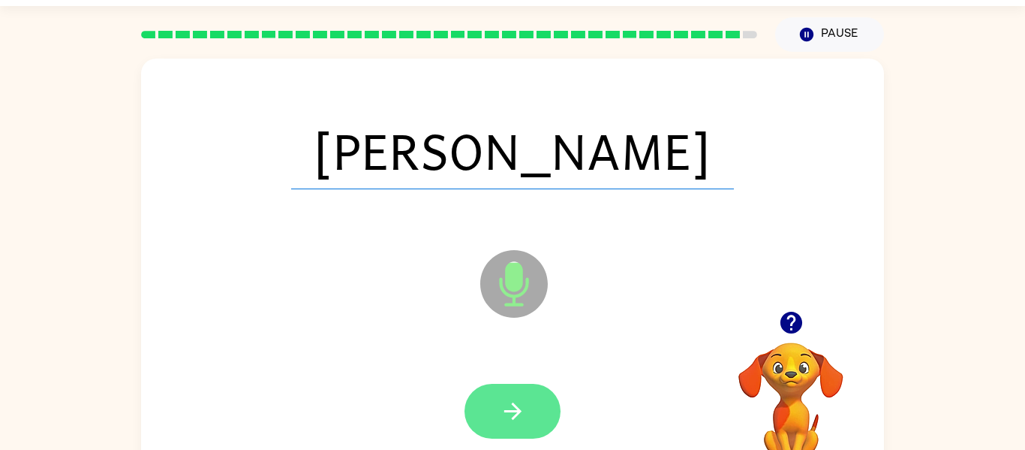
click at [530, 417] on button "button" at bounding box center [513, 411] width 96 height 55
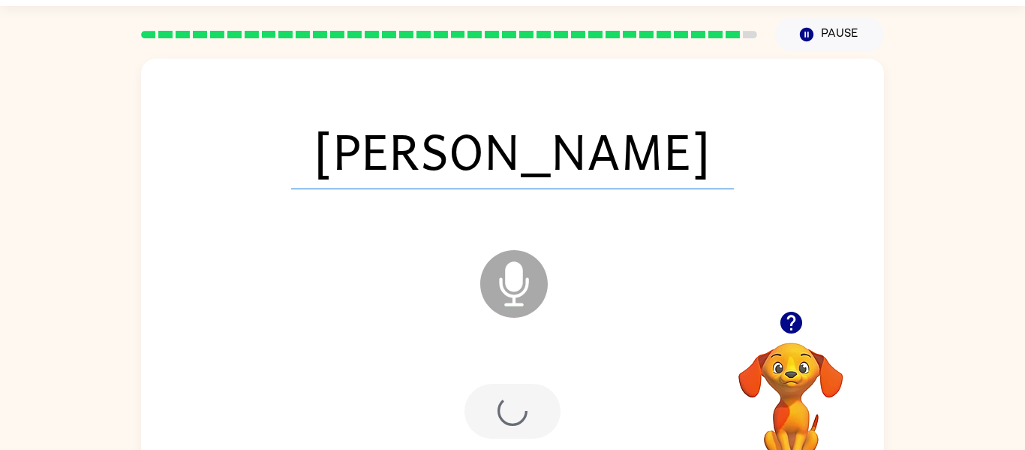
click at [538, 405] on div at bounding box center [513, 411] width 96 height 55
click at [534, 408] on div at bounding box center [513, 411] width 96 height 55
